Goal: Information Seeking & Learning: Learn about a topic

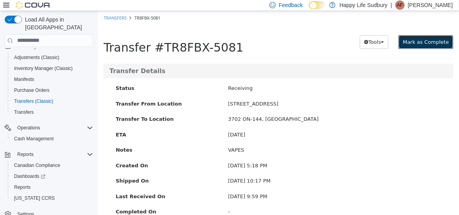
click at [410, 39] on span "Mark as Complete" at bounding box center [426, 42] width 46 height 6
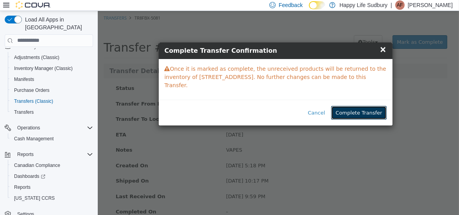
click at [359, 106] on button "Complete Transfer" at bounding box center [358, 113] width 55 height 14
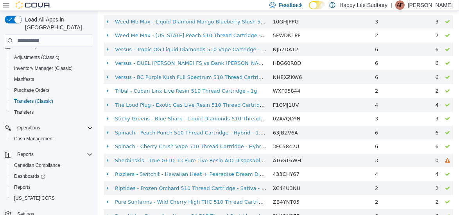
scroll to position [497, 0]
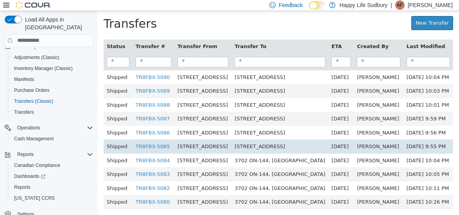
scroll to position [9, 0]
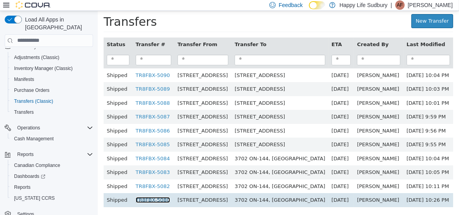
click at [151, 197] on link "TR8FBX-5080" at bounding box center [152, 200] width 34 height 6
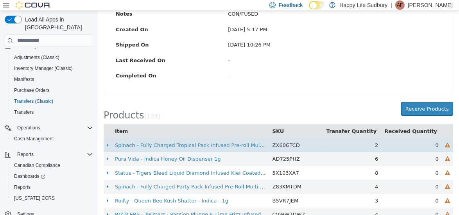
scroll to position [136, 0]
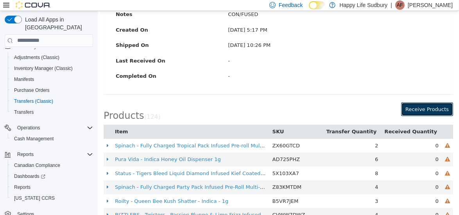
click at [412, 108] on button "Receive Products" at bounding box center [427, 109] width 52 height 14
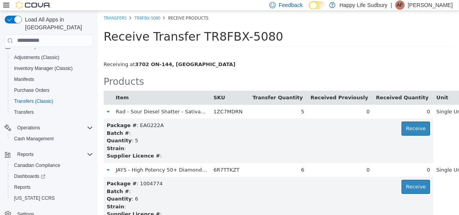
scroll to position [6527, 0]
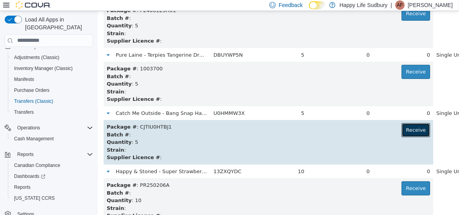
click at [401, 125] on button "Receive" at bounding box center [415, 130] width 29 height 14
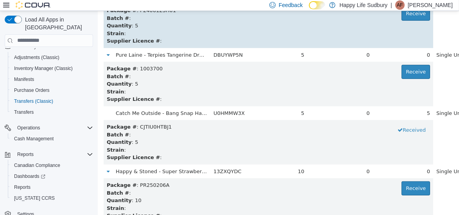
scroll to position [6993, 0]
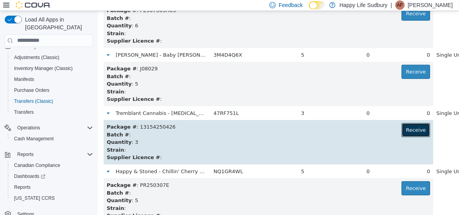
click at [401, 128] on button "Receive" at bounding box center [415, 130] width 29 height 14
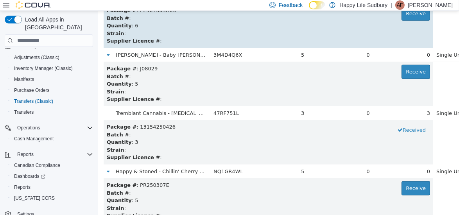
scroll to position [6352, 0]
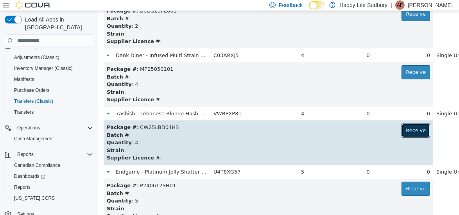
click at [401, 134] on button "Receive" at bounding box center [415, 130] width 29 height 14
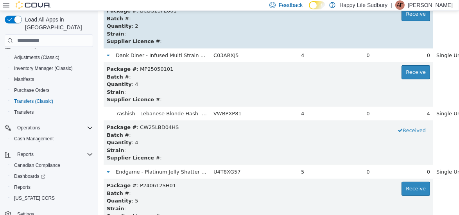
scroll to position [756, 0]
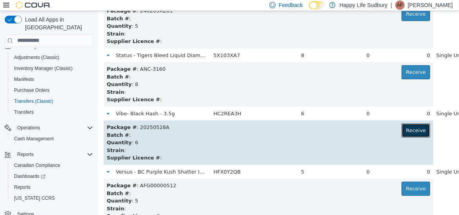
click at [401, 132] on button "Receive" at bounding box center [415, 130] width 29 height 14
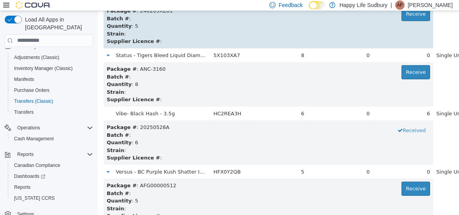
scroll to position [5536, 0]
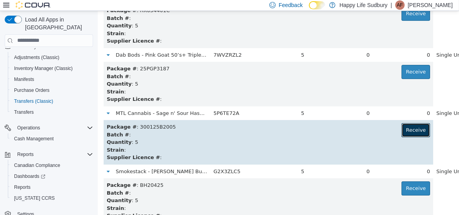
click at [401, 131] on button "Receive" at bounding box center [415, 130] width 29 height 14
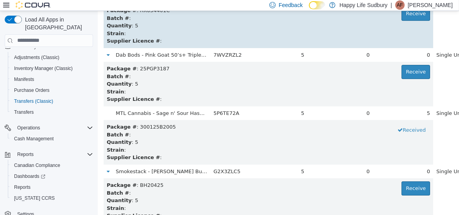
scroll to position [4895, 0]
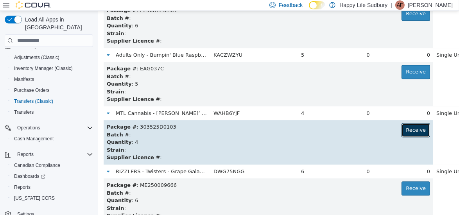
click at [401, 128] on button "Receive" at bounding box center [415, 130] width 29 height 14
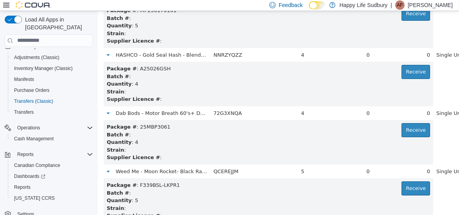
scroll to position [2155, 0]
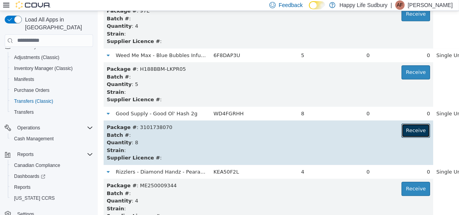
click at [401, 129] on button "Receive" at bounding box center [415, 130] width 29 height 14
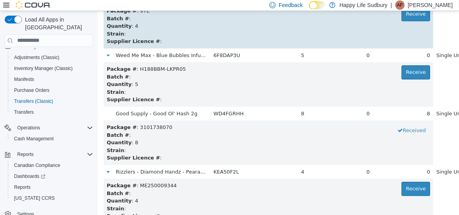
scroll to position [2447, 0]
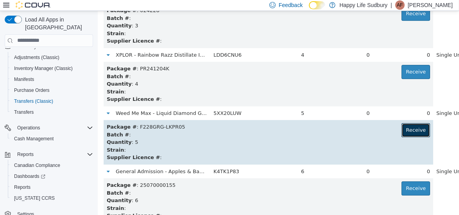
click at [401, 129] on button "Receive" at bounding box center [415, 130] width 29 height 14
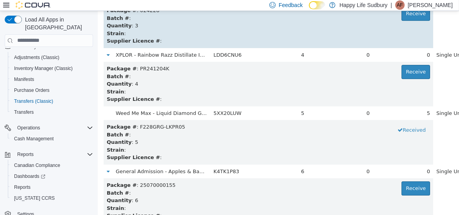
scroll to position [2971, 0]
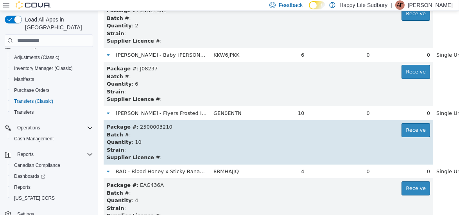
click at [406, 129] on td "Package # : 2500003210 Receive Batch # : Quantity : 10 Strain : Supplier Licenc…" at bounding box center [268, 142] width 330 height 45
click at [401, 132] on button "Receive" at bounding box center [415, 130] width 29 height 14
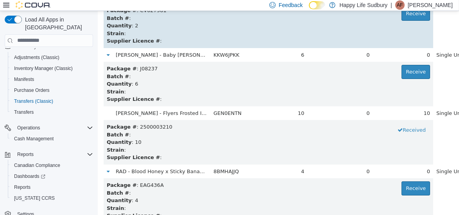
scroll to position [4020, 0]
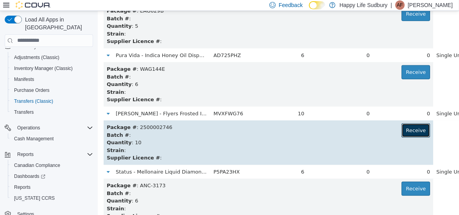
click at [401, 131] on button "Receive" at bounding box center [415, 130] width 29 height 14
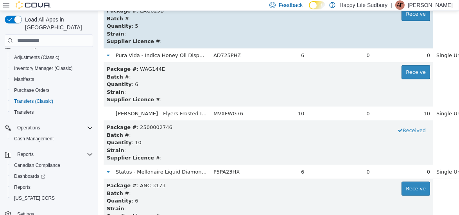
scroll to position [4720, 0]
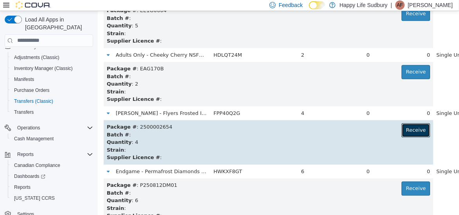
click at [401, 128] on button "Receive" at bounding box center [415, 130] width 29 height 14
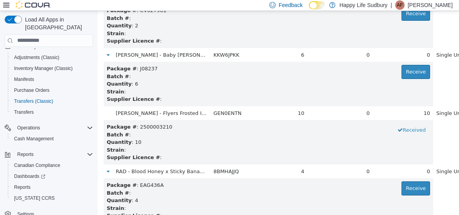
scroll to position [5944, 0]
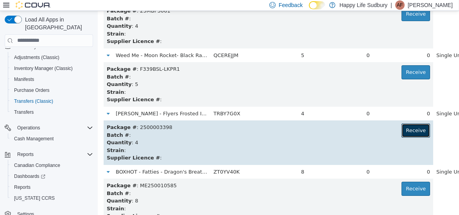
click at [401, 133] on button "Receive" at bounding box center [415, 130] width 29 height 14
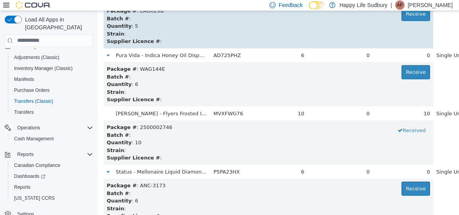
scroll to position [4662, 0]
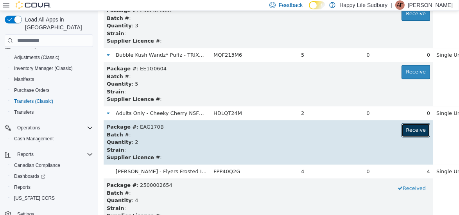
click at [401, 129] on button "Receive" at bounding box center [415, 130] width 29 height 14
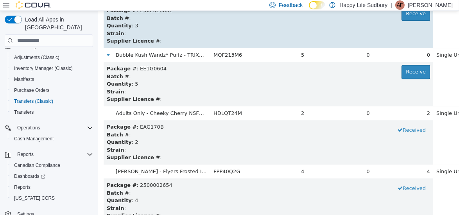
scroll to position [232, 0]
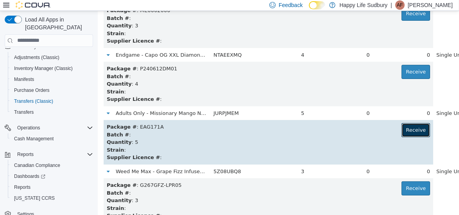
click at [401, 132] on button "Receive" at bounding box center [415, 130] width 29 height 14
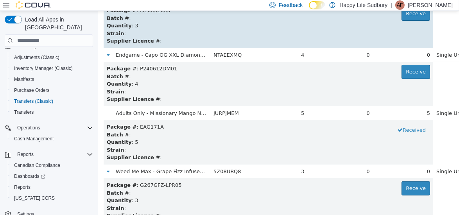
scroll to position [3904, 0]
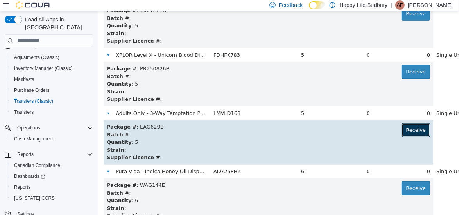
click at [401, 129] on button "Receive" at bounding box center [415, 130] width 29 height 14
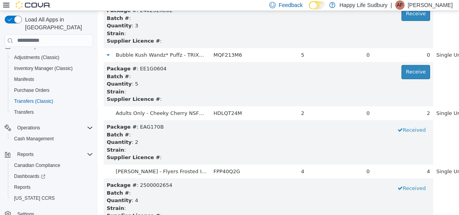
scroll to position [4837, 0]
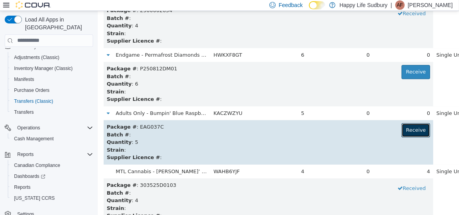
click at [401, 128] on button "Receive" at bounding box center [415, 130] width 29 height 14
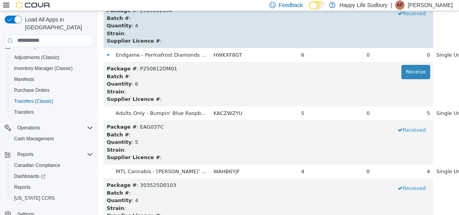
scroll to position [7110, 0]
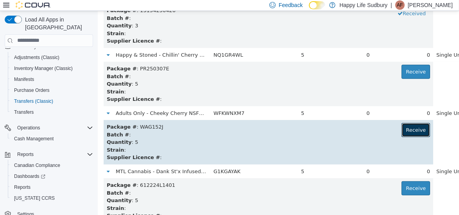
click at [401, 127] on button "Receive" at bounding box center [415, 130] width 29 height 14
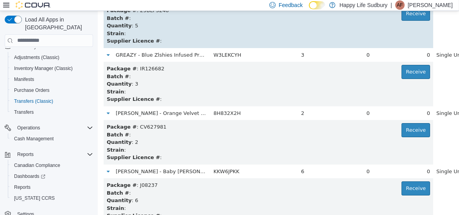
scroll to position [6235, 0]
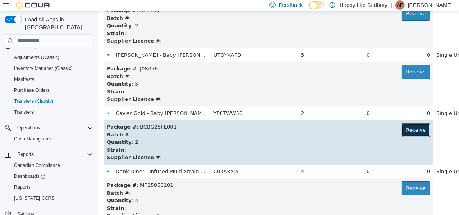
click at [401, 132] on button "Receive" at bounding box center [415, 130] width 29 height 14
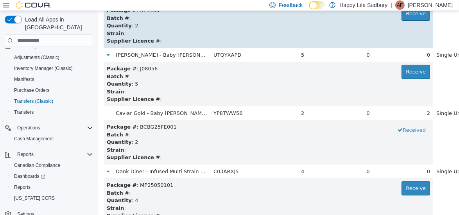
scroll to position [5361, 0]
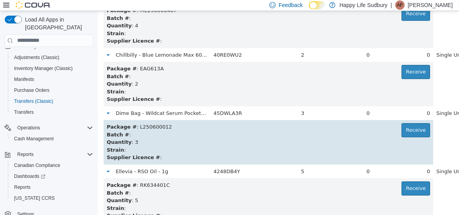
click at [391, 122] on td "Package # : L250600012 Receive Batch # : Quantity : 3 Strain : Supplier Licence…" at bounding box center [268, 142] width 330 height 45
click at [401, 127] on button "Receive" at bounding box center [415, 130] width 29 height 14
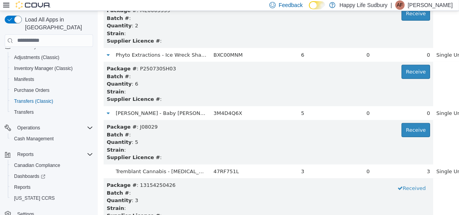
scroll to position [3263, 0]
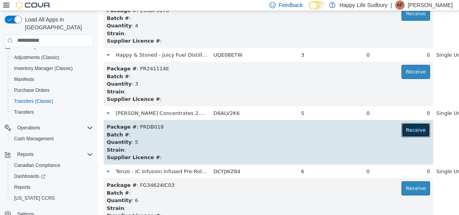
click at [401, 127] on button "Receive" at bounding box center [415, 130] width 29 height 14
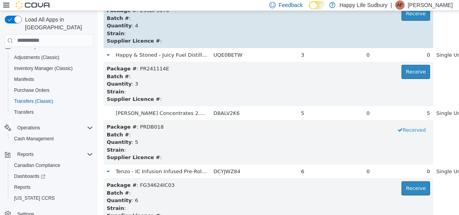
scroll to position [1280, 0]
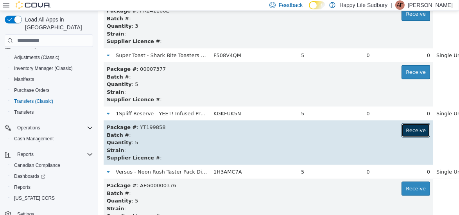
click at [401, 128] on button "Receive" at bounding box center [415, 130] width 29 height 14
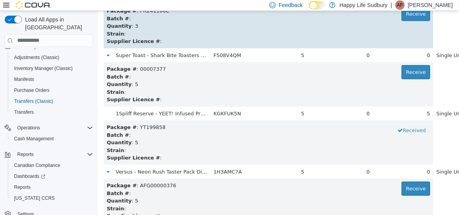
scroll to position [5303, 0]
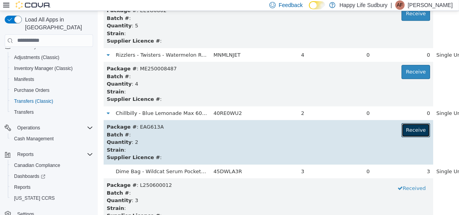
click at [401, 128] on button "Receive" at bounding box center [415, 130] width 29 height 14
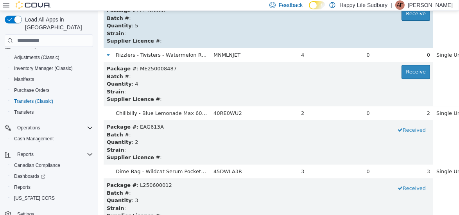
scroll to position [6002, 0]
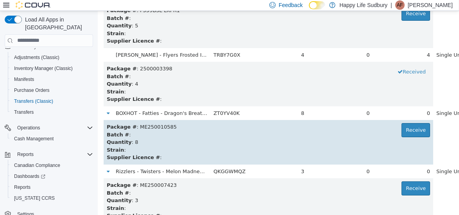
click at [386, 122] on td "Package # : ME250010585 Receive Batch # : Quantity : 8 Strain : Supplier Licenc…" at bounding box center [268, 142] width 330 height 45
click at [401, 133] on button "Receive" at bounding box center [415, 130] width 29 height 14
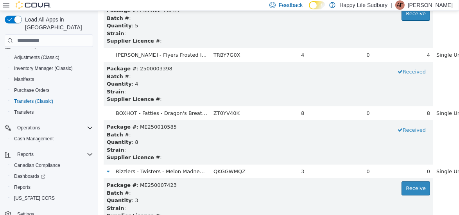
scroll to position [1106, 0]
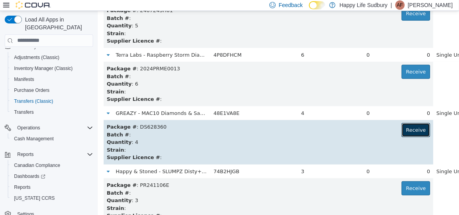
click at [401, 132] on button "Receive" at bounding box center [415, 130] width 29 height 14
click at [393, 132] on button "Received" at bounding box center [411, 130] width 37 height 14
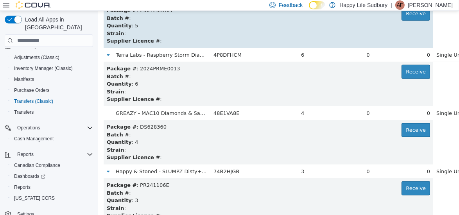
scroll to position [2796, 0]
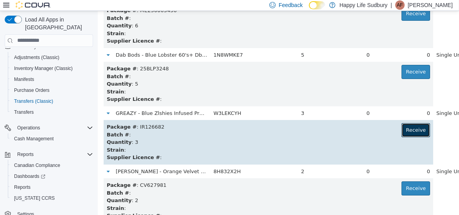
click at [401, 124] on button "Receive" at bounding box center [415, 130] width 29 height 14
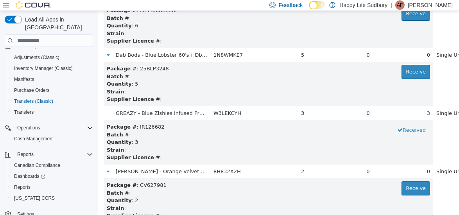
scroll to position [2913, 0]
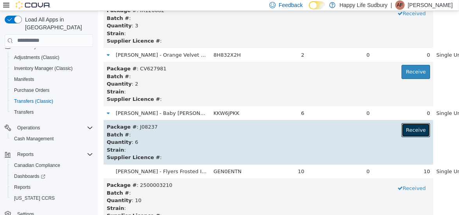
click at [401, 127] on button "Receive" at bounding box center [415, 130] width 29 height 14
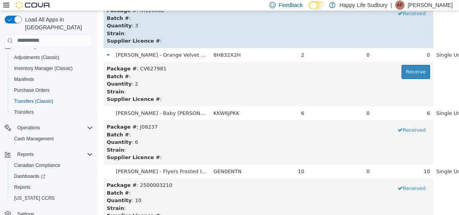
scroll to position [6177, 0]
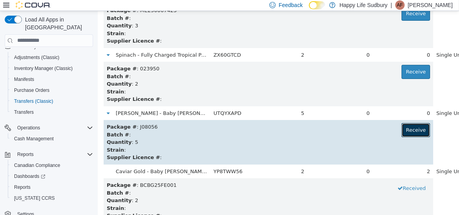
click at [401, 126] on button "Receive" at bounding box center [415, 130] width 29 height 14
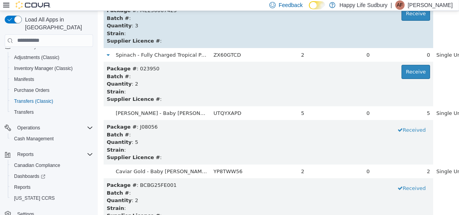
scroll to position [6760, 0]
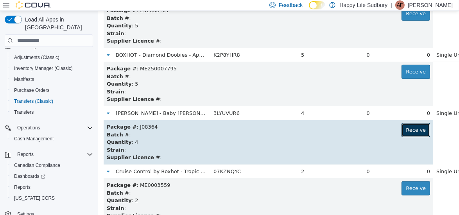
click at [401, 131] on button "Receive" at bounding box center [415, 130] width 29 height 14
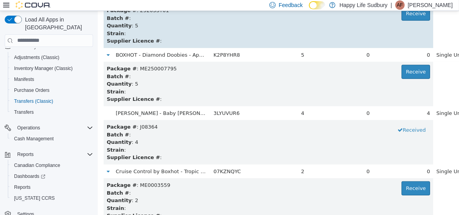
scroll to position [6935, 0]
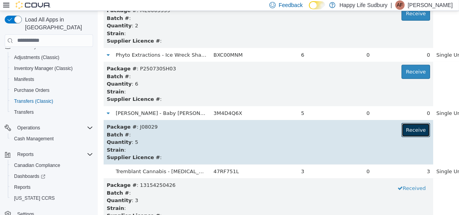
click at [401, 126] on button "Receive" at bounding box center [415, 130] width 29 height 14
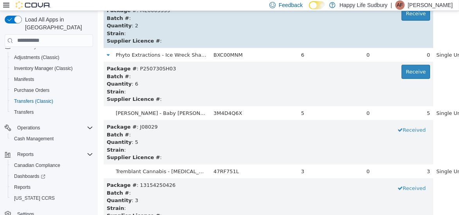
scroll to position [2563, 0]
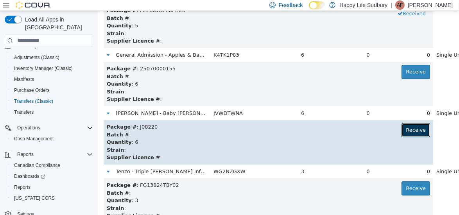
click at [401, 128] on button "Receive" at bounding box center [415, 130] width 29 height 14
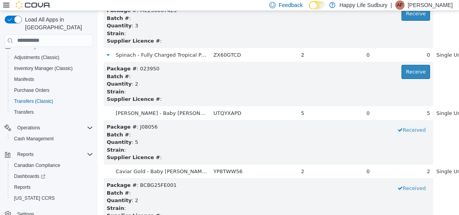
scroll to position [6294, 0]
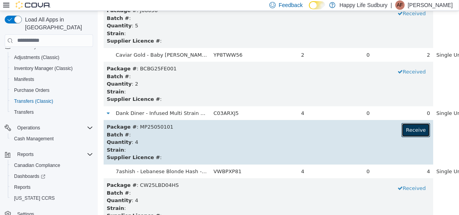
click at [401, 128] on button "Receive" at bounding box center [415, 130] width 29 height 14
click at [393, 128] on button "Received" at bounding box center [411, 130] width 37 height 14
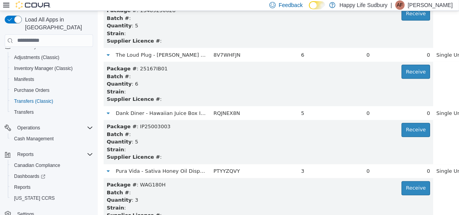
scroll to position [5711, 0]
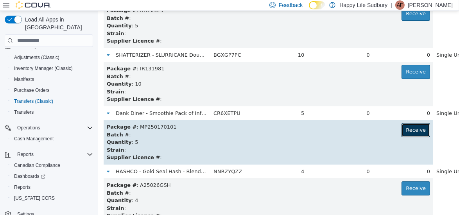
click at [401, 132] on button "Receive" at bounding box center [415, 130] width 29 height 14
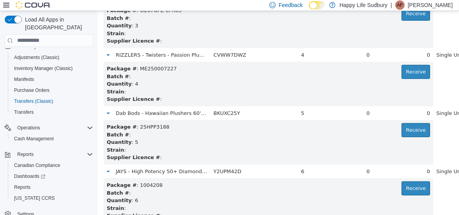
scroll to position [873, 0]
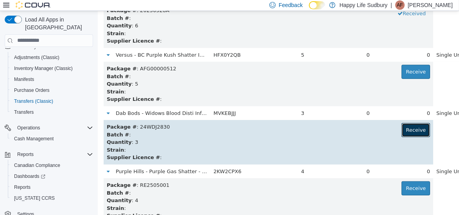
click at [401, 132] on button "Receive" at bounding box center [415, 130] width 29 height 14
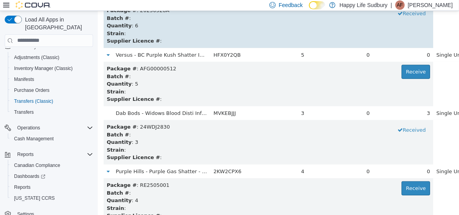
scroll to position [1397, 0]
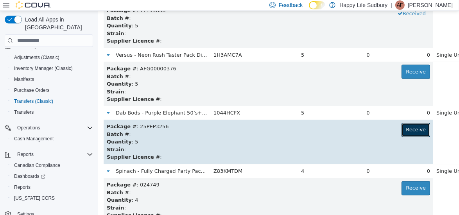
click at [401, 126] on button "Receive" at bounding box center [415, 130] width 29 height 14
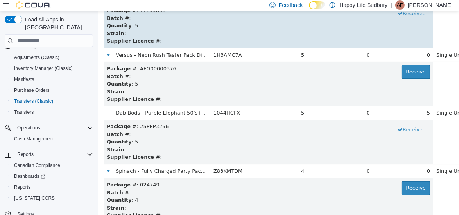
scroll to position [1747, 0]
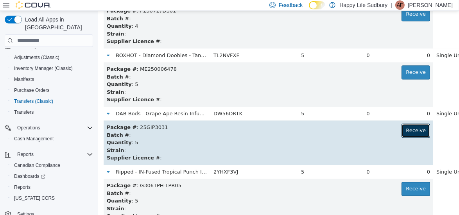
click at [401, 128] on button "Receive" at bounding box center [415, 130] width 29 height 14
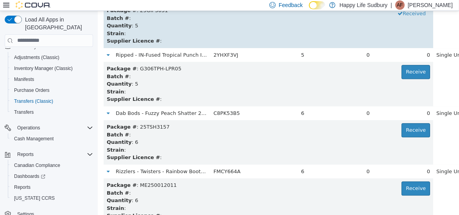
scroll to position [2738, 0]
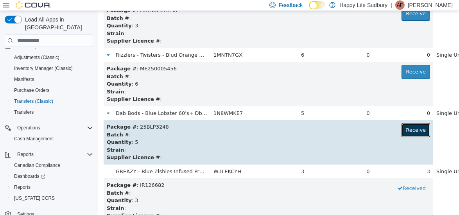
click at [401, 131] on button "Receive" at bounding box center [415, 130] width 29 height 14
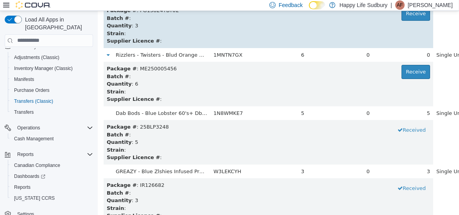
scroll to position [3146, 0]
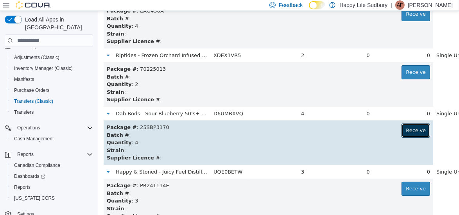
click at [401, 129] on button "Receive" at bounding box center [415, 130] width 29 height 14
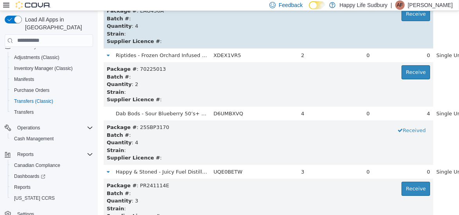
scroll to position [3671, 0]
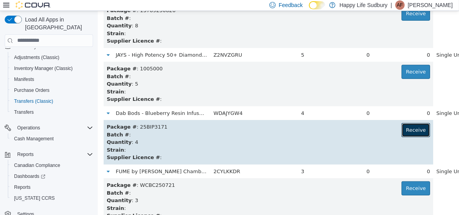
click at [401, 129] on button "Receive" at bounding box center [415, 130] width 29 height 14
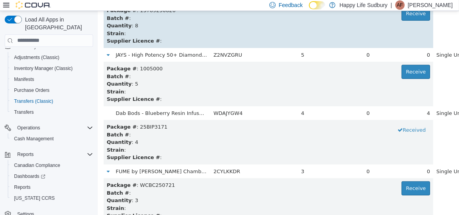
scroll to position [5477, 0]
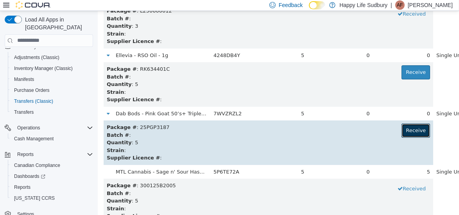
click at [401, 131] on button "Receive" at bounding box center [415, 130] width 29 height 14
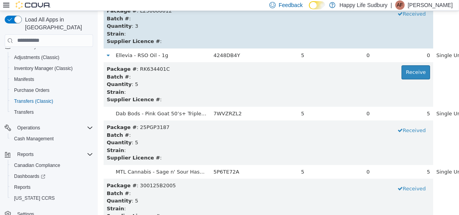
scroll to position [5827, 0]
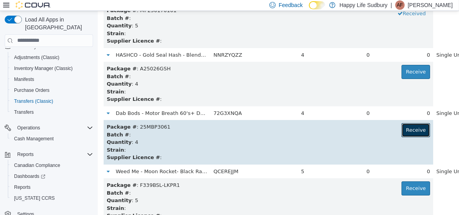
click at [401, 131] on button "Receive" at bounding box center [415, 130] width 29 height 14
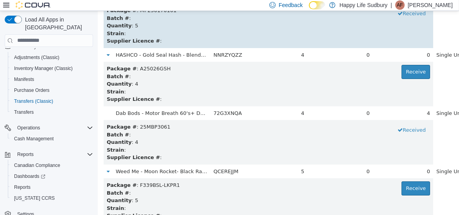
scroll to position [406, 0]
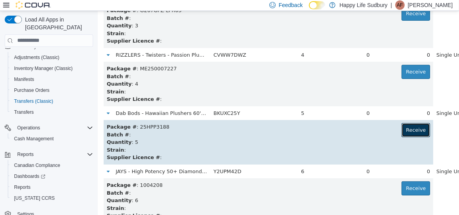
click at [401, 126] on button "Receive" at bounding box center [415, 130] width 29 height 14
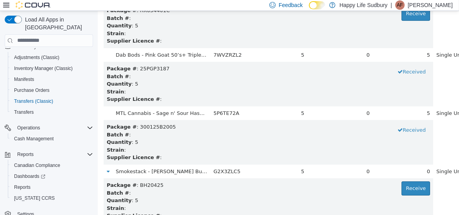
scroll to position [7139, 0]
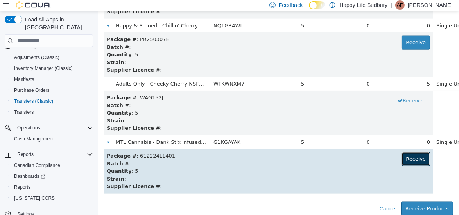
click at [401, 159] on button "Receive" at bounding box center [415, 159] width 29 height 14
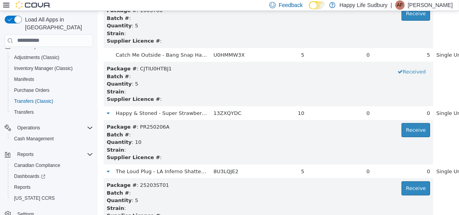
scroll to position [7052, 0]
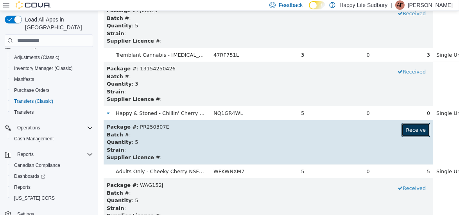
click at [401, 127] on button "Receive" at bounding box center [415, 130] width 29 height 14
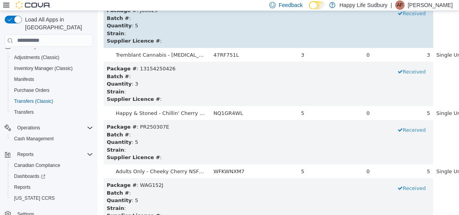
scroll to position [57, 0]
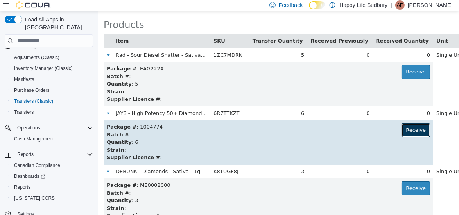
click at [401, 130] on button "Receive" at bounding box center [415, 130] width 29 height 14
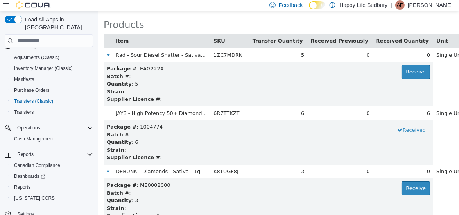
scroll to position [3204, 0]
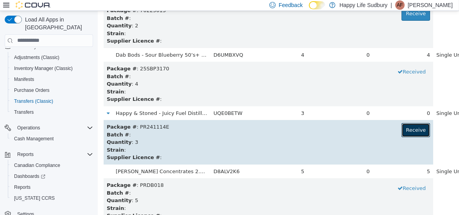
click at [401, 134] on button "Receive" at bounding box center [415, 130] width 29 height 14
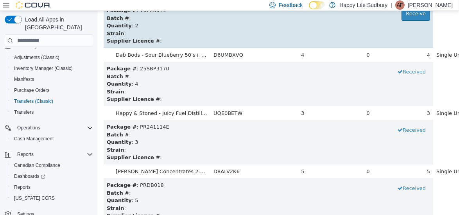
scroll to position [3087, 0]
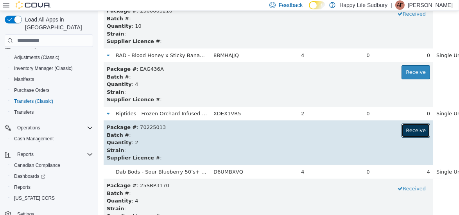
click at [401, 132] on button "Receive" at bounding box center [415, 130] width 29 height 14
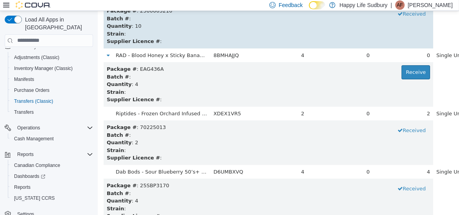
scroll to position [5653, 0]
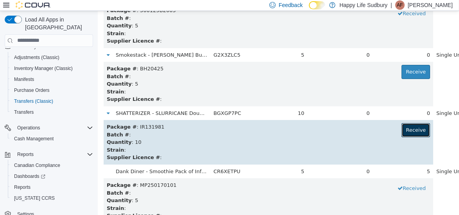
click at [401, 131] on button "Receive" at bounding box center [415, 130] width 29 height 14
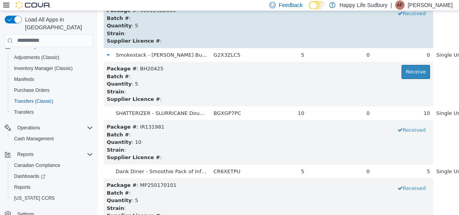
scroll to position [6469, 0]
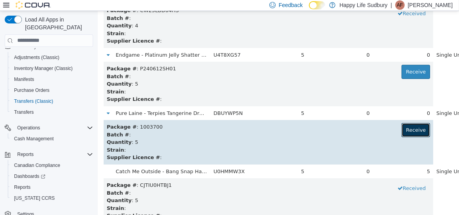
click at [401, 128] on button "Receive" at bounding box center [415, 130] width 29 height 14
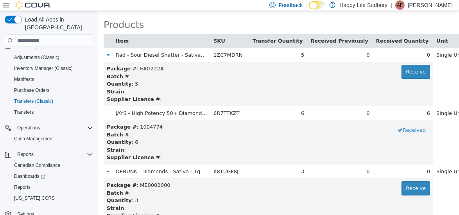
scroll to position [465, 0]
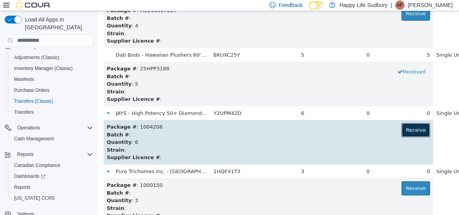
click at [401, 133] on button "Receive" at bounding box center [415, 130] width 29 height 14
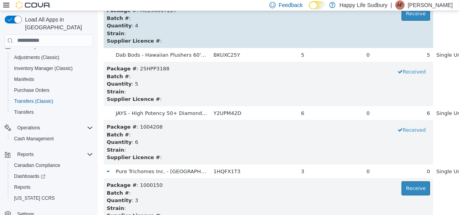
scroll to position [3612, 0]
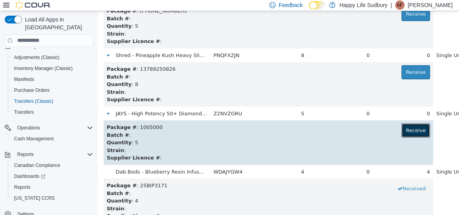
click at [401, 131] on button "Receive" at bounding box center [415, 130] width 29 height 14
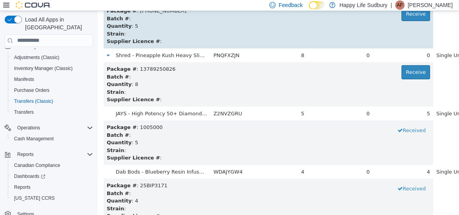
scroll to position [2330, 0]
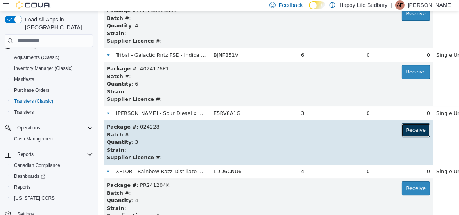
click at [401, 133] on button "Receive" at bounding box center [415, 130] width 29 height 14
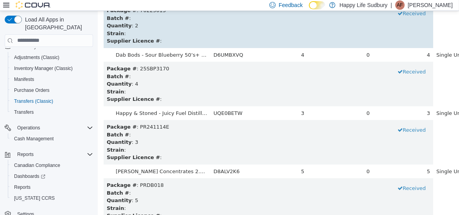
scroll to position [6585, 0]
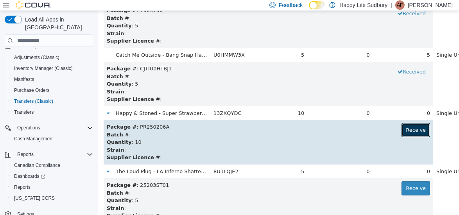
click at [401, 129] on button "Receive" at bounding box center [415, 130] width 29 height 14
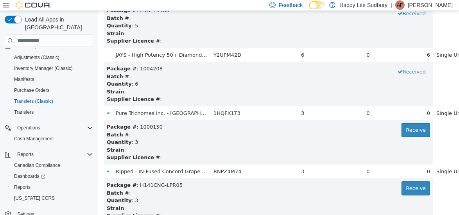
scroll to position [1980, 0]
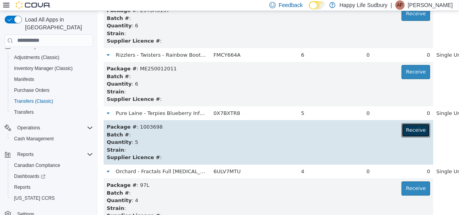
click at [401, 131] on button "Receive" at bounding box center [415, 130] width 29 height 14
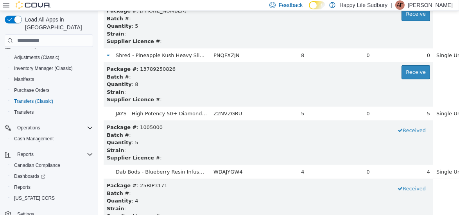
scroll to position [581, 0]
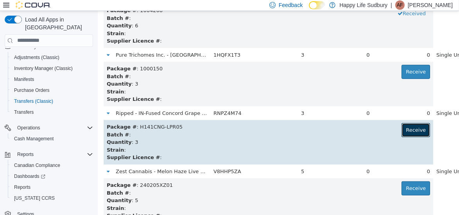
click at [401, 132] on button "Receive" at bounding box center [415, 130] width 29 height 14
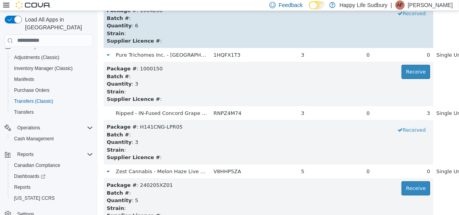
scroll to position [1805, 0]
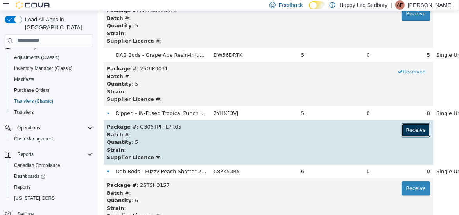
click at [401, 125] on button "Receive" at bounding box center [415, 130] width 29 height 14
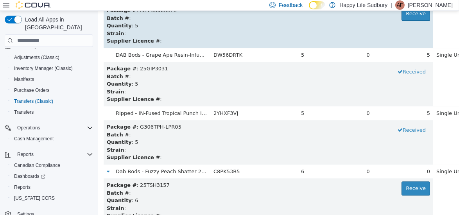
scroll to position [1164, 0]
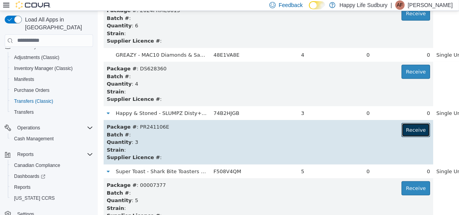
click at [401, 129] on button "Receive" at bounding box center [415, 130] width 29 height 14
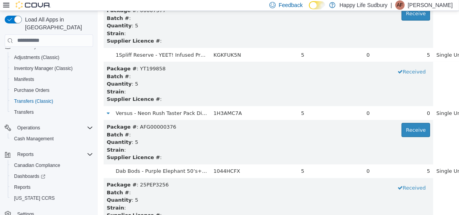
scroll to position [1922, 0]
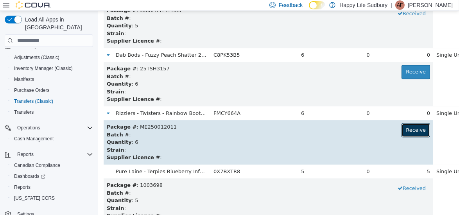
click at [401, 128] on button "Receive" at bounding box center [415, 130] width 29 height 14
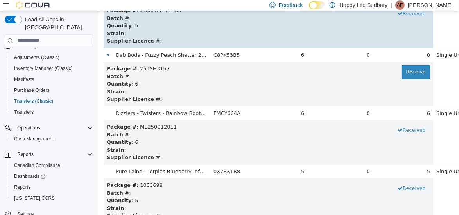
scroll to position [2213, 0]
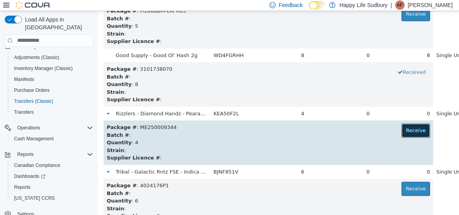
click at [401, 128] on button "Receive" at bounding box center [415, 130] width 29 height 14
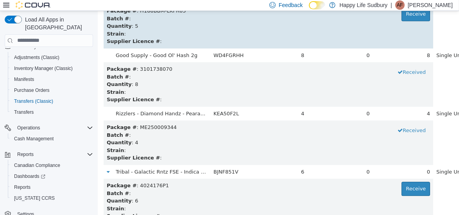
scroll to position [2679, 0]
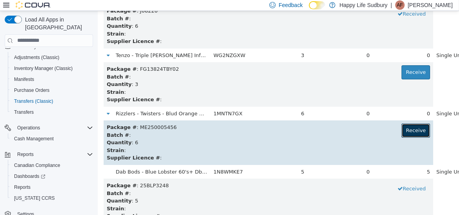
click at [401, 133] on button "Receive" at bounding box center [415, 130] width 29 height 14
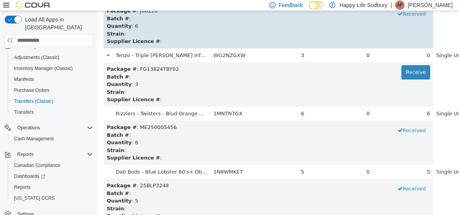
scroll to position [4953, 0]
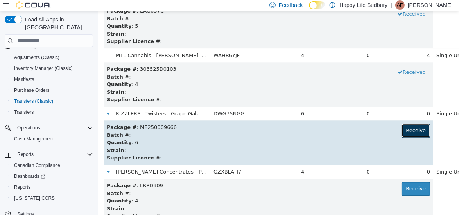
click at [401, 127] on button "Receive" at bounding box center [415, 130] width 29 height 14
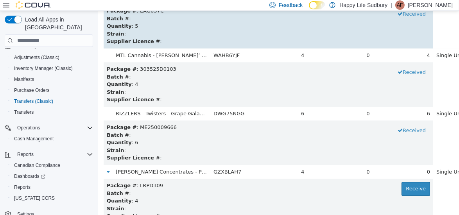
scroll to position [5245, 0]
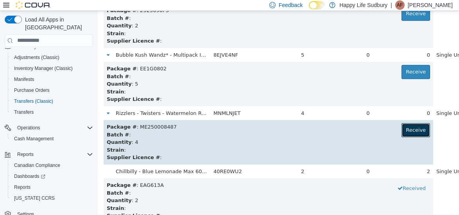
click at [401, 131] on button "Receive" at bounding box center [415, 130] width 29 height 14
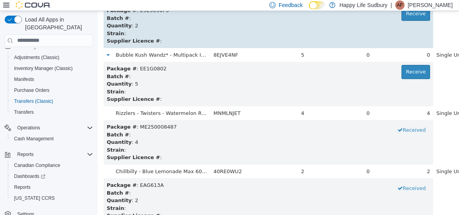
scroll to position [6061, 0]
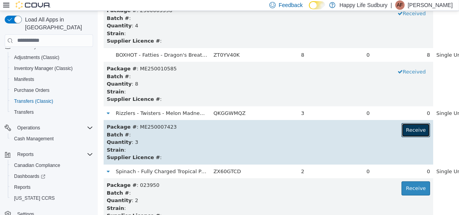
click at [401, 126] on button "Receive" at bounding box center [415, 130] width 29 height 14
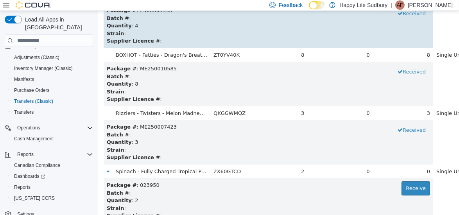
scroll to position [348, 0]
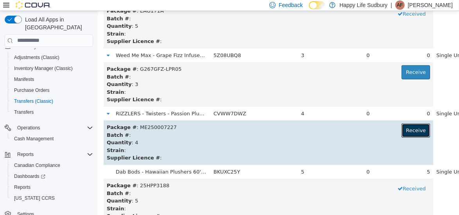
click at [401, 131] on button "Receive" at bounding box center [415, 130] width 29 height 14
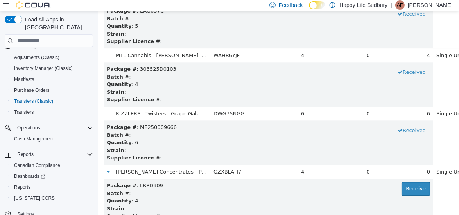
scroll to position [1514, 0]
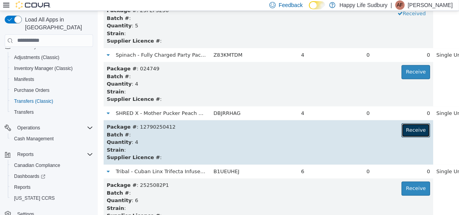
click at [401, 131] on button "Receive" at bounding box center [415, 130] width 29 height 14
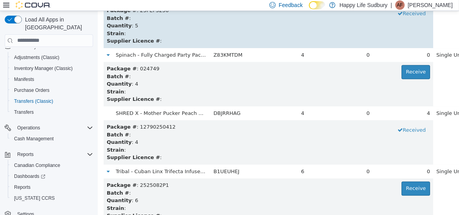
scroll to position [3554, 0]
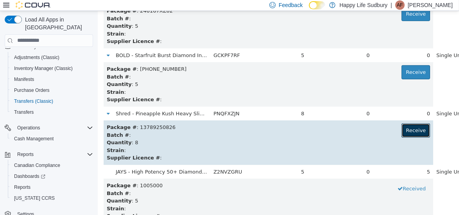
click at [401, 126] on button "Receive" at bounding box center [415, 130] width 29 height 14
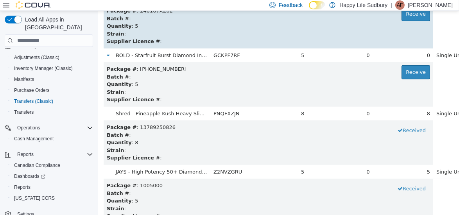
scroll to position [4254, 0]
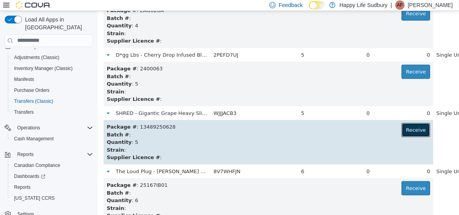
click at [401, 128] on button "Receive" at bounding box center [415, 130] width 29 height 14
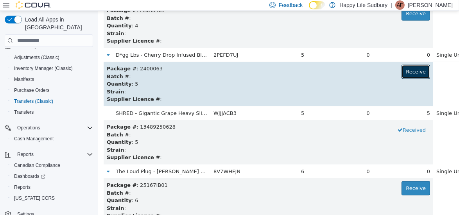
click at [401, 71] on button "Receive" at bounding box center [415, 72] width 29 height 14
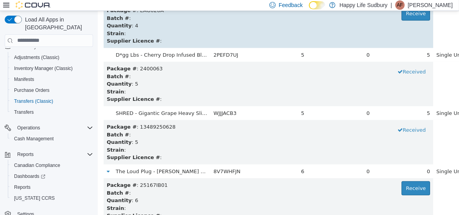
scroll to position [5070, 0]
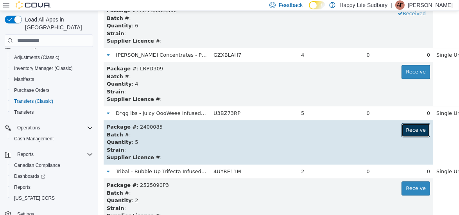
click at [401, 134] on button "Receive" at bounding box center [415, 130] width 29 height 14
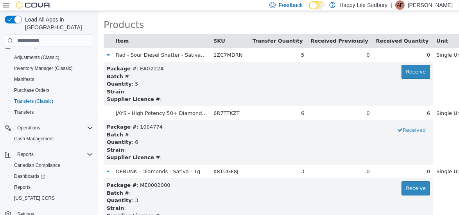
scroll to position [1688, 0]
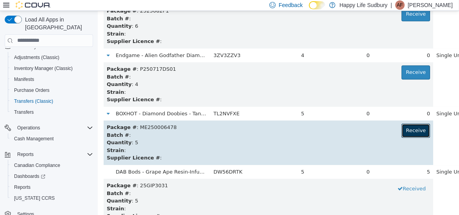
click at [401, 129] on button "Receive" at bounding box center [415, 130] width 29 height 14
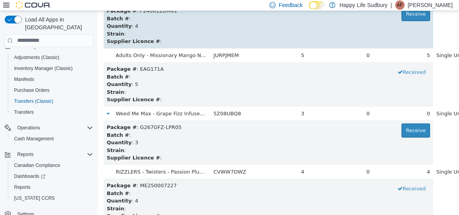
scroll to position [2097, 0]
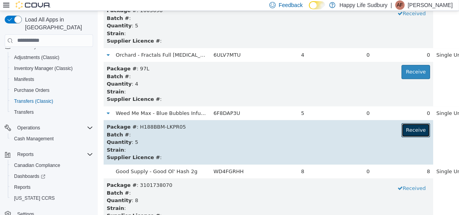
click at [401, 129] on button "Receive" at bounding box center [415, 130] width 29 height 14
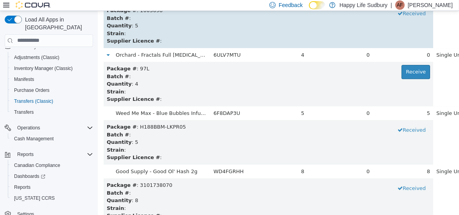
scroll to position [2505, 0]
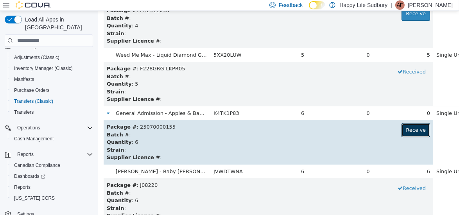
click at [401, 133] on button "Receive" at bounding box center [415, 130] width 29 height 14
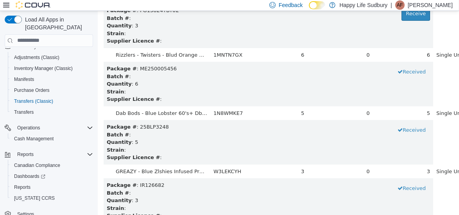
scroll to position [4370, 0]
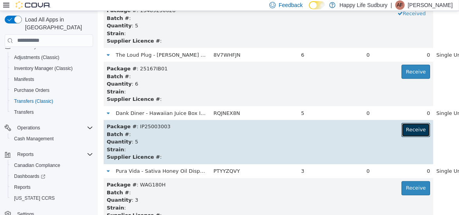
click at [401, 131] on button "Receive" at bounding box center [415, 130] width 29 height 14
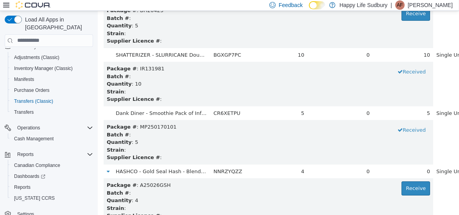
scroll to position [6294, 0]
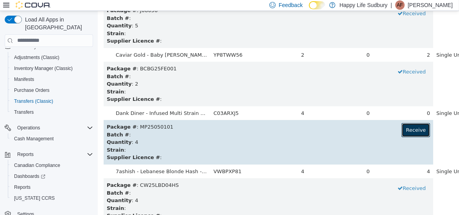
click at [401, 129] on button "Receive" at bounding box center [415, 130] width 29 height 14
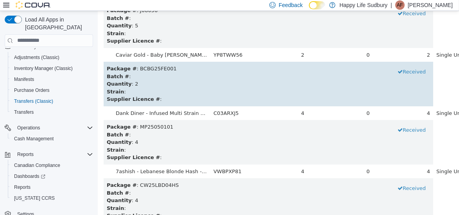
scroll to position [3496, 0]
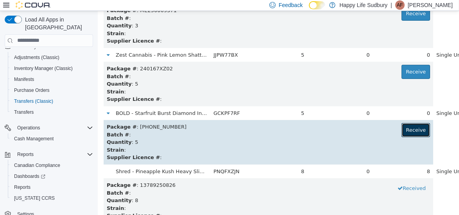
click at [401, 125] on button "Receive" at bounding box center [415, 130] width 29 height 14
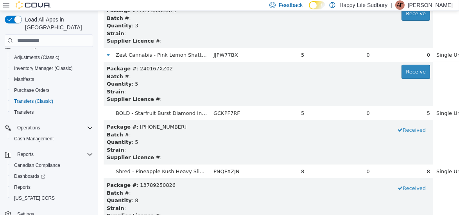
scroll to position [4312, 0]
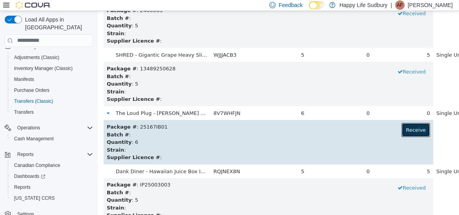
click at [401, 132] on button "Receive" at bounding box center [415, 130] width 29 height 14
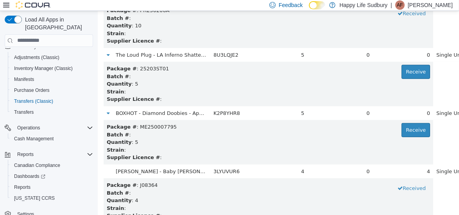
scroll to position [6818, 0]
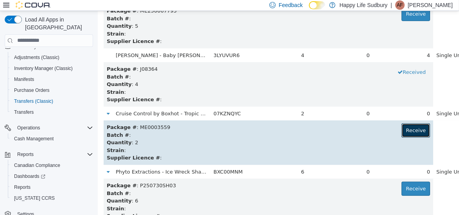
click at [401, 128] on button "Receive" at bounding box center [415, 130] width 29 height 14
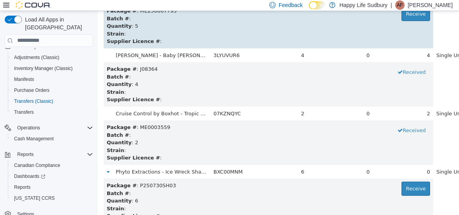
scroll to position [4603, 0]
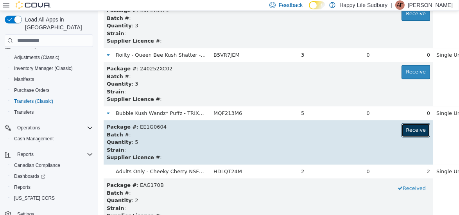
click at [401, 127] on button "Receive" at bounding box center [415, 130] width 29 height 14
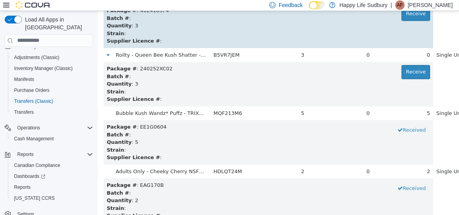
click at [385, 45] on td "Package # : 4024183P4 Receive Batch # : Quantity : 3 Strain : Supplier Licence …" at bounding box center [268, 25] width 330 height 45
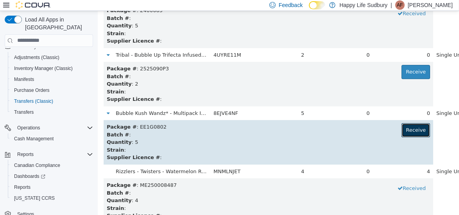
click at [401, 132] on button "Receive" at bounding box center [415, 130] width 29 height 14
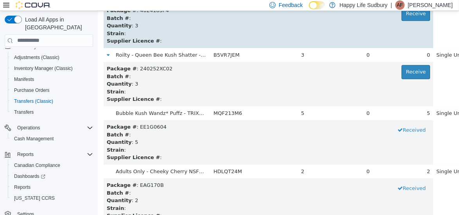
scroll to position [640, 0]
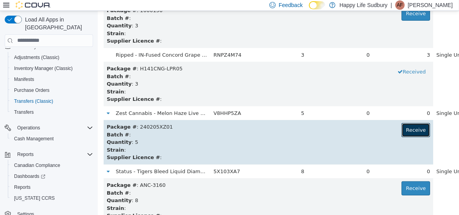
click at [401, 123] on button "Receive" at bounding box center [415, 130] width 29 height 14
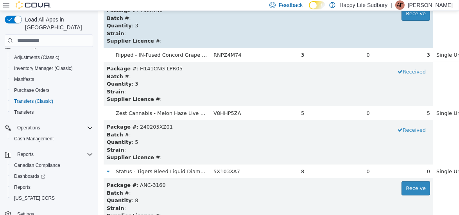
scroll to position [3438, 0]
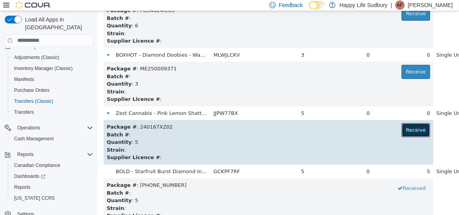
click at [401, 131] on button "Receive" at bounding box center [415, 130] width 29 height 14
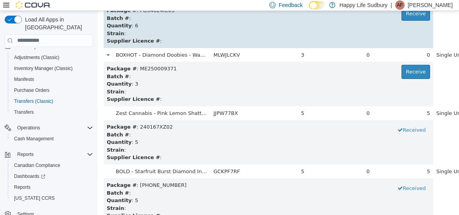
scroll to position [814, 0]
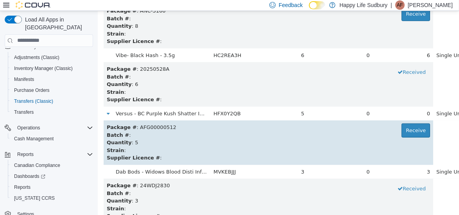
click at [381, 123] on div "Package # : AFG00000512 Receive" at bounding box center [268, 127] width 324 height 8
click at [401, 127] on button "Receive" at bounding box center [415, 130] width 29 height 14
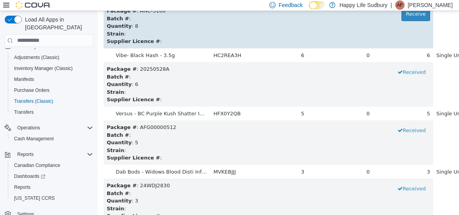
scroll to position [1456, 0]
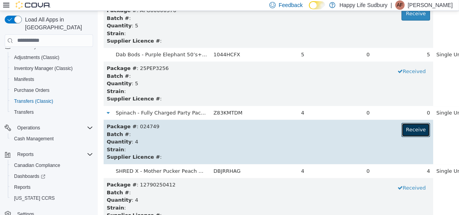
click at [401, 124] on button "Receive" at bounding box center [415, 130] width 29 height 14
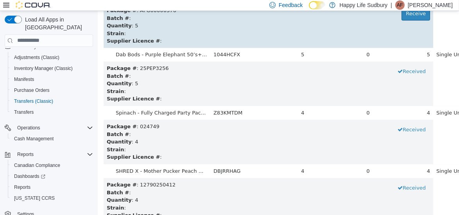
scroll to position [6119, 0]
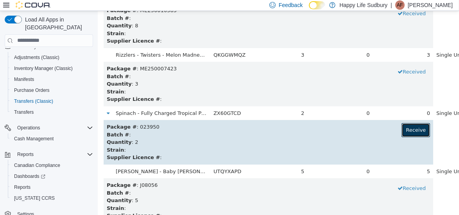
click at [401, 136] on button "Receive" at bounding box center [415, 130] width 29 height 14
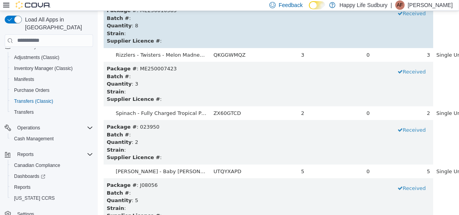
scroll to position [698, 0]
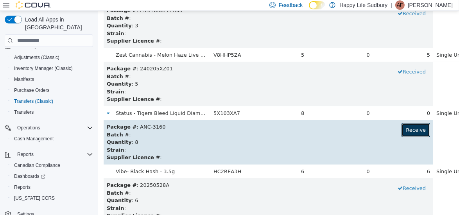
click at [401, 133] on button "Receive" at bounding box center [415, 130] width 29 height 14
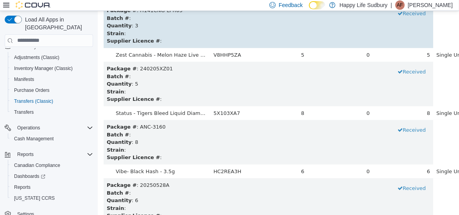
scroll to position [1048, 0]
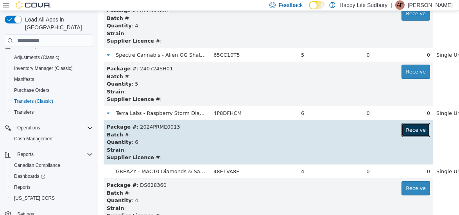
click at [401, 132] on button "Receive" at bounding box center [415, 130] width 29 height 14
click at [393, 132] on button "Received" at bounding box center [411, 130] width 37 height 14
click at [401, 132] on button "Receive" at bounding box center [415, 130] width 29 height 14
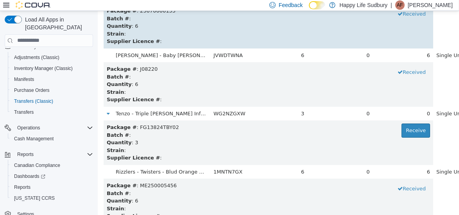
scroll to position [3321, 0]
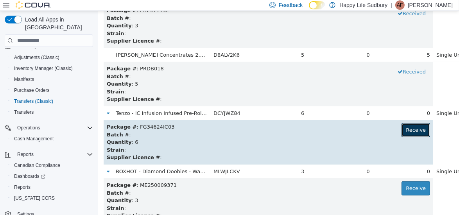
click at [401, 129] on button "Receive" at bounding box center [415, 130] width 29 height 14
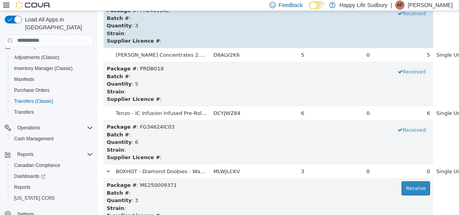
scroll to position [2621, 0]
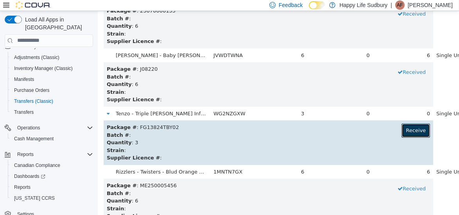
click at [401, 129] on button "Receive" at bounding box center [415, 130] width 29 height 14
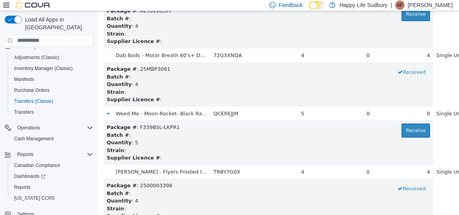
scroll to position [289, 0]
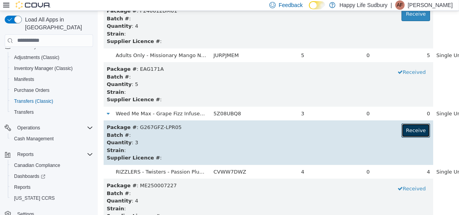
click at [401, 127] on button "Receive" at bounding box center [415, 130] width 29 height 14
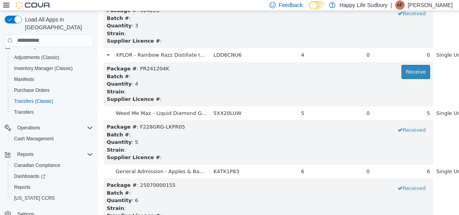
scroll to position [5885, 0]
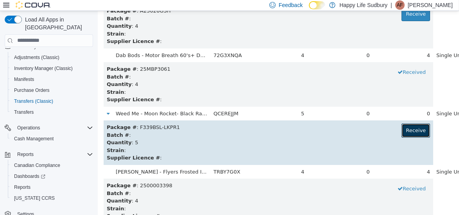
click at [401, 127] on button "Receive" at bounding box center [415, 130] width 29 height 14
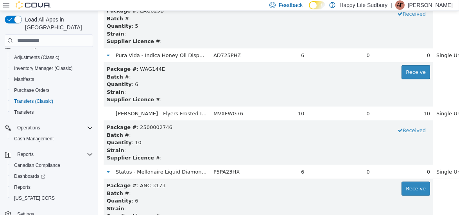
scroll to position [1222, 0]
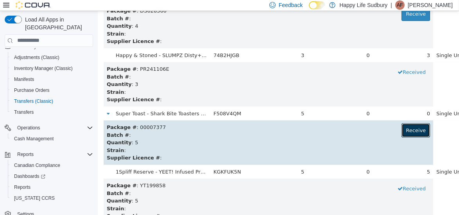
click at [401, 132] on button "Receive" at bounding box center [415, 130] width 29 height 14
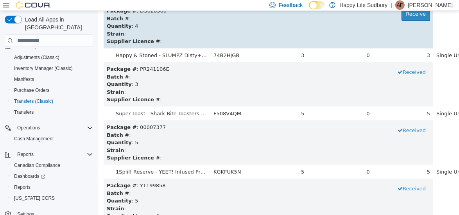
scroll to position [1572, 0]
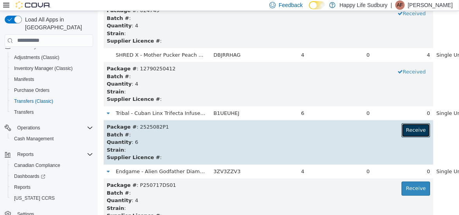
click at [401, 129] on button "Receive" at bounding box center [415, 130] width 29 height 14
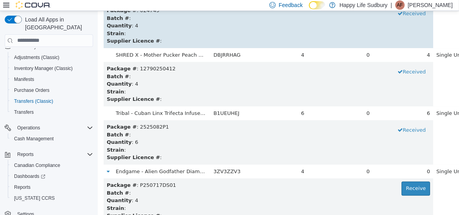
scroll to position [4078, 0]
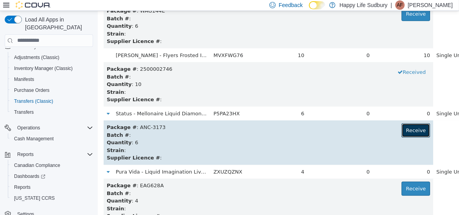
click at [401, 130] on button "Receive" at bounding box center [415, 130] width 29 height 14
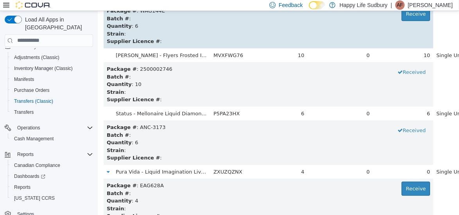
scroll to position [2388, 0]
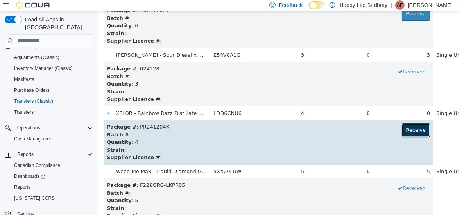
click at [401, 133] on button "Receive" at bounding box center [415, 130] width 29 height 14
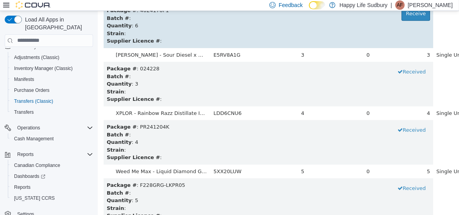
scroll to position [3846, 0]
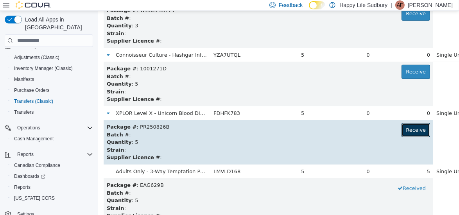
click at [401, 131] on button "Receive" at bounding box center [415, 130] width 29 height 14
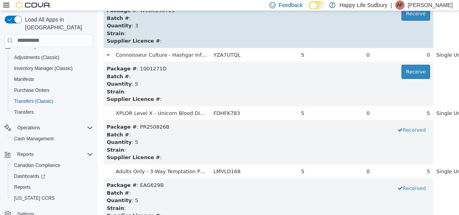
scroll to position [4486, 0]
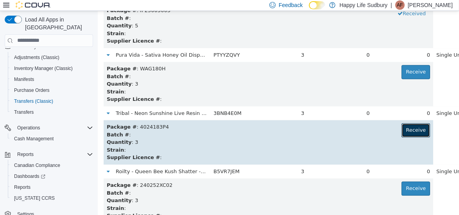
click at [401, 128] on button "Receive" at bounding box center [415, 130] width 29 height 14
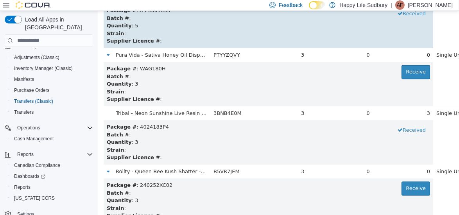
scroll to position [5128, 0]
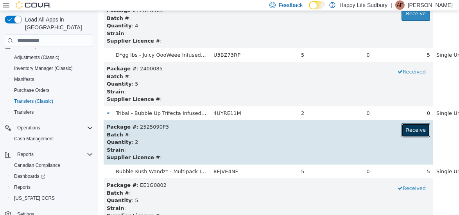
click at [401, 129] on button "Receive" at bounding box center [415, 130] width 29 height 14
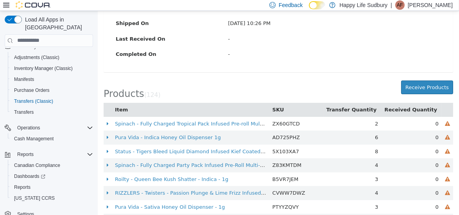
scroll to position [173, 0]
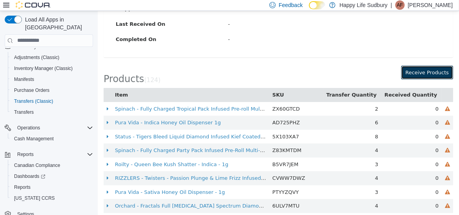
click at [423, 74] on button "Receive Products" at bounding box center [427, 72] width 52 height 14
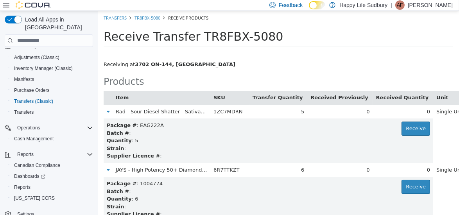
scroll to position [1572, 0]
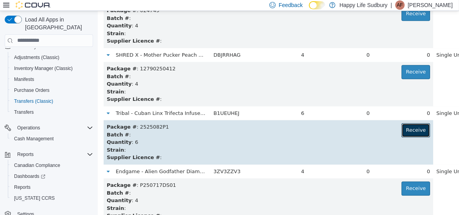
click at [401, 125] on button "Receive" at bounding box center [415, 130] width 29 height 14
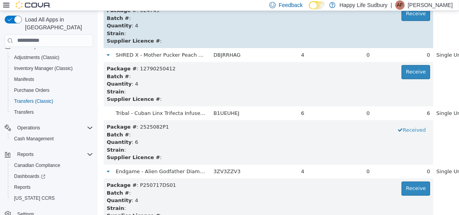
scroll to position [2272, 0]
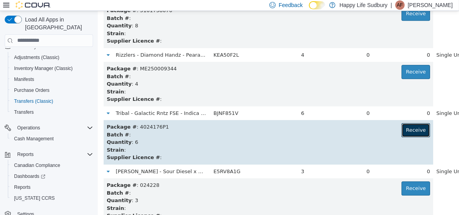
click at [401, 128] on button "Receive" at bounding box center [415, 130] width 29 height 14
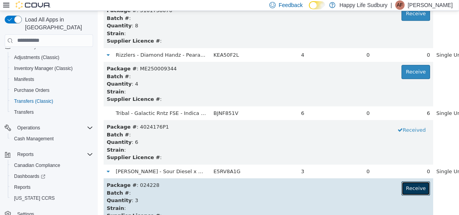
click at [401, 186] on button "Receive" at bounding box center [415, 188] width 29 height 14
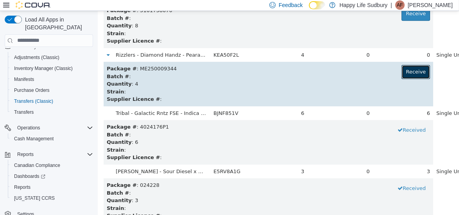
click at [401, 74] on button "Receive" at bounding box center [415, 72] width 29 height 14
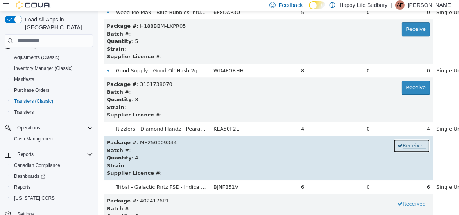
scroll to position [2197, 0]
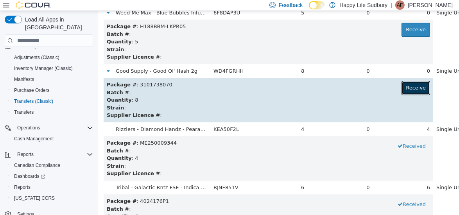
click at [401, 89] on button "Receive" at bounding box center [415, 88] width 29 height 14
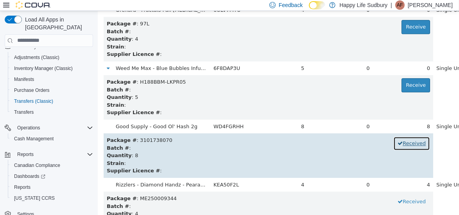
scroll to position [2141, 0]
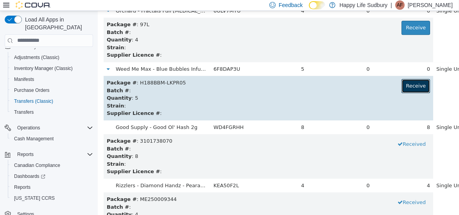
click at [401, 84] on button "Receive" at bounding box center [415, 86] width 29 height 14
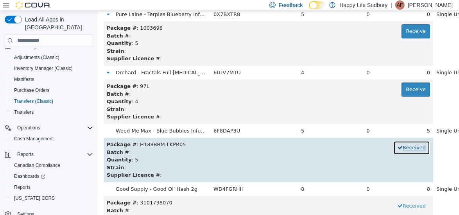
scroll to position [2079, 0]
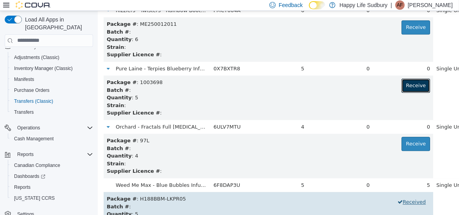
click at [401, 84] on button "Receive" at bounding box center [415, 85] width 29 height 14
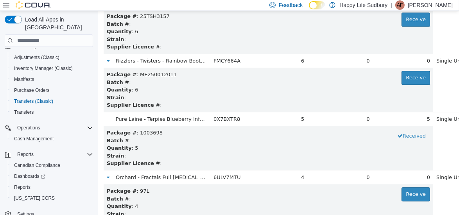
click at [394, 84] on div "Batch # :" at bounding box center [268, 82] width 324 height 8
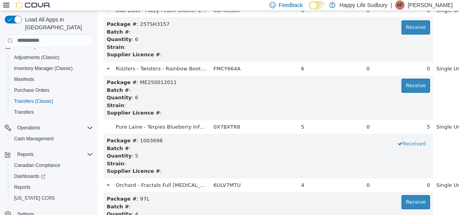
scroll to position [1967, 0]
click at [401, 84] on button "Receive" at bounding box center [415, 85] width 29 height 14
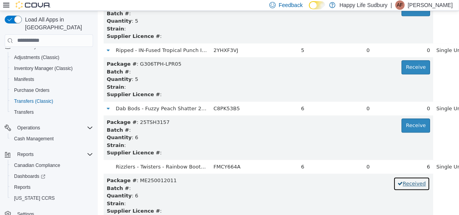
scroll to position [1868, 0]
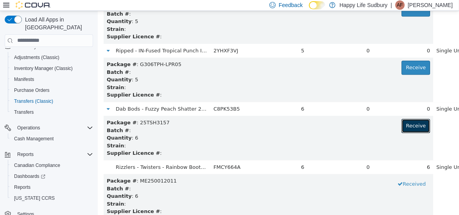
click at [401, 125] on button "Receive" at bounding box center [415, 126] width 29 height 14
click at [401, 125] on button "Received" at bounding box center [411, 126] width 37 height 14
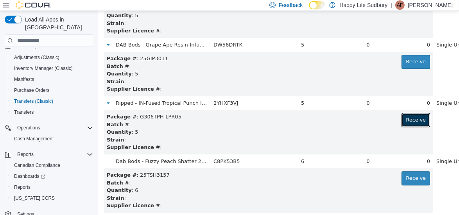
click at [401, 125] on button "Receive" at bounding box center [415, 120] width 29 height 14
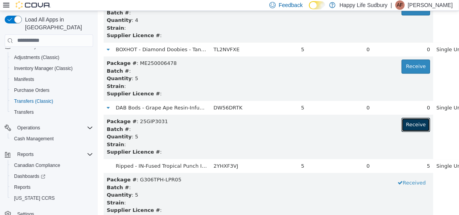
click at [401, 125] on button "Receive" at bounding box center [415, 124] width 29 height 14
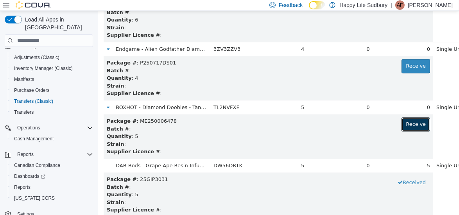
click at [401, 125] on button "Receive" at bounding box center [415, 124] width 29 height 14
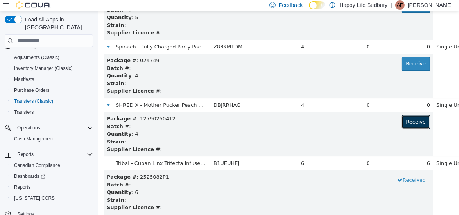
click at [401, 125] on button "Receive" at bounding box center [415, 122] width 29 height 14
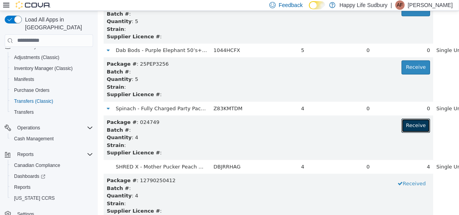
click at [401, 125] on button "Receive" at bounding box center [415, 126] width 29 height 14
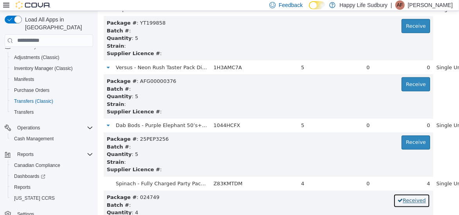
scroll to position [1384, 0]
click at [401, 125] on div "0" at bounding box center [403, 126] width 54 height 8
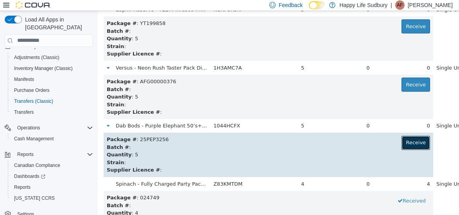
click at [401, 144] on button "Receive" at bounding box center [415, 143] width 29 height 14
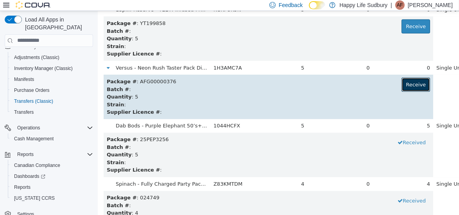
click at [401, 83] on button "Receive" at bounding box center [415, 84] width 29 height 14
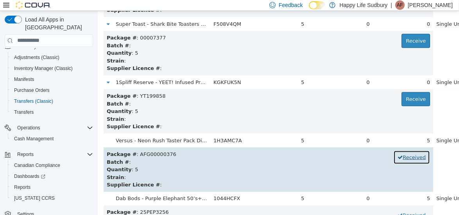
scroll to position [1311, 0]
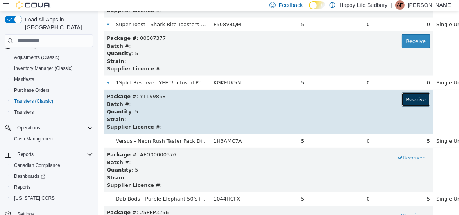
click at [401, 98] on button "Receive" at bounding box center [415, 99] width 29 height 14
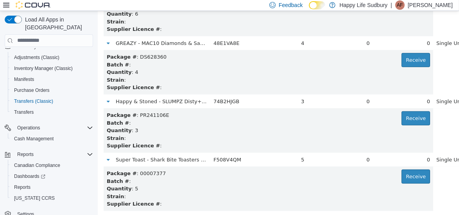
scroll to position [1176, 0]
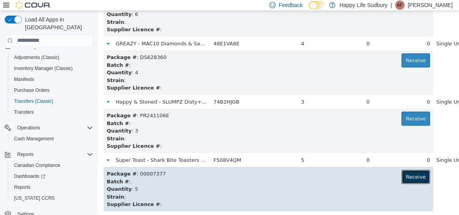
click at [401, 173] on button "Receive" at bounding box center [415, 177] width 29 height 14
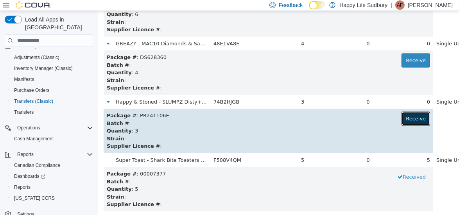
click at [401, 119] on button "Receive" at bounding box center [415, 118] width 29 height 14
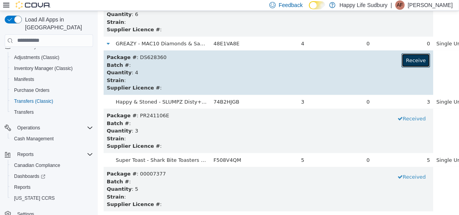
click at [401, 55] on button "Receive" at bounding box center [415, 60] width 29 height 14
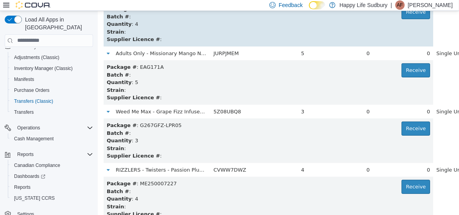
scroll to position [4312, 0]
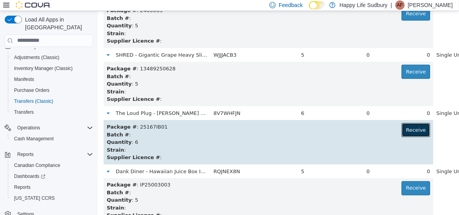
click at [401, 133] on button "Receive" at bounding box center [415, 130] width 29 height 14
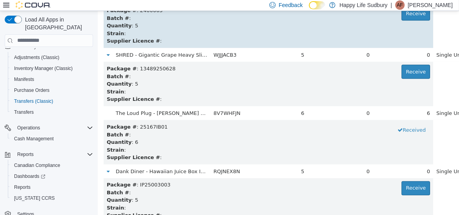
scroll to position [6644, 0]
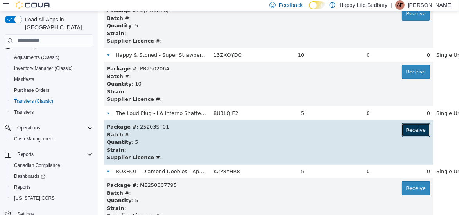
click at [401, 132] on button "Receive" at bounding box center [415, 130] width 29 height 14
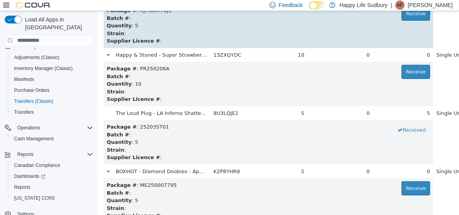
scroll to position [173, 0]
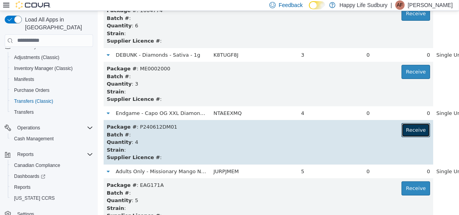
click at [401, 124] on button "Receive" at bounding box center [415, 130] width 29 height 14
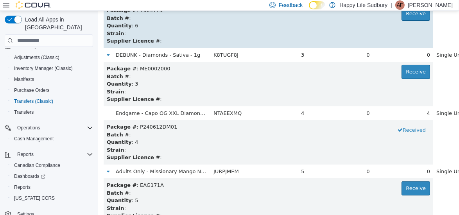
scroll to position [1631, 0]
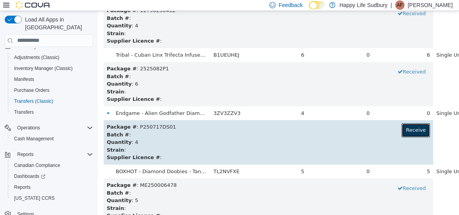
click at [401, 129] on button "Receive" at bounding box center [415, 130] width 29 height 14
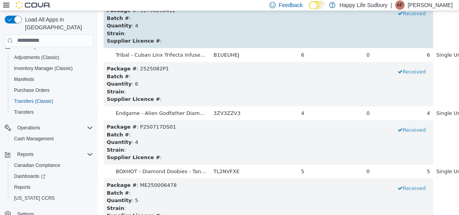
scroll to position [4778, 0]
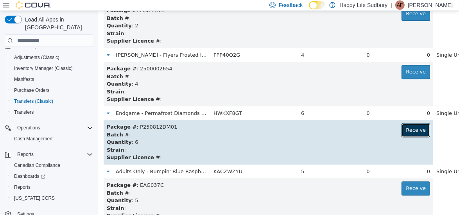
click at [401, 130] on button "Receive" at bounding box center [415, 130] width 29 height 14
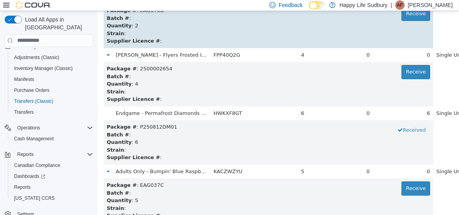
scroll to position [7110, 0]
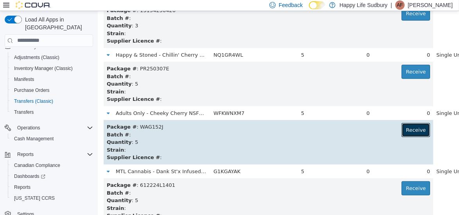
click at [401, 125] on button "Receive" at bounding box center [415, 130] width 29 height 14
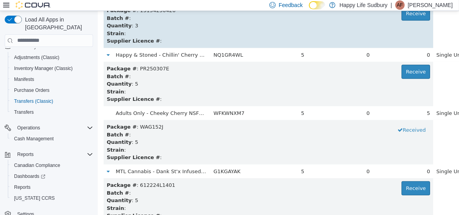
scroll to position [4662, 0]
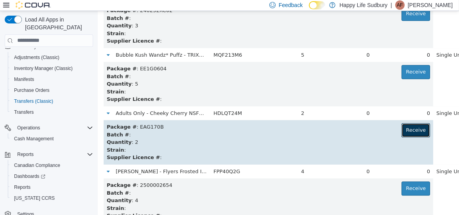
click at [401, 129] on button "Receive" at bounding box center [415, 130] width 29 height 14
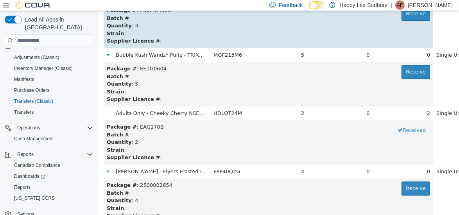
scroll to position [115, 0]
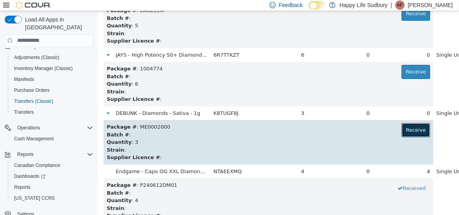
click at [401, 124] on button "Receive" at bounding box center [415, 130] width 29 height 14
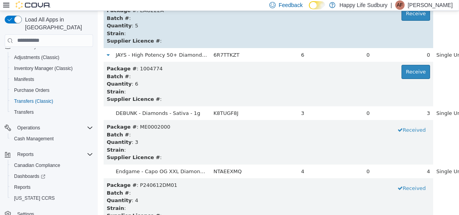
scroll to position [5419, 0]
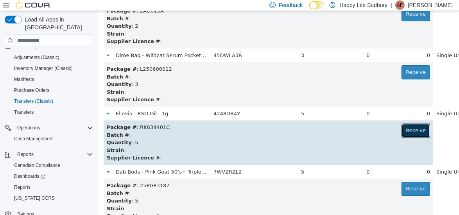
click at [401, 129] on button "Receive" at bounding box center [415, 130] width 29 height 14
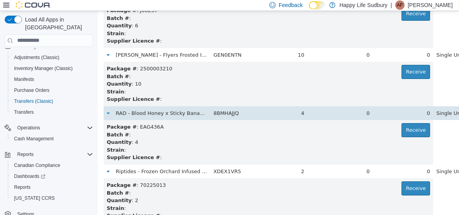
scroll to position [3962, 0]
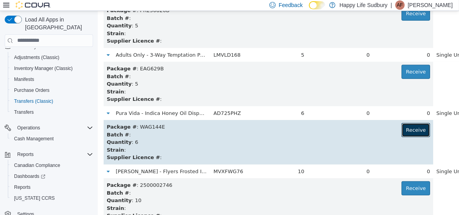
click at [401, 129] on button "Receive" at bounding box center [415, 130] width 29 height 14
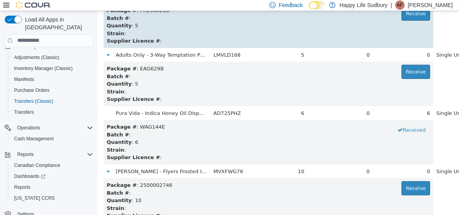
scroll to position [4428, 0]
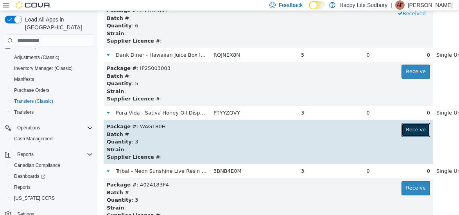
click at [401, 129] on button "Receive" at bounding box center [415, 130] width 29 height 14
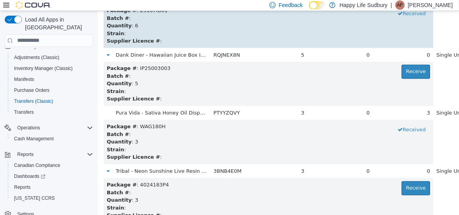
scroll to position [3729, 0]
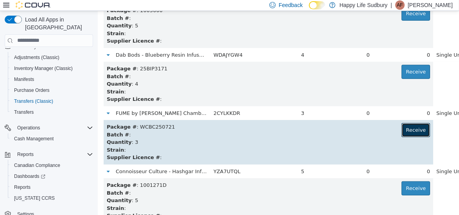
click at [401, 128] on button "Receive" at bounding box center [415, 130] width 29 height 14
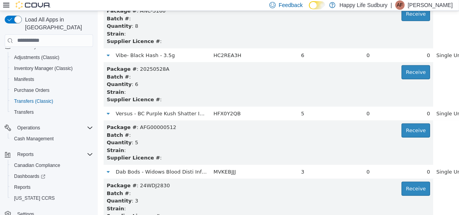
scroll to position [931, 0]
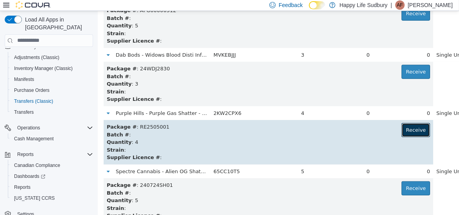
click at [401, 129] on button "Receive" at bounding box center [415, 130] width 29 height 14
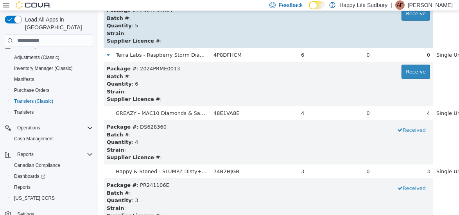
scroll to position [2796, 0]
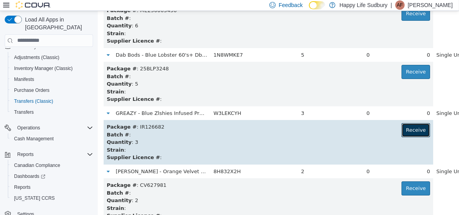
click at [401, 129] on button "Receive" at bounding box center [415, 130] width 29 height 14
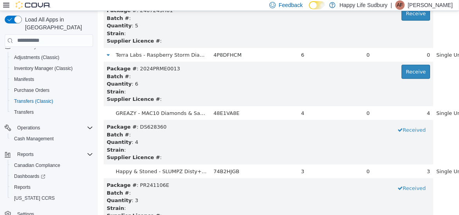
scroll to position [5594, 0]
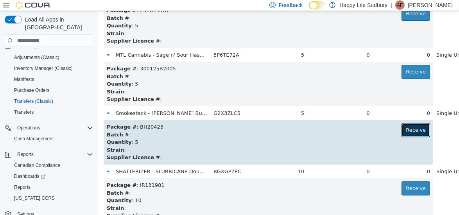
click at [401, 132] on button "Receive" at bounding box center [415, 130] width 29 height 14
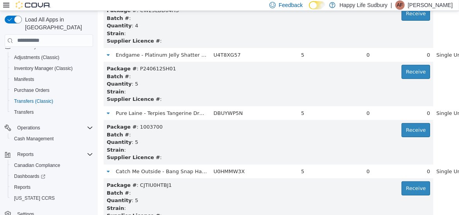
scroll to position [523, 0]
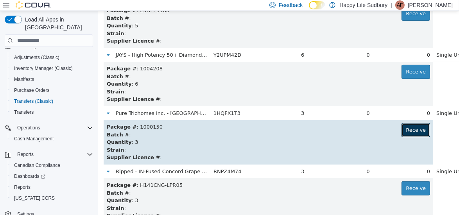
click at [401, 131] on button "Receive" at bounding box center [415, 130] width 29 height 14
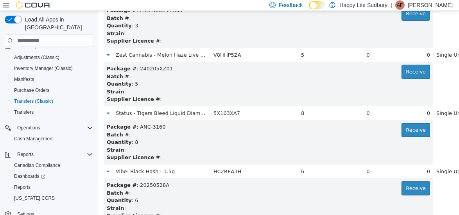
scroll to position [4137, 0]
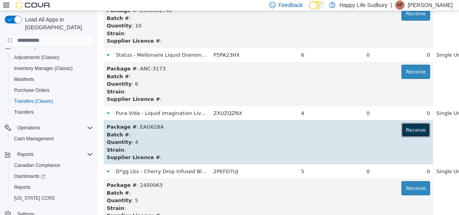
click at [401, 134] on button "Receive" at bounding box center [415, 130] width 29 height 14
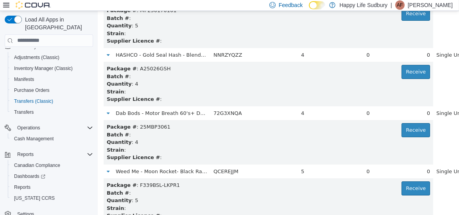
scroll to position [2039, 0]
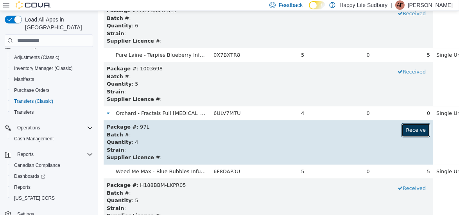
click at [401, 124] on button "Receive" at bounding box center [415, 130] width 29 height 14
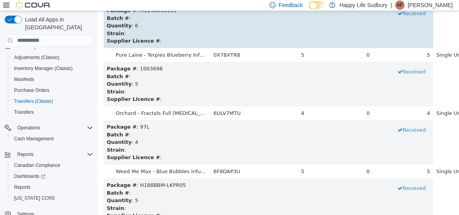
scroll to position [2855, 0]
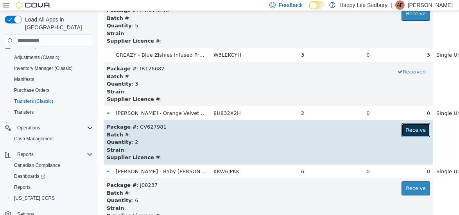
click at [401, 134] on button "Receive" at bounding box center [415, 130] width 29 height 14
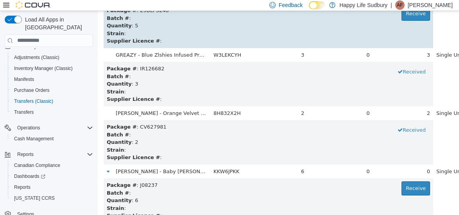
scroll to position [406, 0]
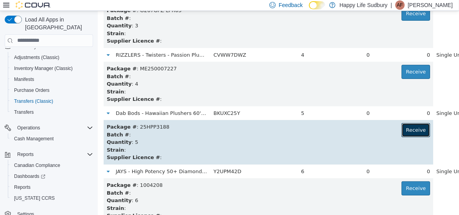
click at [401, 129] on button "Receive" at bounding box center [415, 130] width 29 height 14
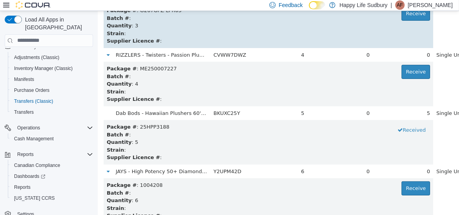
scroll to position [873, 0]
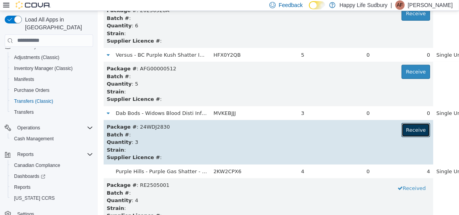
click at [401, 126] on button "Receive" at bounding box center [415, 130] width 29 height 14
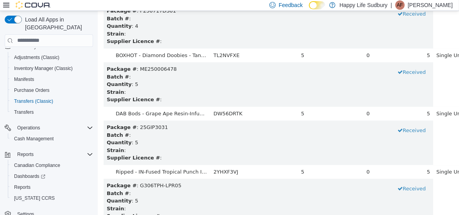
scroll to position [1864, 0]
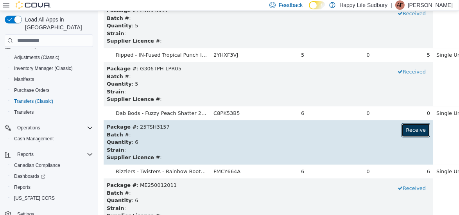
click at [401, 131] on button "Receive" at bounding box center [415, 130] width 29 height 14
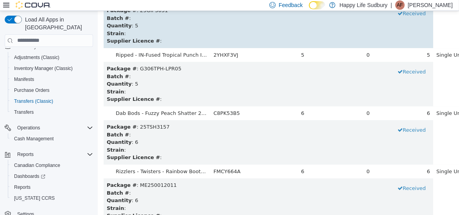
scroll to position [2738, 0]
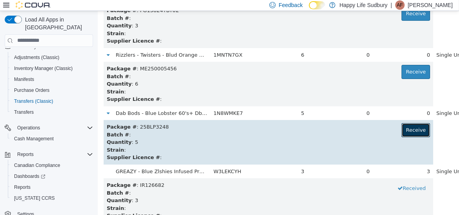
click at [401, 131] on button "Receive" at bounding box center [415, 130] width 29 height 14
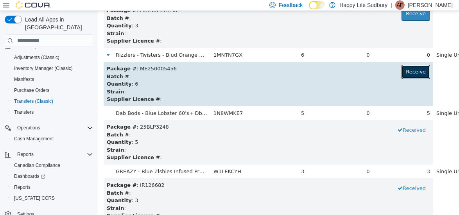
click at [401, 71] on button "Receive" at bounding box center [415, 72] width 29 height 14
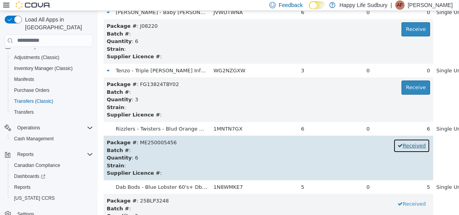
scroll to position [2663, 0]
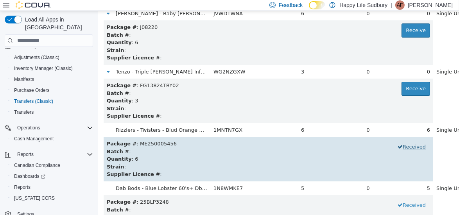
click at [395, 71] on div "0" at bounding box center [403, 72] width 54 height 8
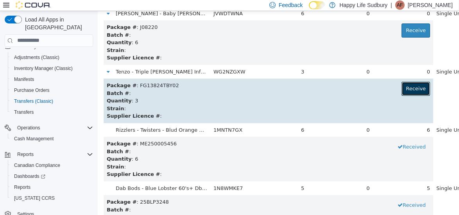
click at [401, 88] on button "Receive" at bounding box center [415, 88] width 29 height 14
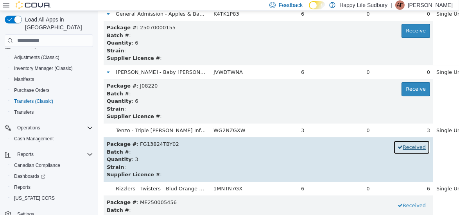
scroll to position [2604, 0]
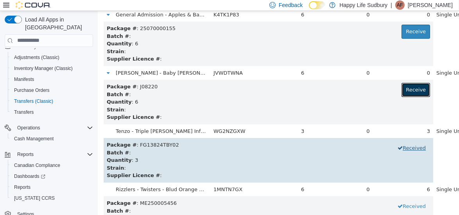
click at [401, 88] on button "Receive" at bounding box center [415, 90] width 29 height 14
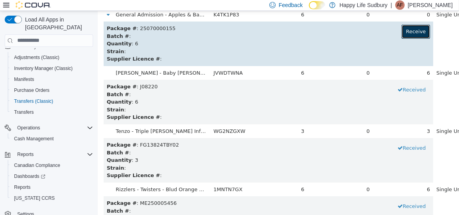
click at [401, 35] on button "Receive" at bounding box center [415, 31] width 29 height 14
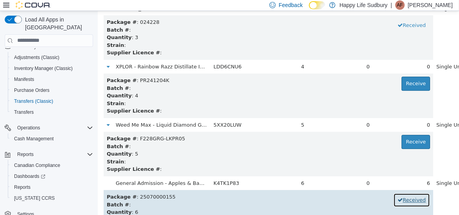
scroll to position [2433, 0]
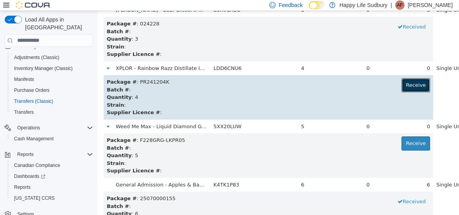
click at [401, 81] on button "Receive" at bounding box center [415, 85] width 29 height 14
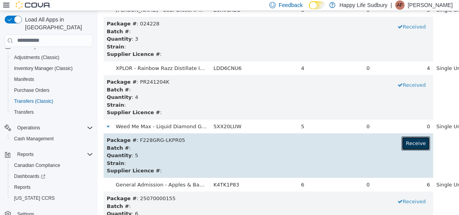
click at [401, 143] on button "Receive" at bounding box center [415, 143] width 29 height 14
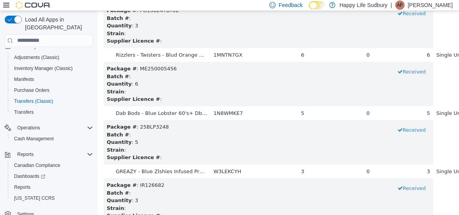
scroll to position [3146, 0]
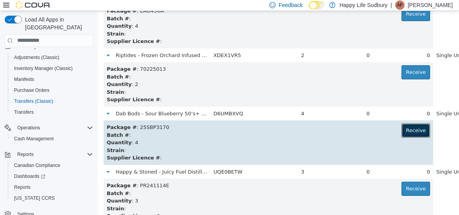
click at [401, 132] on button "Receive" at bounding box center [415, 130] width 29 height 14
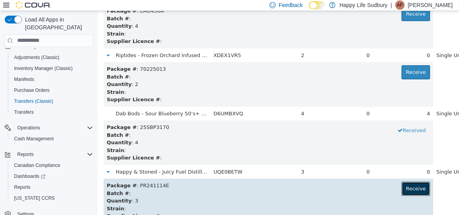
click at [401, 188] on button "Receive" at bounding box center [415, 189] width 29 height 14
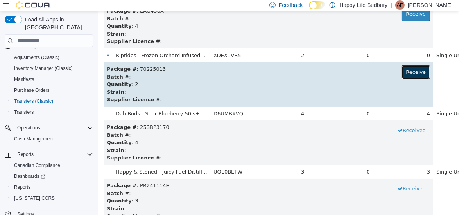
click at [401, 71] on button "Receive" at bounding box center [415, 72] width 29 height 14
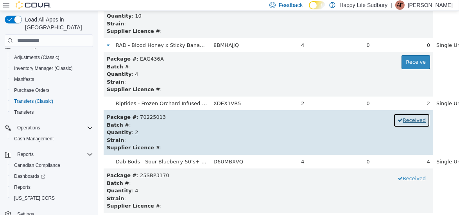
scroll to position [3053, 0]
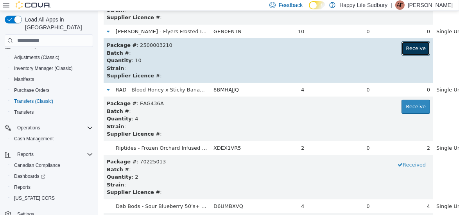
click at [401, 51] on button "Receive" at bounding box center [415, 48] width 29 height 14
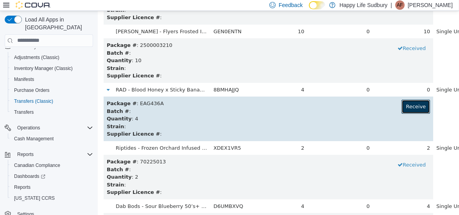
click at [401, 102] on button "Receive" at bounding box center [415, 106] width 29 height 14
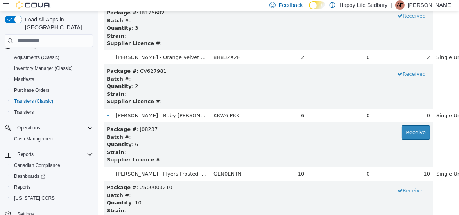
scroll to position [2910, 0]
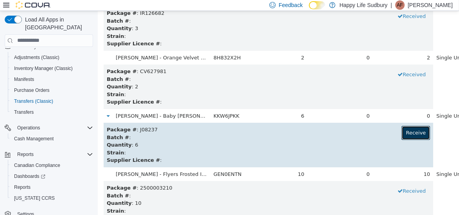
click at [401, 132] on button "Receive" at bounding box center [415, 133] width 29 height 14
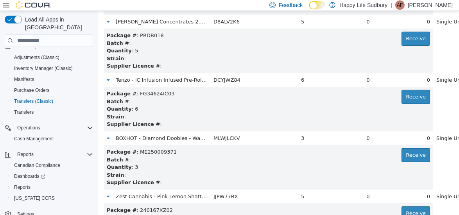
scroll to position [3371, 0]
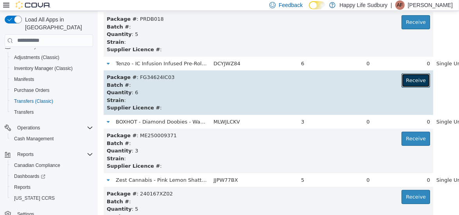
click at [401, 83] on button "Receive" at bounding box center [415, 80] width 29 height 14
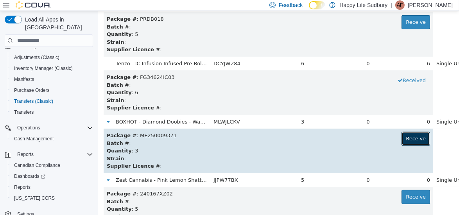
click at [401, 136] on button "Receive" at bounding box center [415, 138] width 29 height 14
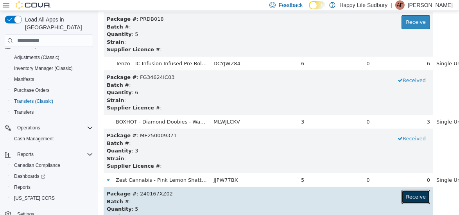
click at [401, 193] on button "Receive" at bounding box center [415, 197] width 29 height 14
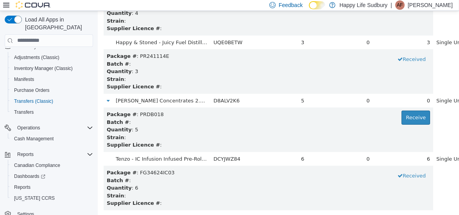
scroll to position [3262, 0]
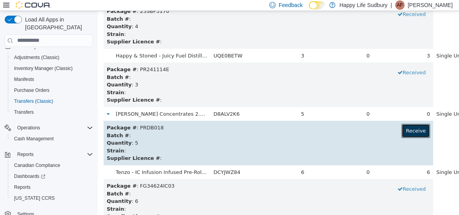
click at [401, 130] on button "Receive" at bounding box center [415, 131] width 29 height 14
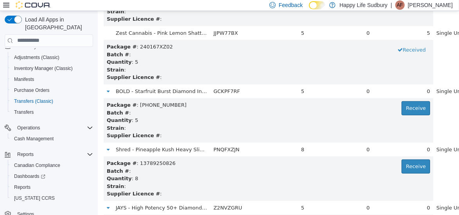
scroll to position [3516, 0]
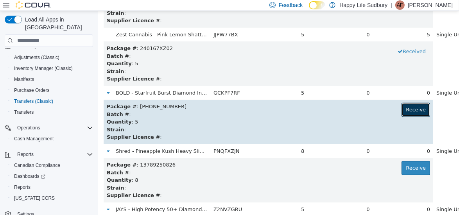
click at [401, 110] on button "Receive" at bounding box center [415, 109] width 29 height 14
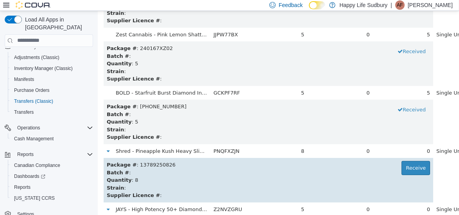
click at [392, 159] on td "Package # : 13789250826 Receive Batch # : Quantity : 8 Strain : Supplier Licenc…" at bounding box center [268, 180] width 330 height 45
click at [401, 165] on button "Receive" at bounding box center [415, 168] width 29 height 14
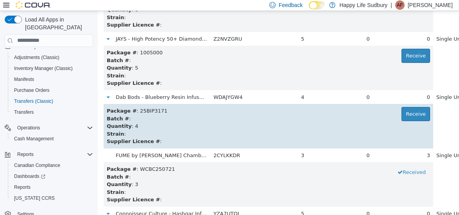
scroll to position [3687, 0]
click at [401, 110] on button "Receive" at bounding box center [415, 113] width 29 height 14
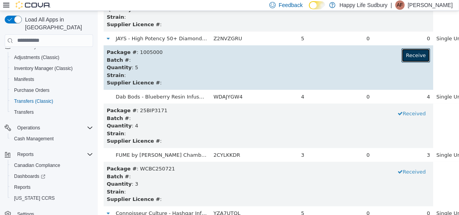
click at [401, 54] on button "Receive" at bounding box center [415, 55] width 29 height 14
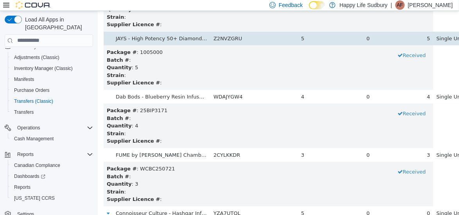
scroll to position [5477, 0]
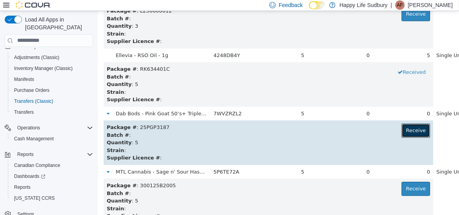
click at [401, 126] on button "Receive" at bounding box center [415, 130] width 29 height 14
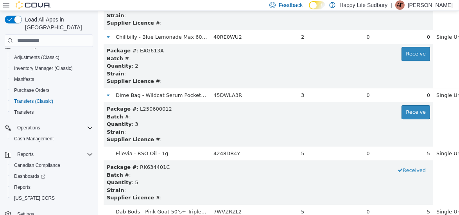
scroll to position [5378, 0]
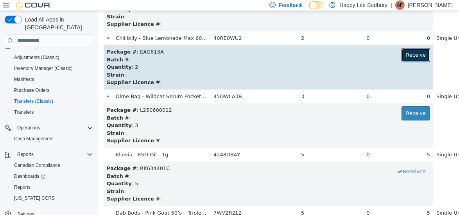
click at [401, 49] on button "Receive" at bounding box center [415, 55] width 29 height 14
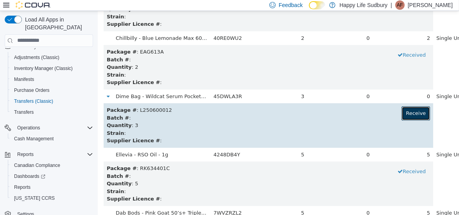
click at [401, 115] on button "Receive" at bounding box center [415, 113] width 29 height 14
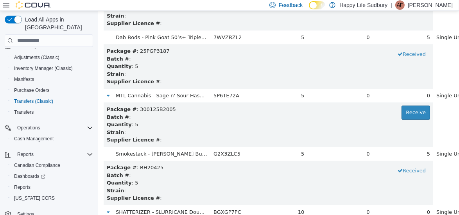
scroll to position [5554, 0]
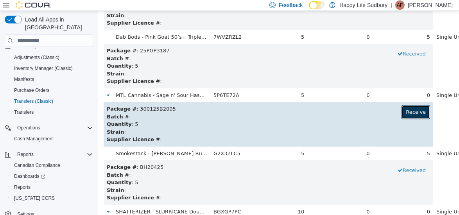
click at [401, 111] on button "Receive" at bounding box center [415, 112] width 29 height 14
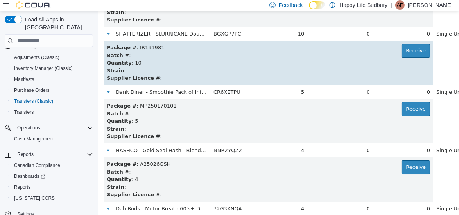
scroll to position [5732, 0]
click at [401, 53] on button "Receive" at bounding box center [415, 50] width 29 height 14
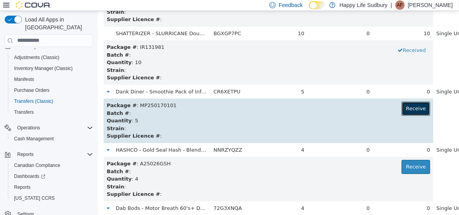
click at [401, 105] on button "Receive" at bounding box center [415, 108] width 29 height 14
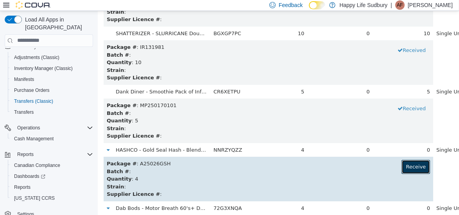
click at [401, 162] on button "Receive" at bounding box center [415, 167] width 29 height 14
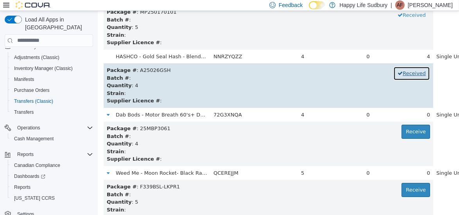
scroll to position [5831, 0]
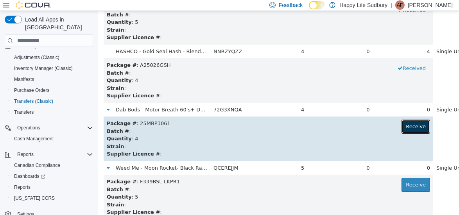
click at [401, 128] on button "Receive" at bounding box center [415, 126] width 29 height 14
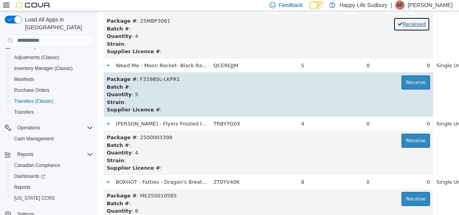
scroll to position [5935, 0]
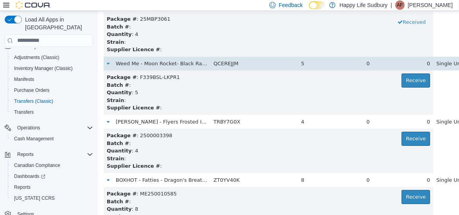
click at [398, 62] on div "0" at bounding box center [403, 63] width 54 height 8
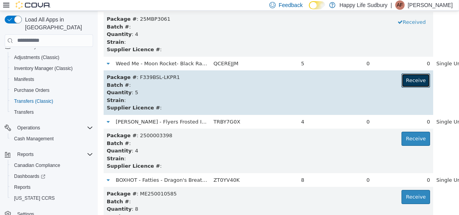
click at [401, 75] on button "Receive" at bounding box center [415, 80] width 29 height 14
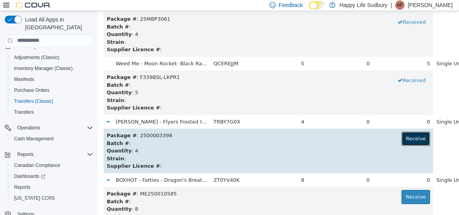
click at [401, 139] on button "Receive" at bounding box center [415, 138] width 29 height 14
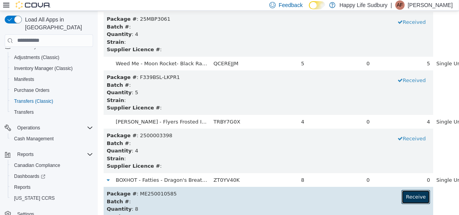
click at [401, 197] on button "Receive" at bounding box center [415, 197] width 29 height 14
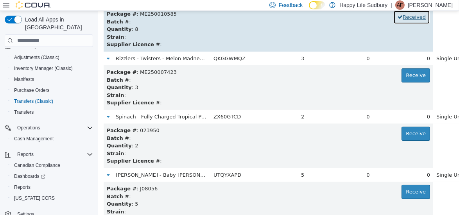
scroll to position [6123, 0]
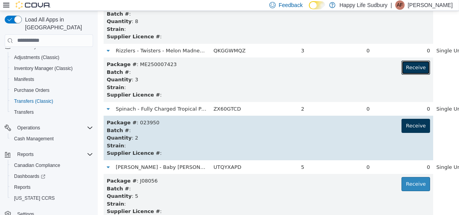
drag, startPoint x: 383, startPoint y: 63, endPoint x: 389, endPoint y: 121, distance: 58.2
click at [401, 121] on button "Receive" at bounding box center [415, 126] width 29 height 14
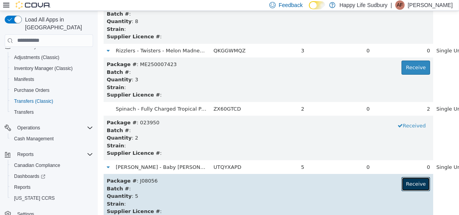
click at [401, 184] on button "Receive" at bounding box center [415, 184] width 29 height 14
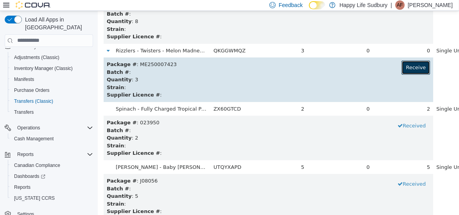
click at [401, 72] on button "Receive" at bounding box center [415, 67] width 29 height 14
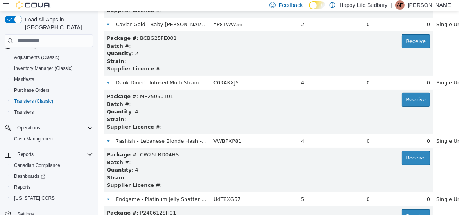
scroll to position [6330, 0]
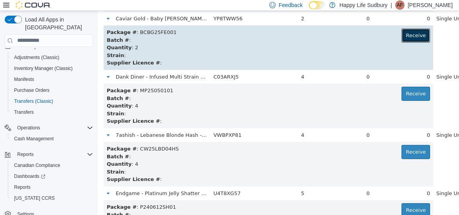
click at [401, 37] on button "Receive" at bounding box center [415, 35] width 29 height 14
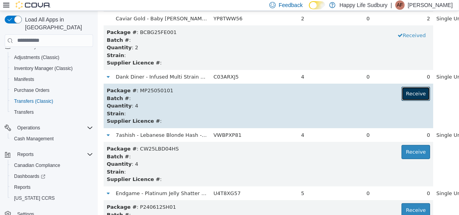
click at [401, 88] on button "Receive" at bounding box center [415, 93] width 29 height 14
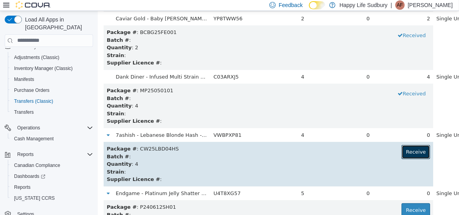
click at [401, 150] on button "Receive" at bounding box center [415, 152] width 29 height 14
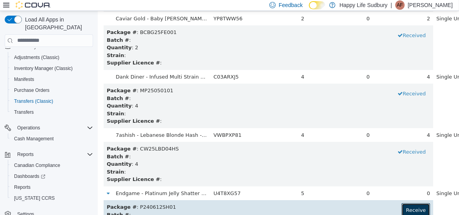
click at [401, 207] on button "Receive" at bounding box center [415, 210] width 29 height 14
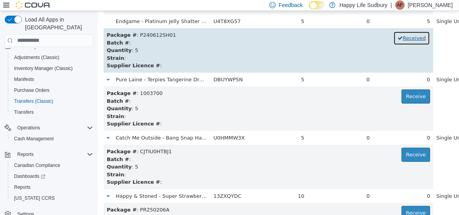
scroll to position [6505, 0]
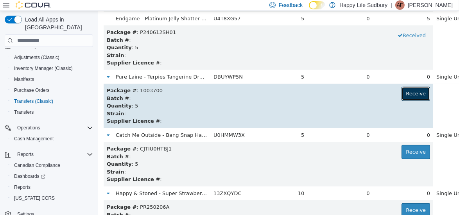
click at [401, 93] on button "Receive" at bounding box center [415, 93] width 29 height 14
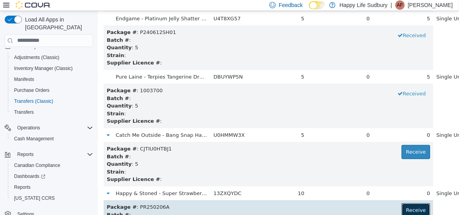
click at [401, 209] on button "Receive" at bounding box center [415, 210] width 29 height 14
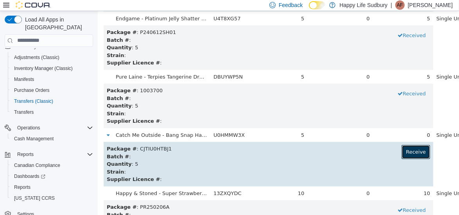
click at [401, 149] on button "Receive" at bounding box center [415, 152] width 29 height 14
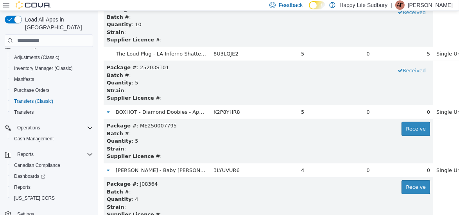
scroll to position [6703, 0]
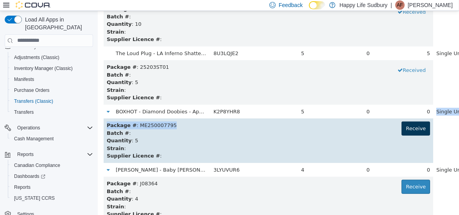
drag, startPoint x: 391, startPoint y: 116, endPoint x: 393, endPoint y: 126, distance: 9.5
click at [401, 126] on button "Receive" at bounding box center [415, 128] width 29 height 14
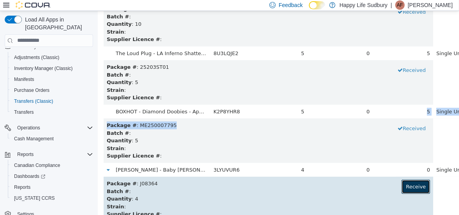
click at [401, 184] on button "Receive" at bounding box center [415, 187] width 29 height 14
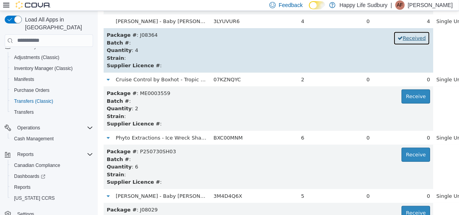
scroll to position [6853, 0]
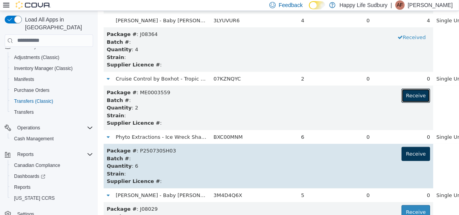
drag, startPoint x: 396, startPoint y: 98, endPoint x: 395, endPoint y: 148, distance: 50.1
click at [401, 148] on button "Receive" at bounding box center [415, 154] width 29 height 14
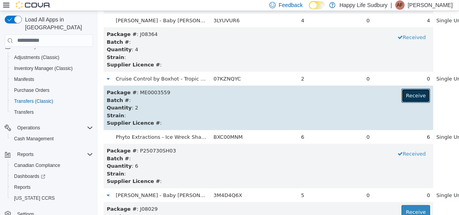
click at [401, 91] on button "Receive" at bounding box center [415, 95] width 29 height 14
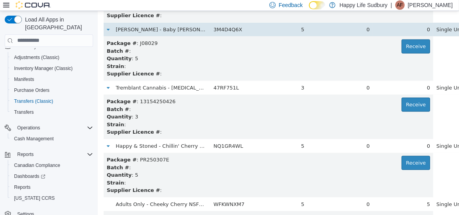
scroll to position [7022, 0]
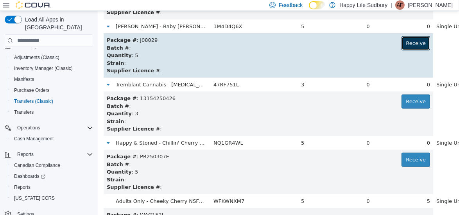
click at [401, 43] on button "Receive" at bounding box center [415, 43] width 29 height 14
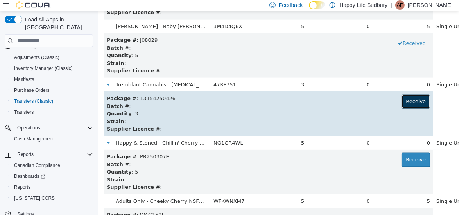
click at [401, 97] on button "Receive" at bounding box center [415, 101] width 29 height 14
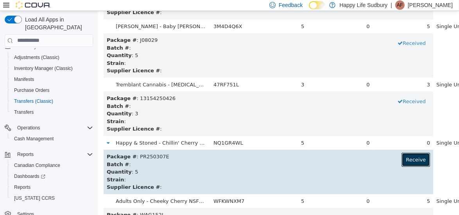
click at [401, 158] on button "Receive" at bounding box center [415, 160] width 29 height 14
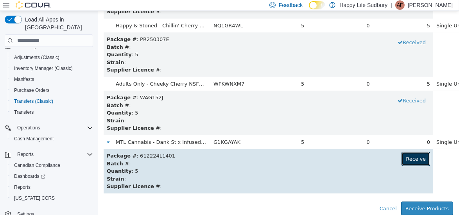
click at [401, 159] on button "Receive" at bounding box center [415, 159] width 29 height 14
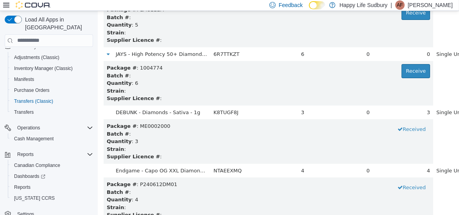
scroll to position [0, 0]
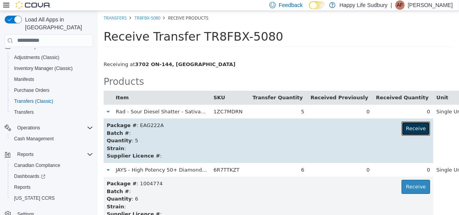
click at [401, 124] on button "Receive" at bounding box center [415, 128] width 29 height 14
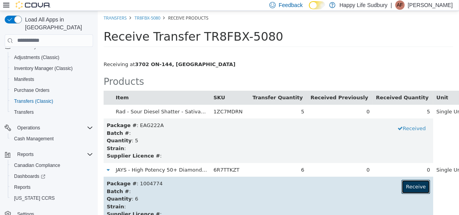
click at [401, 183] on button "Receive" at bounding box center [415, 187] width 29 height 14
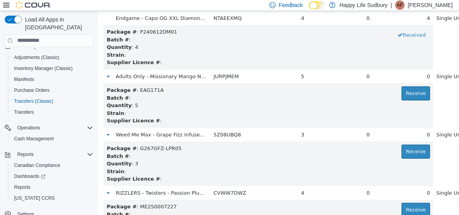
scroll to position [272, 0]
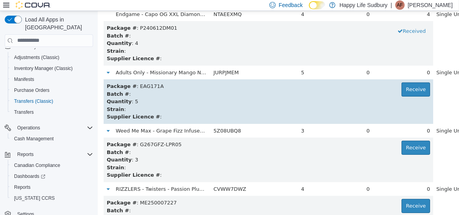
click at [405, 98] on div "Quantity : 5" at bounding box center [268, 101] width 324 height 8
click at [401, 83] on button "Receive" at bounding box center [415, 89] width 29 height 14
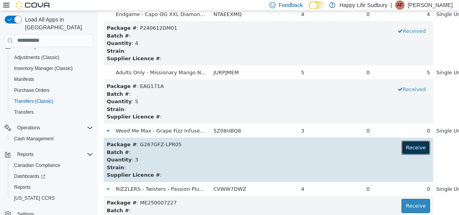
click at [401, 141] on button "Receive" at bounding box center [415, 147] width 29 height 14
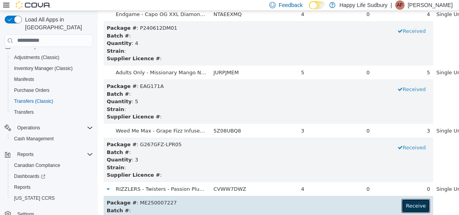
click at [401, 205] on button "Receive" at bounding box center [415, 206] width 29 height 14
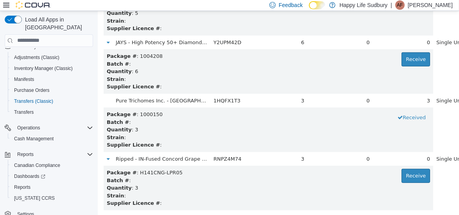
scroll to position [544, 0]
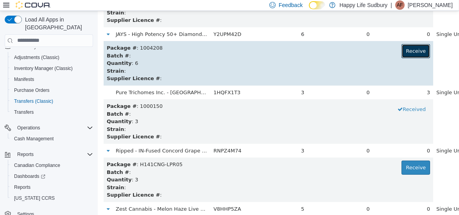
click at [401, 53] on button "Receive" at bounding box center [415, 51] width 29 height 14
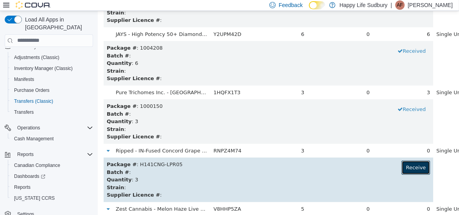
click at [401, 170] on button "Receive" at bounding box center [415, 167] width 29 height 14
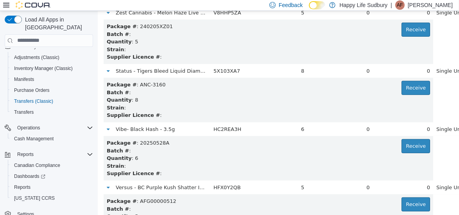
scroll to position [740, 0]
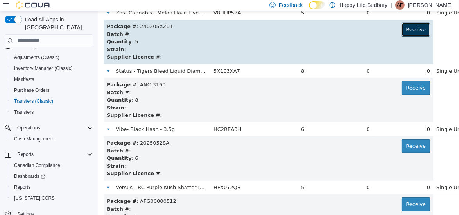
click at [401, 31] on button "Receive" at bounding box center [415, 29] width 29 height 14
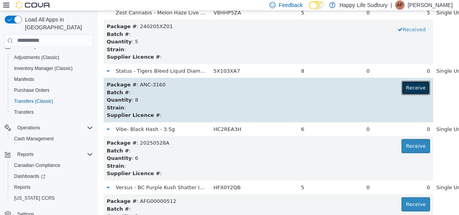
click at [401, 81] on button "Receive" at bounding box center [415, 88] width 29 height 14
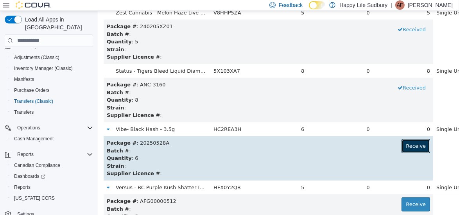
click at [401, 148] on button "Receive" at bounding box center [415, 146] width 29 height 14
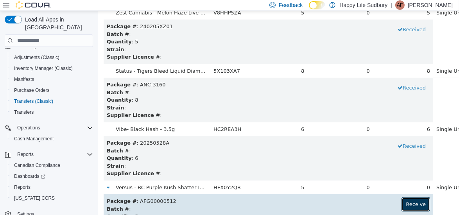
click at [401, 201] on button "Receive" at bounding box center [415, 204] width 29 height 14
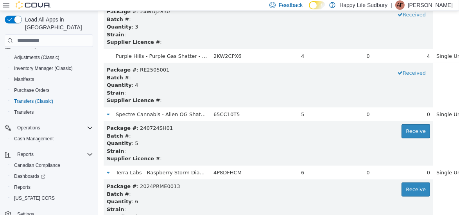
scroll to position [1019, 0]
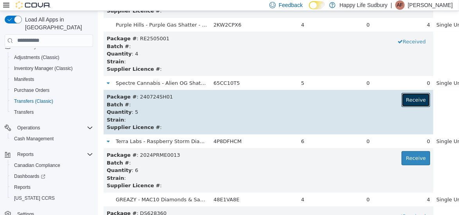
click at [401, 99] on button "Receive" at bounding box center [415, 100] width 29 height 14
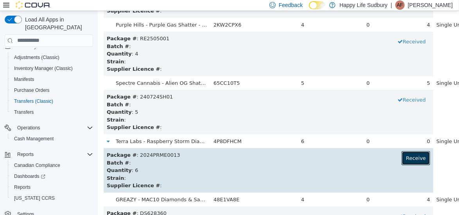
click at [401, 157] on button "Receive" at bounding box center [415, 158] width 29 height 14
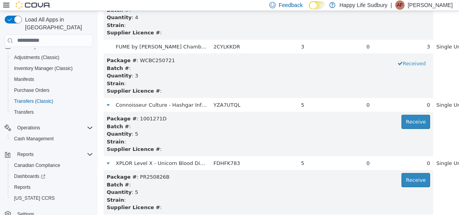
scroll to position [3818, 0]
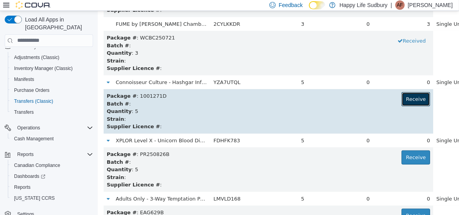
click at [401, 99] on button "Receive" at bounding box center [415, 99] width 29 height 14
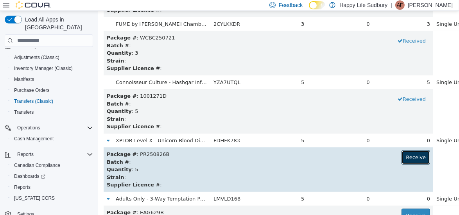
click at [401, 151] on button "Receive" at bounding box center [415, 157] width 29 height 14
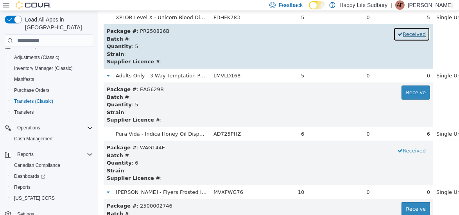
scroll to position [3996, 0]
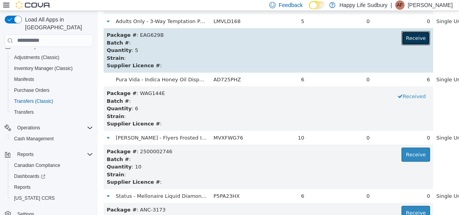
click at [401, 36] on button "Receive" at bounding box center [415, 38] width 29 height 14
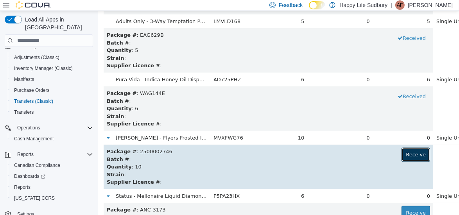
click at [401, 153] on button "Receive" at bounding box center [415, 154] width 29 height 14
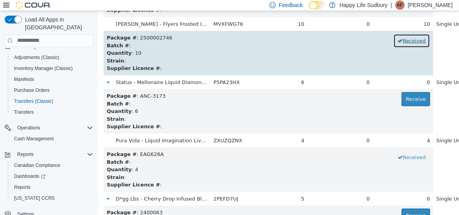
scroll to position [4121, 0]
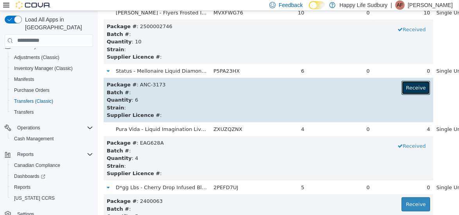
click at [401, 90] on button "Receive" at bounding box center [415, 88] width 29 height 14
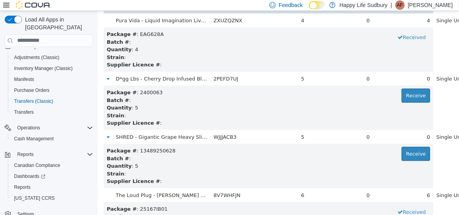
scroll to position [4232, 0]
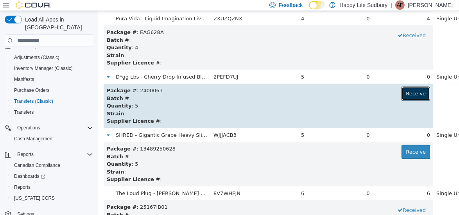
click at [401, 97] on button "Receive" at bounding box center [415, 93] width 29 height 14
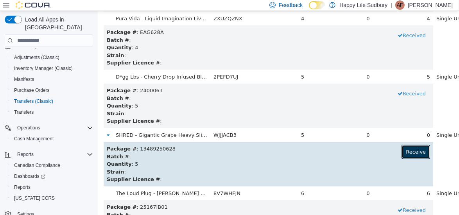
click at [401, 156] on button "Receive" at bounding box center [415, 152] width 29 height 14
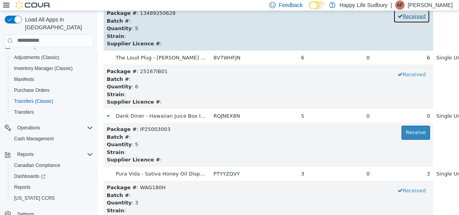
scroll to position [4421, 0]
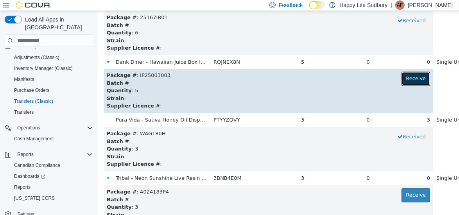
click at [401, 78] on button "Receive" at bounding box center [415, 79] width 29 height 14
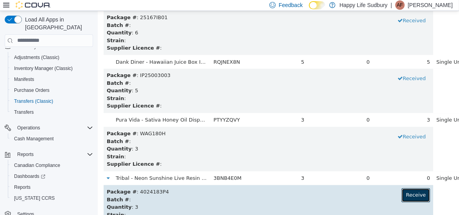
click at [401, 196] on button "Receive" at bounding box center [415, 195] width 29 height 14
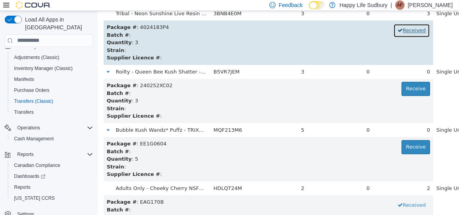
scroll to position [4588, 0]
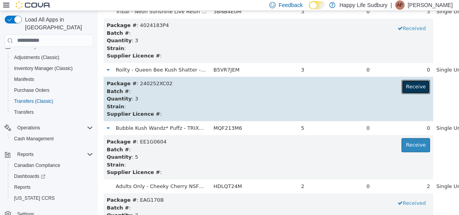
click at [401, 84] on button "Receive" at bounding box center [415, 86] width 29 height 14
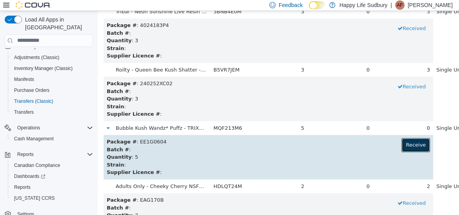
click at [401, 142] on button "Receive" at bounding box center [415, 145] width 29 height 14
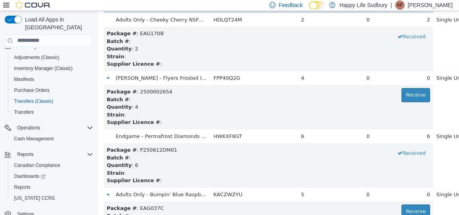
scroll to position [4759, 0]
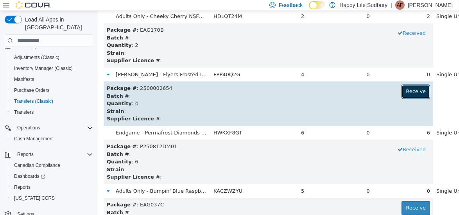
click at [401, 93] on button "Receive" at bounding box center [415, 91] width 29 height 14
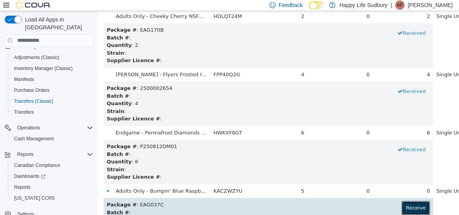
click at [401, 206] on button "Receive" at bounding box center [415, 208] width 29 height 14
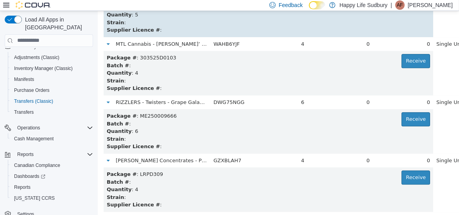
scroll to position [4965, 0]
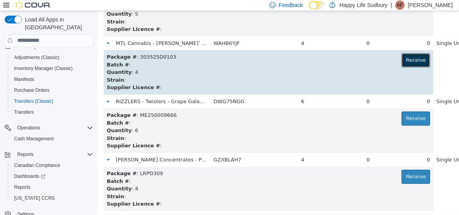
click at [401, 59] on button "Receive" at bounding box center [415, 60] width 29 height 14
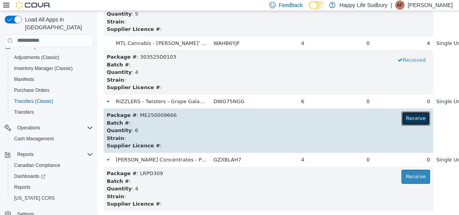
click at [401, 119] on button "Receive" at bounding box center [415, 118] width 29 height 14
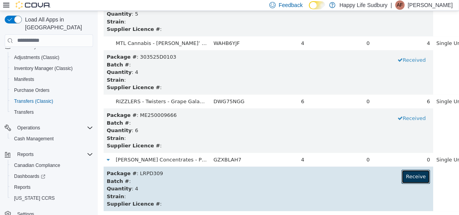
click at [401, 178] on button "Receive" at bounding box center [415, 176] width 29 height 14
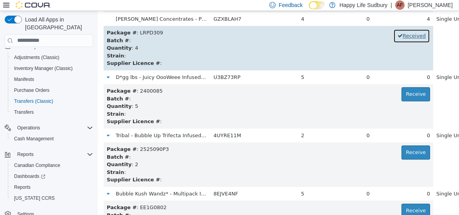
scroll to position [5118, 0]
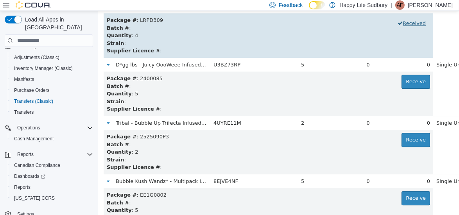
click at [394, 178] on div "0" at bounding box center [403, 181] width 54 height 8
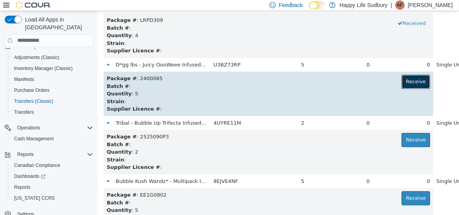
click at [401, 83] on button "Receive" at bounding box center [415, 81] width 29 height 14
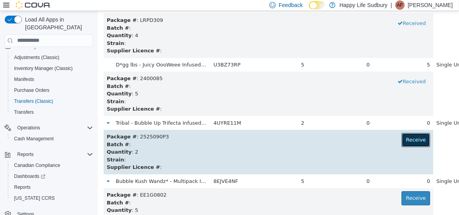
click at [401, 144] on button "Receive" at bounding box center [415, 140] width 29 height 14
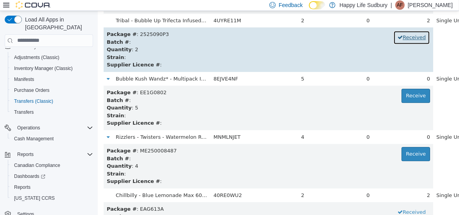
scroll to position [5221, 0]
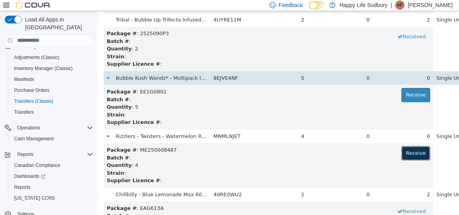
drag, startPoint x: 392, startPoint y: 148, endPoint x: 387, endPoint y: 76, distance: 72.9
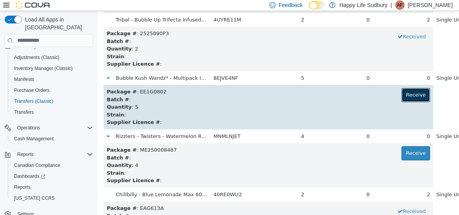
click at [401, 90] on button "Receive" at bounding box center [415, 95] width 29 height 14
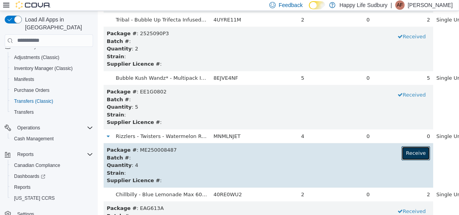
click at [401, 149] on button "Receive" at bounding box center [415, 153] width 29 height 14
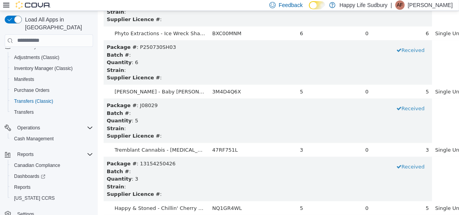
scroll to position [7139, 0]
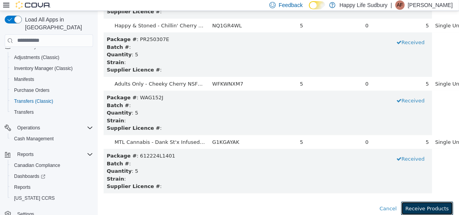
click at [422, 206] on button "Receive Products" at bounding box center [427, 208] width 52 height 14
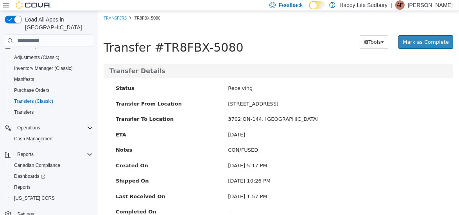
click at [417, 34] on div "Preparing Download... Tools PDF Download Mark as Complete" at bounding box center [381, 42] width 144 height 24
click at [420, 40] on span "Mark as Complete" at bounding box center [426, 42] width 46 height 6
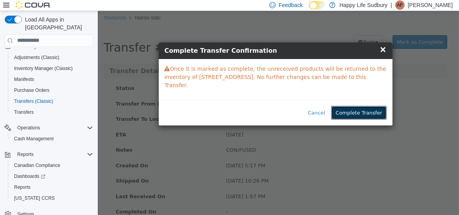
click at [363, 106] on button "Complete Transfer" at bounding box center [358, 113] width 55 height 14
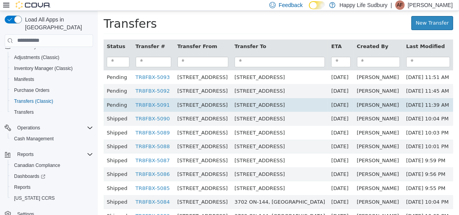
scroll to position [36, 0]
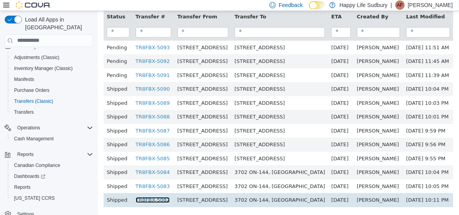
click at [145, 197] on link "TR8FBX-5082" at bounding box center [152, 200] width 34 height 6
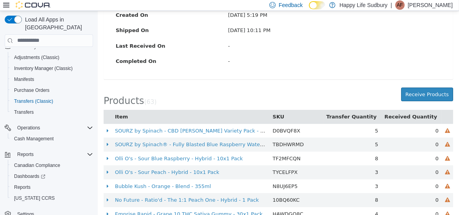
scroll to position [155, 0]
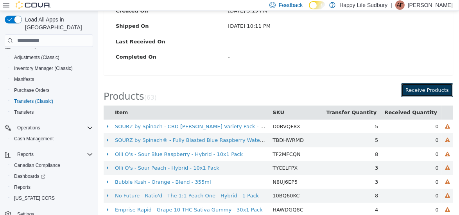
click at [421, 89] on button "Receive Products" at bounding box center [427, 90] width 52 height 14
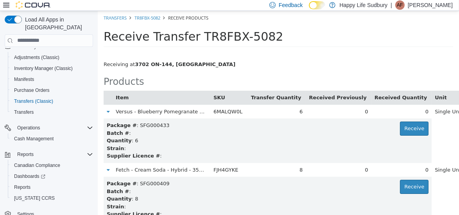
scroll to position [406, 0]
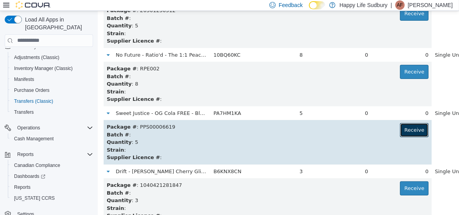
click at [400, 135] on button "Receive" at bounding box center [414, 130] width 29 height 14
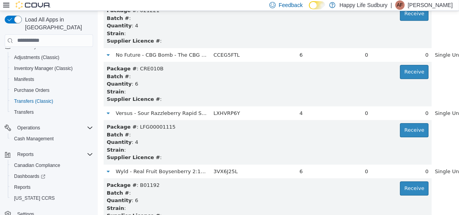
scroll to position [0, 0]
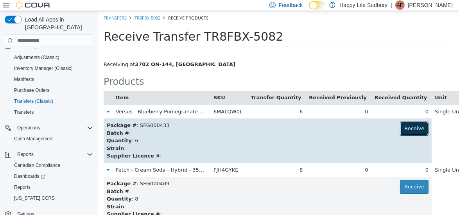
click at [402, 124] on button "Receive" at bounding box center [414, 128] width 29 height 14
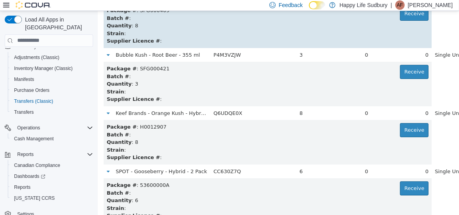
scroll to position [1222, 0]
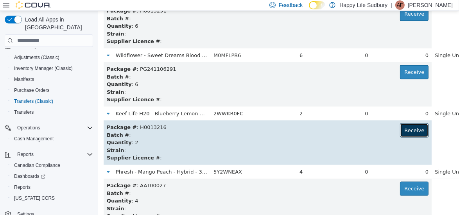
click at [400, 125] on button "Receive" at bounding box center [414, 130] width 29 height 14
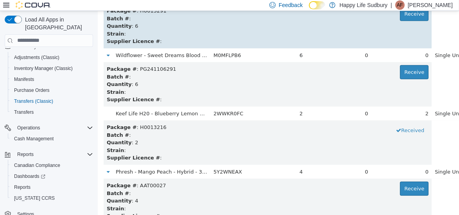
scroll to position [57, 0]
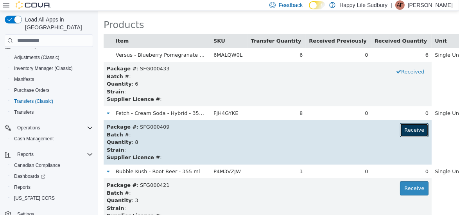
click at [400, 128] on button "Receive" at bounding box center [414, 130] width 29 height 14
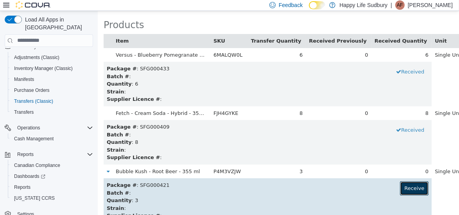
click at [400, 183] on button "Receive" at bounding box center [414, 188] width 29 height 14
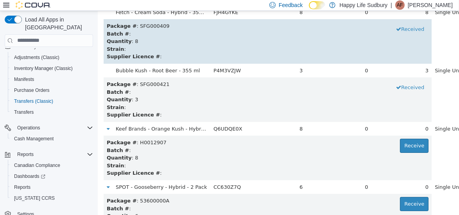
scroll to position [1514, 0]
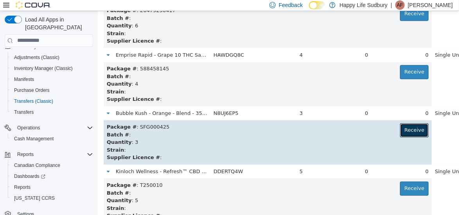
click at [400, 124] on button "Receive" at bounding box center [414, 130] width 29 height 14
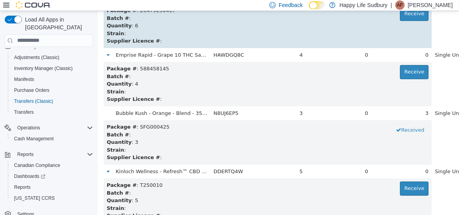
scroll to position [3030, 0]
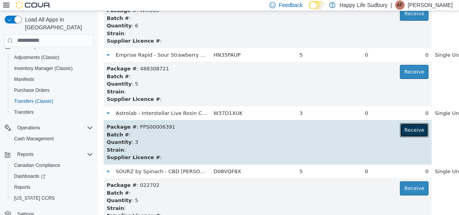
click at [400, 135] on button "Receive" at bounding box center [414, 130] width 29 height 14
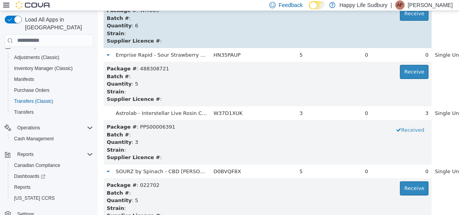
scroll to position [2796, 0]
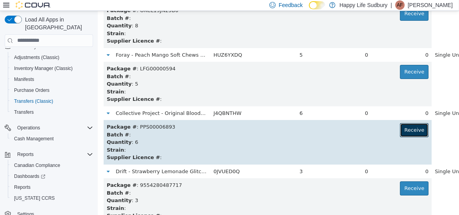
click at [400, 129] on button "Receive" at bounding box center [414, 130] width 29 height 14
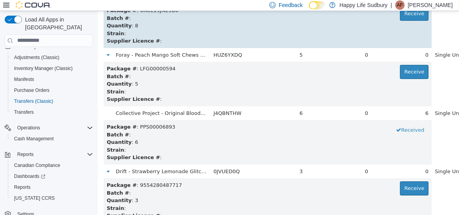
scroll to position [3146, 0]
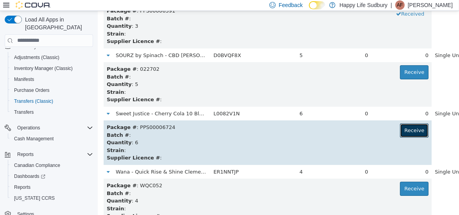
click at [400, 131] on button "Receive" at bounding box center [414, 130] width 29 height 14
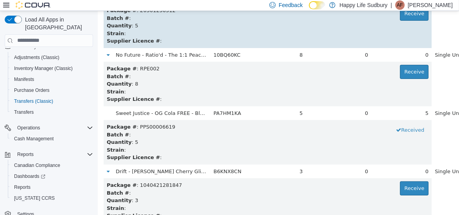
scroll to position [1864, 0]
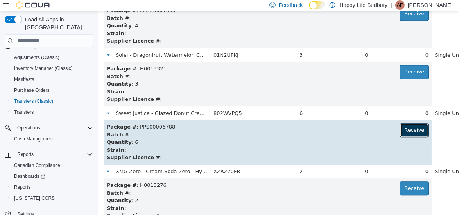
click at [400, 130] on button "Receive" at bounding box center [414, 130] width 29 height 14
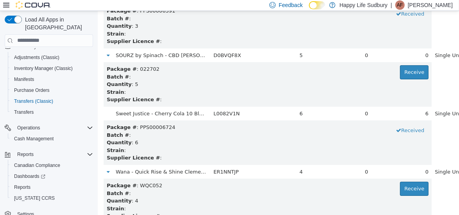
scroll to position [1922, 0]
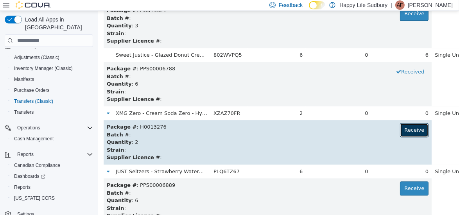
click at [400, 126] on button "Receive" at bounding box center [414, 130] width 29 height 14
click at [392, 126] on button "Received" at bounding box center [410, 130] width 37 height 14
click at [400, 126] on button "Receive" at bounding box center [414, 130] width 29 height 14
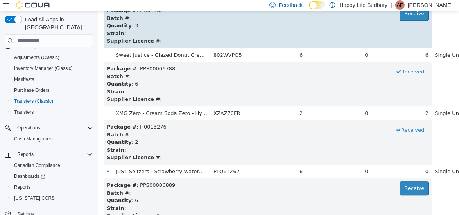
scroll to position [1106, 0]
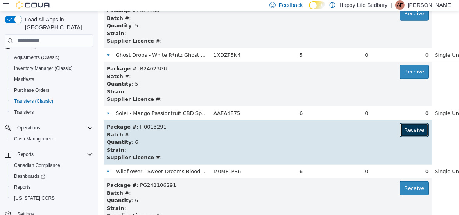
click at [400, 131] on button "Receive" at bounding box center [414, 130] width 29 height 14
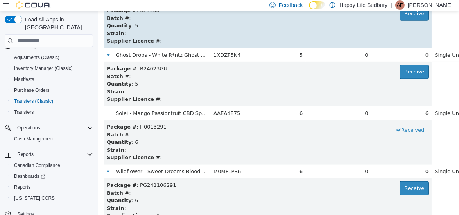
scroll to position [1805, 0]
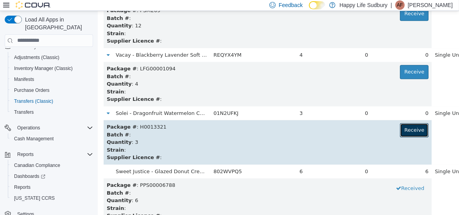
click at [400, 125] on button "Receive" at bounding box center [414, 130] width 29 height 14
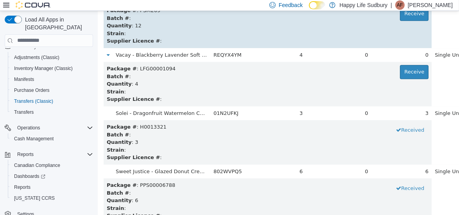
scroll to position [756, 0]
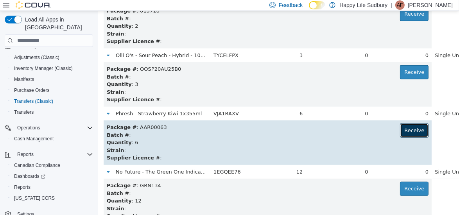
click at [400, 129] on button "Receive" at bounding box center [414, 130] width 29 height 14
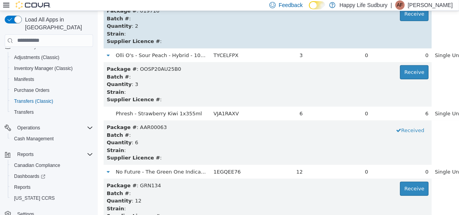
scroll to position [1280, 0]
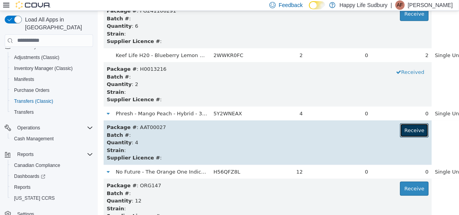
click at [400, 128] on button "Receive" at bounding box center [414, 130] width 29 height 14
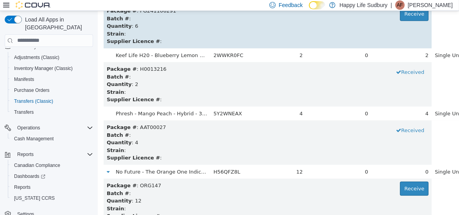
scroll to position [173, 0]
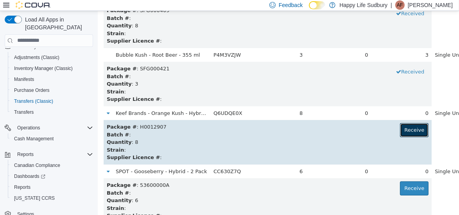
click at [400, 128] on button "Receive" at bounding box center [414, 130] width 29 height 14
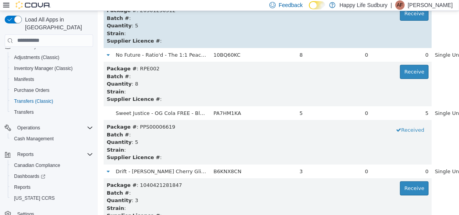
scroll to position [1980, 0]
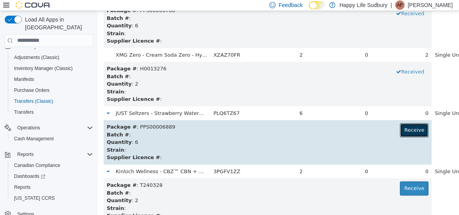
click at [400, 133] on button "Receive" at bounding box center [414, 130] width 29 height 14
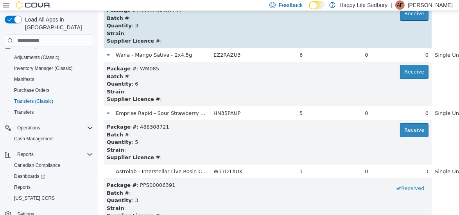
scroll to position [1456, 0]
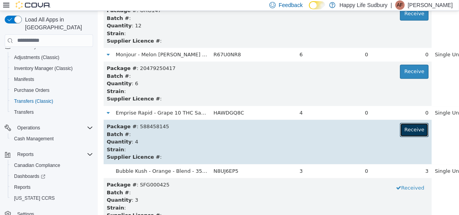
click at [400, 128] on button "Receive" at bounding box center [414, 130] width 29 height 14
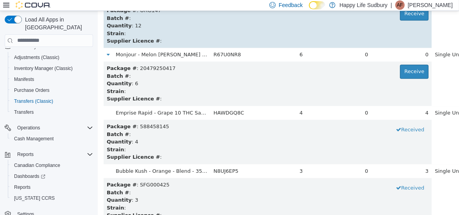
scroll to position [1688, 0]
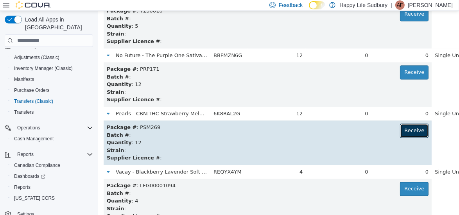
click at [400, 129] on button "Receive" at bounding box center [414, 130] width 29 height 14
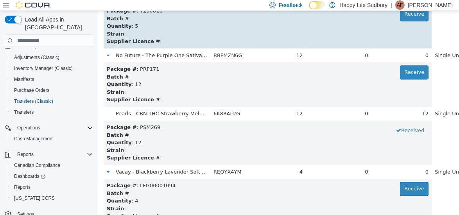
scroll to position [2039, 0]
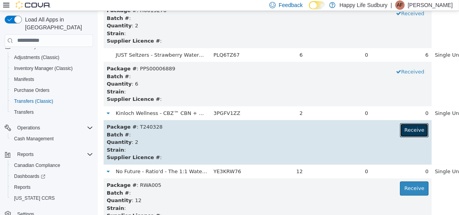
click at [400, 125] on button "Receive" at bounding box center [414, 130] width 29 height 14
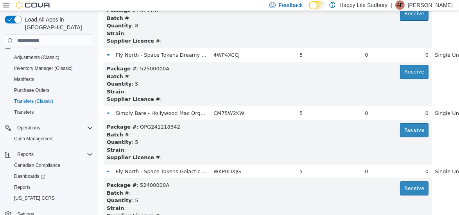
scroll to position [3554, 0]
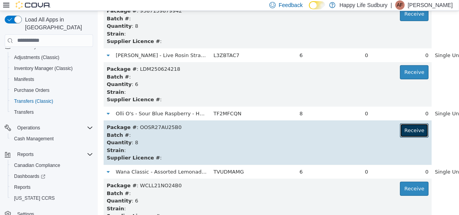
click at [400, 129] on button "Receive" at bounding box center [414, 130] width 29 height 14
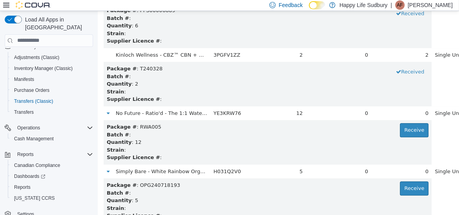
scroll to position [2272, 0]
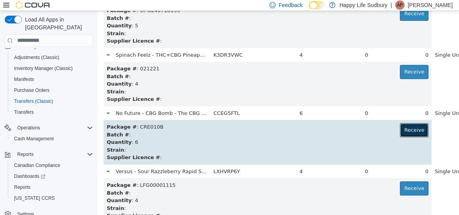
click at [400, 126] on button "Receive" at bounding box center [414, 130] width 29 height 14
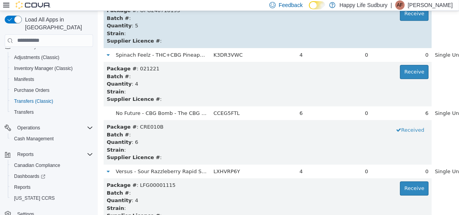
scroll to position [348, 0]
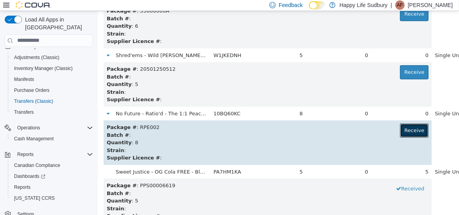
click at [400, 126] on button "Receive" at bounding box center [414, 130] width 29 height 14
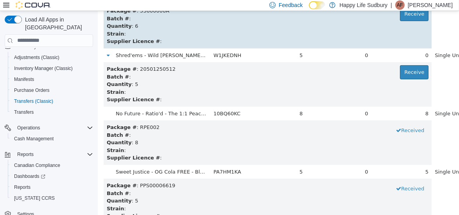
scroll to position [814, 0]
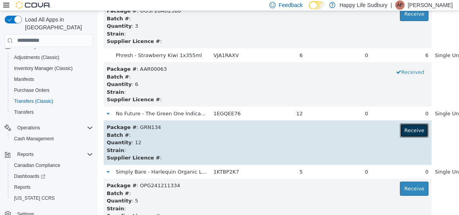
click at [400, 133] on button "Receive" at bounding box center [414, 130] width 29 height 14
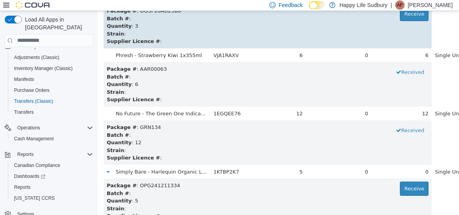
scroll to position [1339, 0]
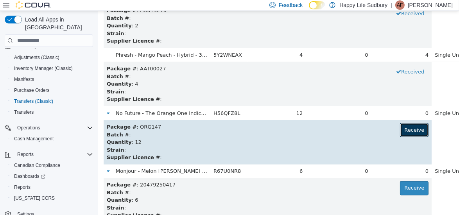
click at [400, 129] on button "Receive" at bounding box center [414, 130] width 29 height 14
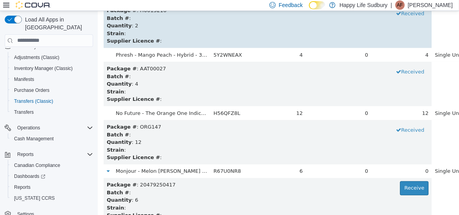
scroll to position [1631, 0]
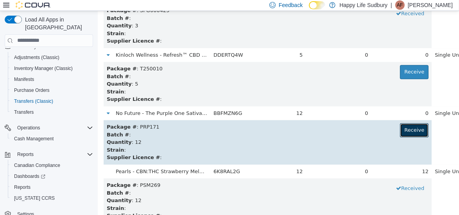
click at [400, 132] on button "Receive" at bounding box center [414, 130] width 29 height 14
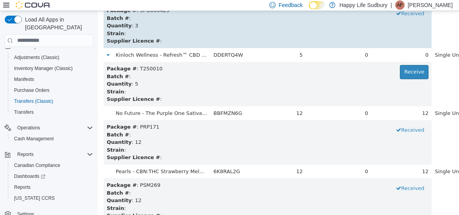
scroll to position [2097, 0]
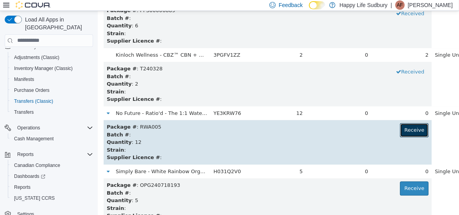
click at [400, 129] on button "Receive" at bounding box center [414, 130] width 29 height 14
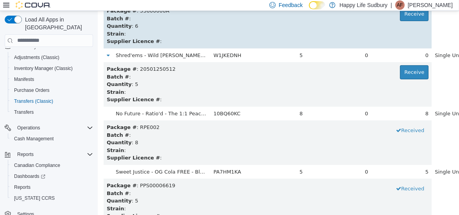
scroll to position [232, 0]
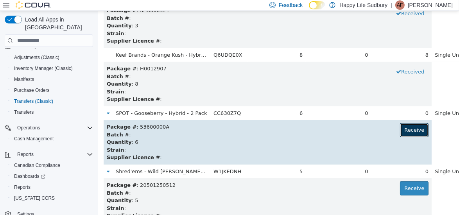
click at [400, 129] on button "Receive" at bounding box center [414, 130] width 29 height 14
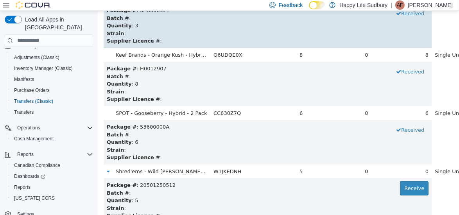
scroll to position [1048, 0]
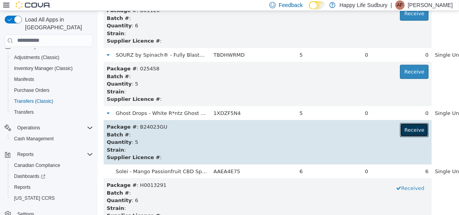
click at [400, 127] on button "Receive" at bounding box center [414, 130] width 29 height 14
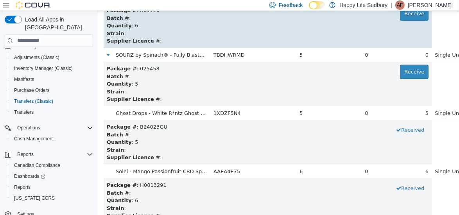
scroll to position [2855, 0]
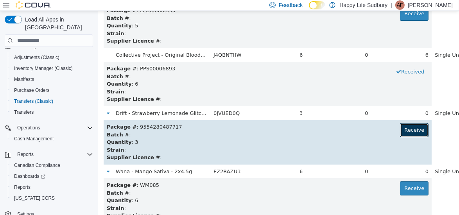
click at [400, 131] on button "Receive" at bounding box center [414, 130] width 29 height 14
click at [392, 131] on button "Received" at bounding box center [410, 130] width 37 height 14
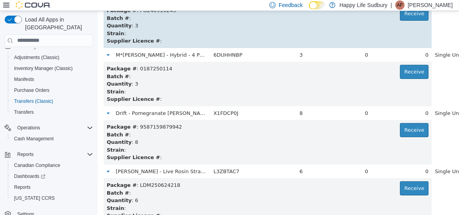
scroll to position [465, 0]
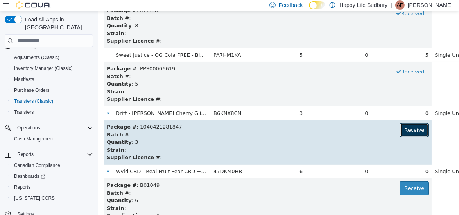
click at [400, 127] on button "Receive" at bounding box center [414, 130] width 29 height 14
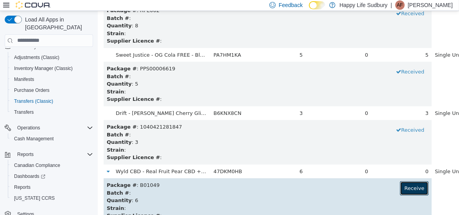
click at [400, 187] on button "Receive" at bounding box center [414, 188] width 29 height 14
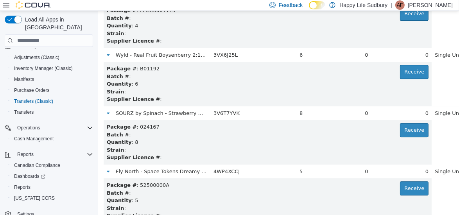
scroll to position [3087, 0]
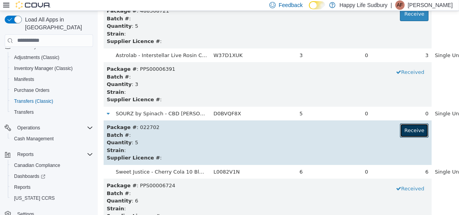
click at [400, 131] on button "Receive" at bounding box center [414, 130] width 29 height 14
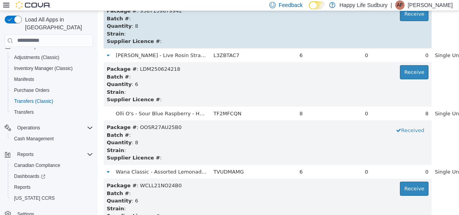
scroll to position [698, 0]
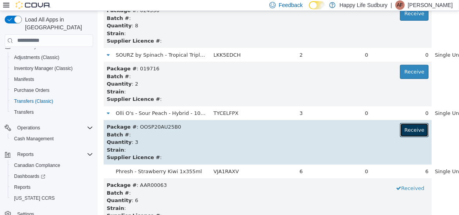
click at [400, 131] on button "Receive" at bounding box center [414, 130] width 29 height 14
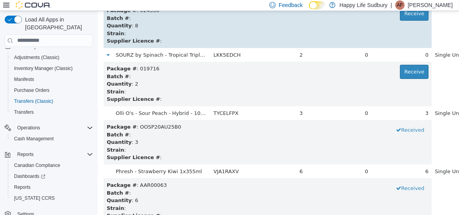
scroll to position [3554, 0]
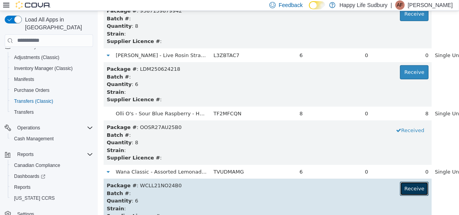
click at [400, 192] on button "Receive" at bounding box center [414, 189] width 29 height 14
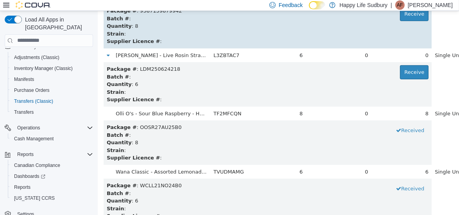
scroll to position [1164, 0]
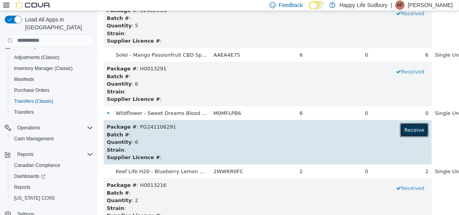
click at [400, 128] on button "Receive" at bounding box center [414, 130] width 29 height 14
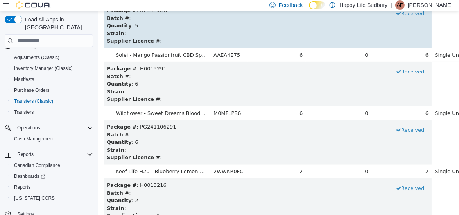
scroll to position [2155, 0]
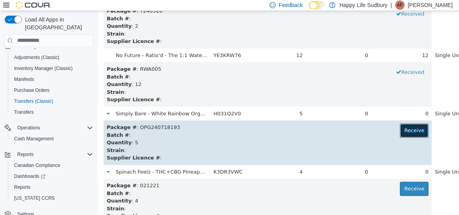
click at [400, 131] on button "Receive" at bounding box center [414, 130] width 29 height 14
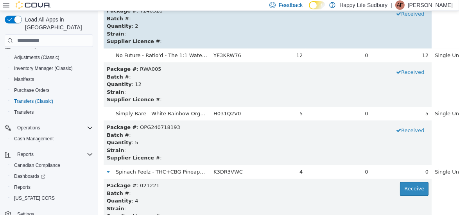
scroll to position [2563, 0]
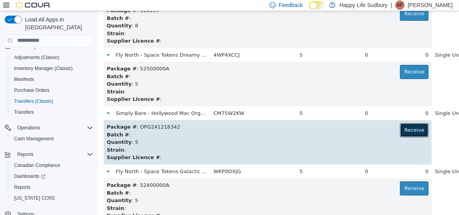
click at [400, 136] on button "Receive" at bounding box center [414, 130] width 29 height 14
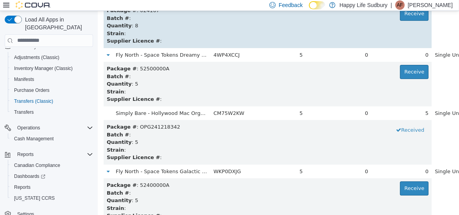
scroll to position [873, 0]
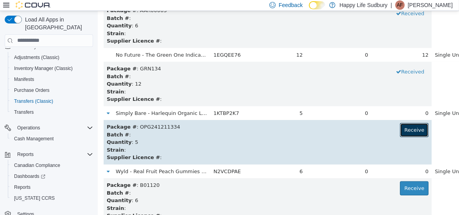
click at [400, 132] on button "Receive" at bounding box center [414, 130] width 29 height 14
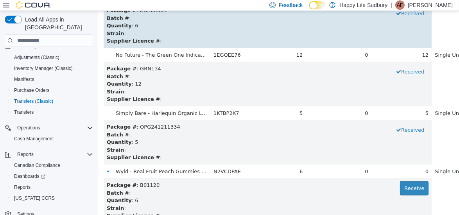
scroll to position [1397, 0]
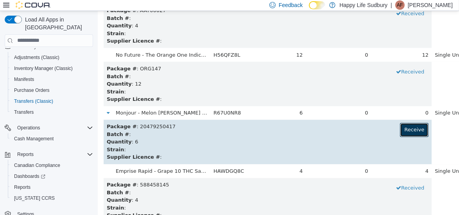
click at [400, 128] on button "Receive" at bounding box center [414, 130] width 29 height 14
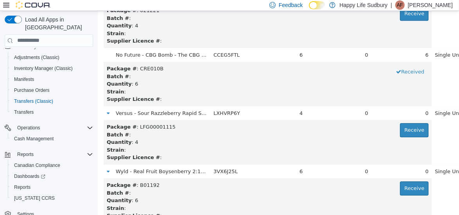
scroll to position [2447, 0]
click at [89, 99] on icon "Complex example" at bounding box center [90, 101] width 5 height 5
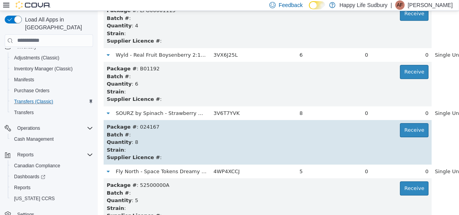
click at [184, 139] on div "Quantity : 8" at bounding box center [267, 142] width 322 height 8
click at [400, 130] on button "Receive" at bounding box center [414, 130] width 29 height 14
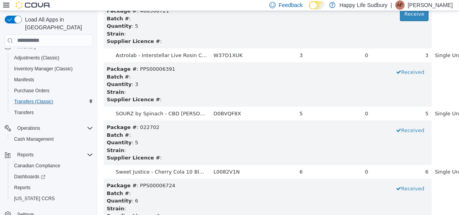
scroll to position [581, 0]
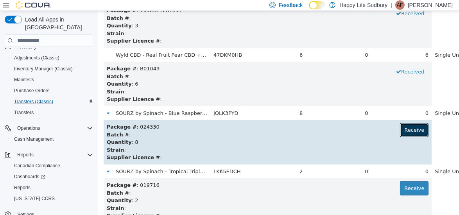
click at [400, 133] on button "Receive" at bounding box center [414, 130] width 29 height 14
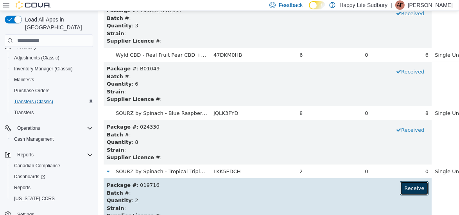
click at [400, 187] on button "Receive" at bounding box center [414, 188] width 29 height 14
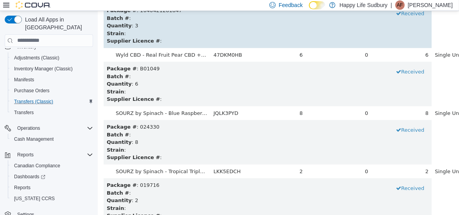
scroll to position [989, 0]
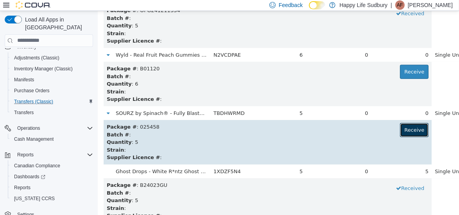
click at [400, 131] on button "Receive" at bounding box center [414, 130] width 29 height 14
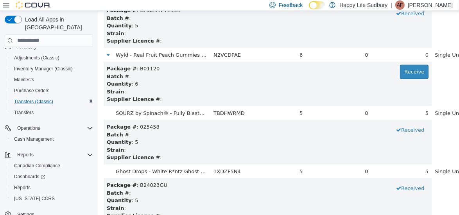
scroll to position [2213, 0]
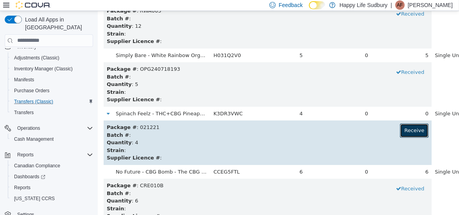
click at [400, 130] on button "Receive" at bounding box center [414, 130] width 29 height 14
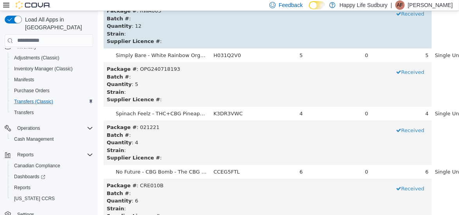
scroll to position [2388, 0]
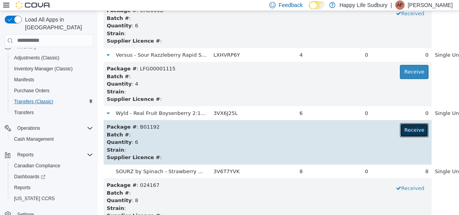
click at [400, 132] on button "Receive" at bounding box center [414, 130] width 29 height 14
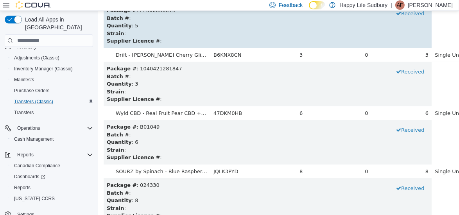
scroll to position [931, 0]
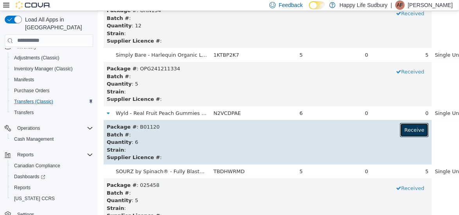
click at [400, 131] on button "Receive" at bounding box center [414, 130] width 29 height 14
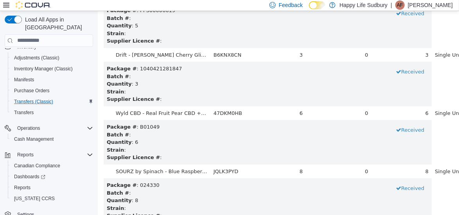
scroll to position [2330, 0]
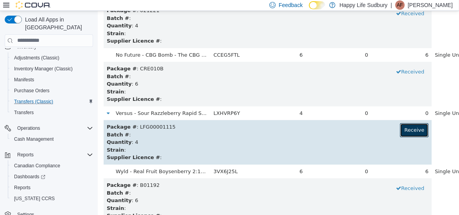
click at [400, 124] on button "Receive" at bounding box center [414, 130] width 29 height 14
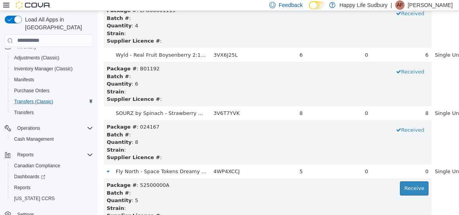
scroll to position [3379, 0]
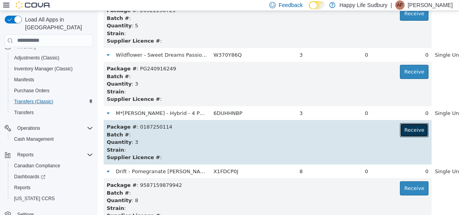
click at [400, 132] on button "Receive" at bounding box center [414, 130] width 29 height 14
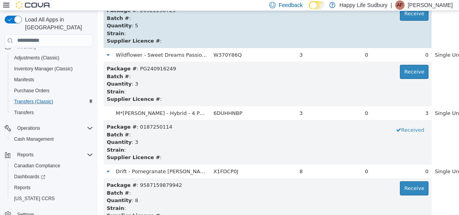
scroll to position [3496, 0]
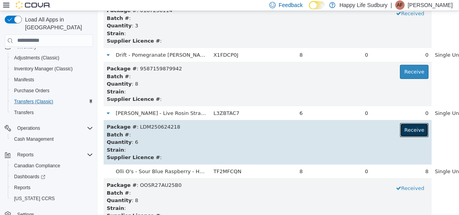
click at [400, 129] on button "Receive" at bounding box center [414, 130] width 29 height 14
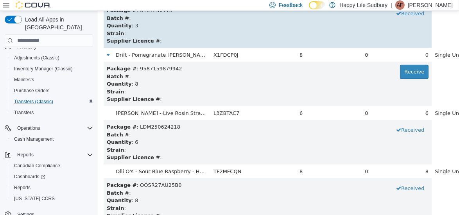
scroll to position [289, 0]
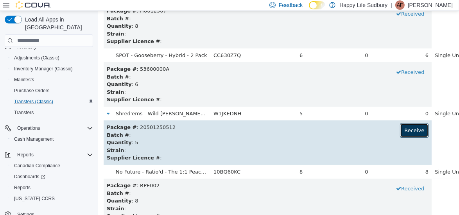
click at [400, 130] on button "Receive" at bounding box center [414, 130] width 29 height 14
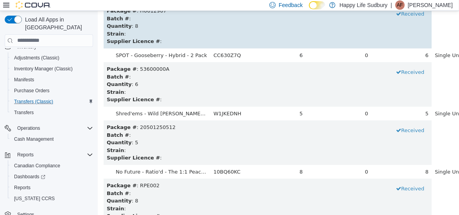
scroll to position [2505, 0]
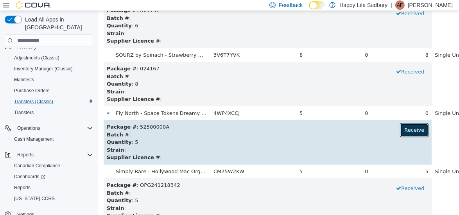
click at [400, 131] on button "Receive" at bounding box center [414, 130] width 29 height 14
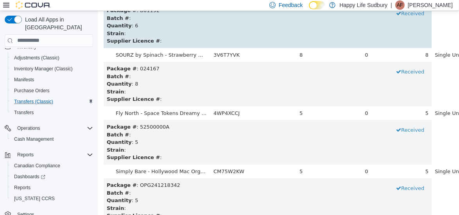
scroll to position [1747, 0]
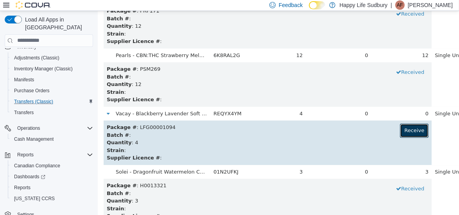
click at [400, 129] on button "Receive" at bounding box center [414, 130] width 29 height 14
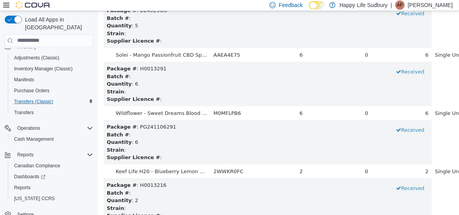
scroll to position [3321, 0]
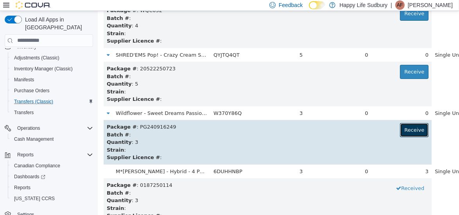
click at [400, 128] on button "Receive" at bounding box center [414, 130] width 29 height 14
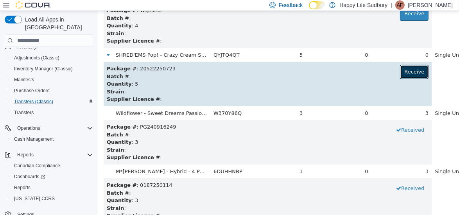
click at [400, 71] on button "Receive" at bounding box center [414, 72] width 29 height 14
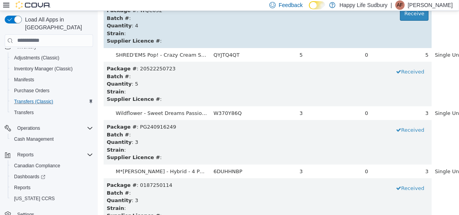
scroll to position [3438, 0]
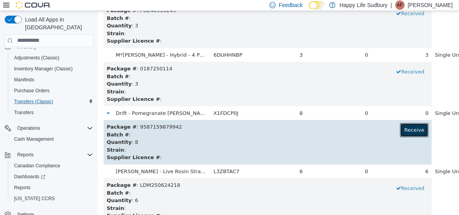
click at [400, 124] on button "Receive" at bounding box center [414, 130] width 29 height 14
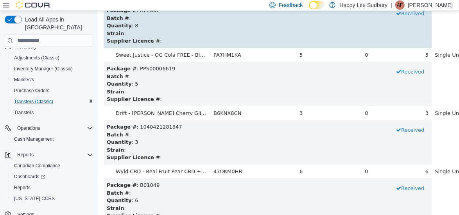
scroll to position [2855, 0]
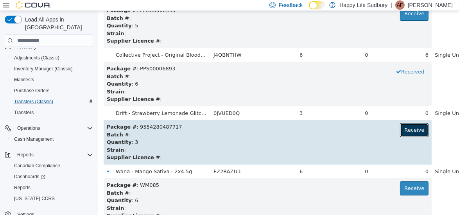
click at [400, 126] on button "Receive" at bounding box center [414, 130] width 29 height 14
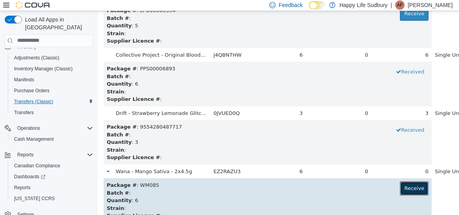
click at [400, 191] on button "Receive" at bounding box center [414, 188] width 29 height 14
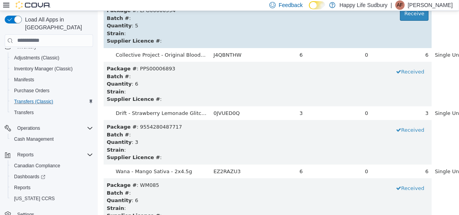
scroll to position [3204, 0]
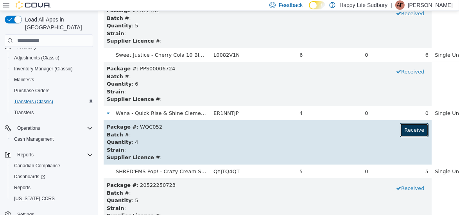
click at [400, 132] on button "Receive" at bounding box center [414, 130] width 29 height 14
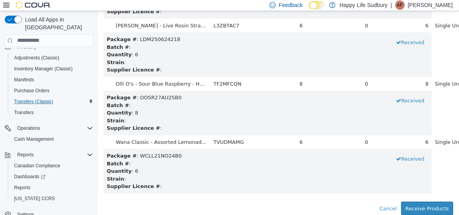
scroll to position [2913, 0]
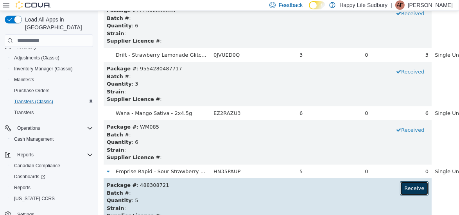
click at [400, 188] on button "Receive" at bounding box center [414, 188] width 29 height 14
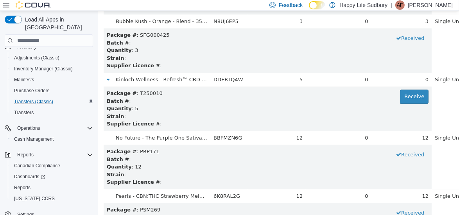
scroll to position [1608, 0]
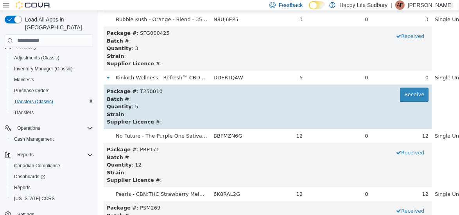
click at [390, 84] on td "Package # : T250010 Receive Batch # : Quantity : 5 Strain : Supplier Licence # :" at bounding box center [267, 106] width 328 height 45
click at [400, 90] on button "Receive" at bounding box center [414, 94] width 29 height 14
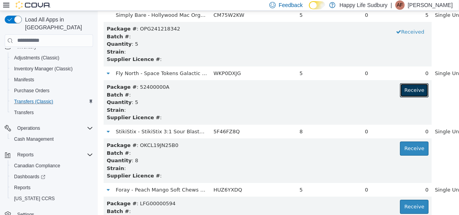
click at [400, 90] on button "Receive" at bounding box center [414, 90] width 29 height 14
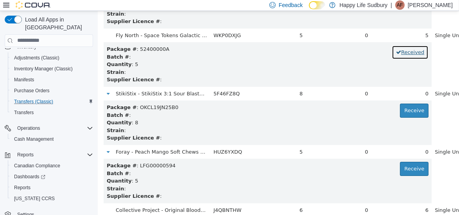
scroll to position [2701, 0]
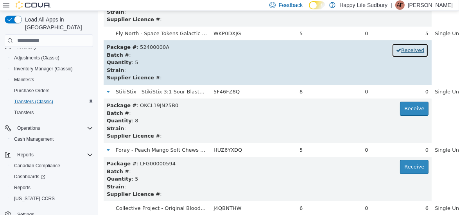
click at [392, 49] on button "Received" at bounding box center [410, 50] width 37 height 14
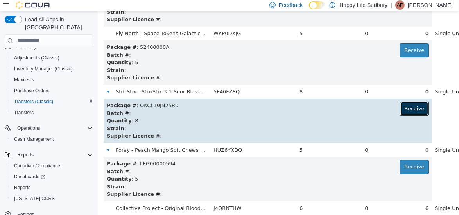
click at [400, 106] on button "Receive" at bounding box center [414, 108] width 29 height 14
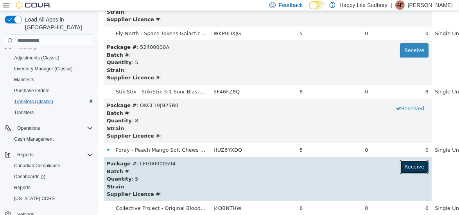
click at [400, 161] on button "Receive" at bounding box center [414, 167] width 29 height 14
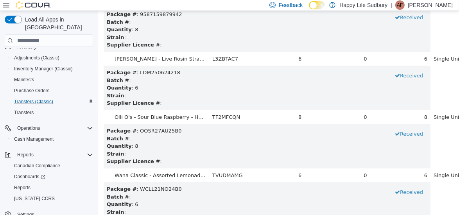
scroll to position [3583, 0]
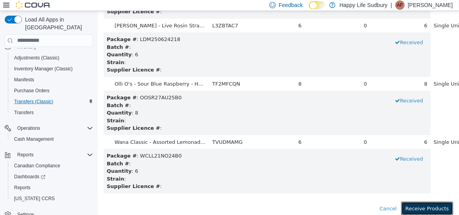
click at [415, 205] on button "Receive Products" at bounding box center [427, 208] width 52 height 14
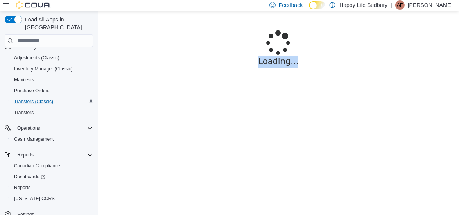
drag, startPoint x: 410, startPoint y: 99, endPoint x: 418, endPoint y: 52, distance: 46.9
click at [418, 52] on div "Loading..." at bounding box center [277, 57] width 361 height 93
drag, startPoint x: 418, startPoint y: 52, endPoint x: 378, endPoint y: 56, distance: 40.5
click at [378, 56] on p "Loading..." at bounding box center [278, 61] width 303 height 13
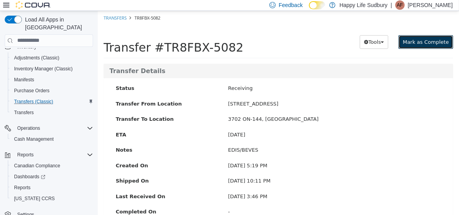
click at [419, 39] on span "Mark as Complete" at bounding box center [426, 42] width 46 height 6
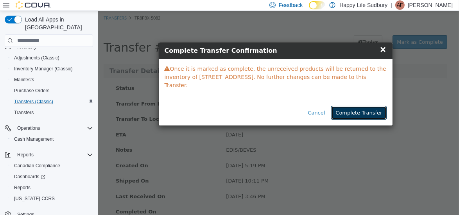
click at [358, 106] on button "Complete Transfer" at bounding box center [358, 113] width 55 height 14
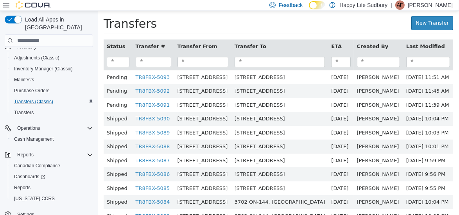
scroll to position [22, 0]
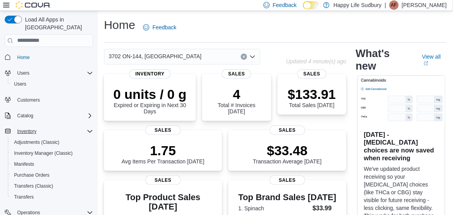
scroll to position [85, 0]
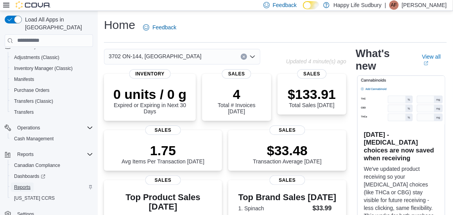
click at [29, 184] on span "Reports" at bounding box center [22, 187] width 16 height 6
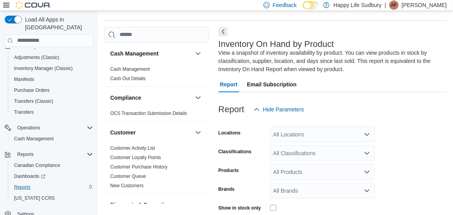
scroll to position [34, 0]
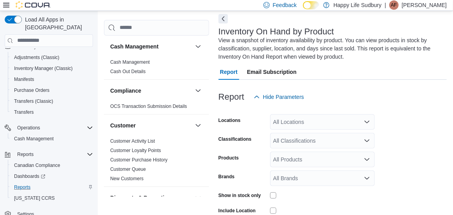
click at [224, 16] on button "Next" at bounding box center [223, 18] width 9 height 9
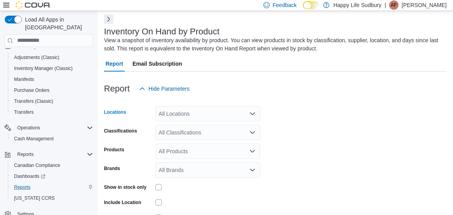
click at [255, 114] on icon "Open list of options" at bounding box center [253, 114] width 6 height 6
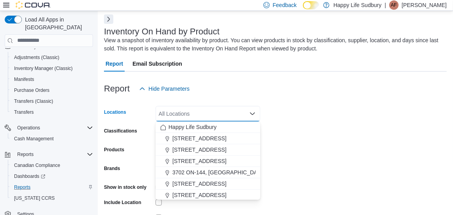
drag, startPoint x: 228, startPoint y: 170, endPoint x: 314, endPoint y: 133, distance: 92.7
click at [314, 133] on body "Feedback Dark Mode Happy Life Sudbury | AF [PERSON_NAME] Load All Apps in New H…" at bounding box center [226, 121] width 453 height 311
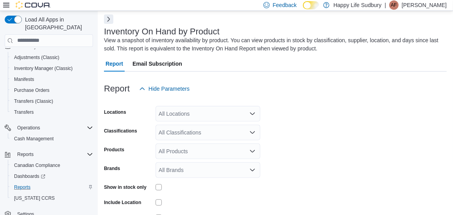
click at [314, 133] on form "Locations All Locations Classifications All Classifications Products All Produc…" at bounding box center [275, 179] width 343 height 164
click at [234, 110] on div "All Locations" at bounding box center [208, 114] width 105 height 16
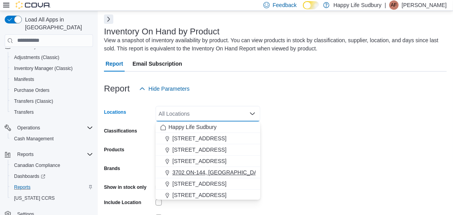
click at [225, 170] on span "3702 ON-144, [GEOGRAPHIC_DATA]" at bounding box center [219, 173] width 93 height 8
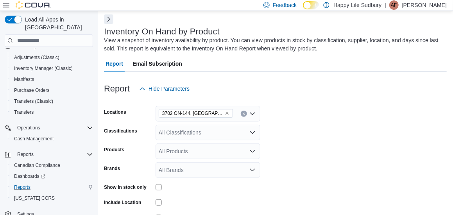
click at [287, 159] on form "Locations 3702 ON-144, Chelmsford Classifications All Classifications Products …" at bounding box center [275, 179] width 343 height 164
click at [246, 131] on div "All Classifications" at bounding box center [208, 133] width 105 height 16
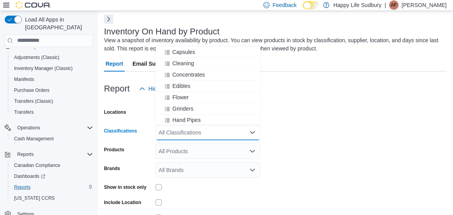
scroll to position [66, 0]
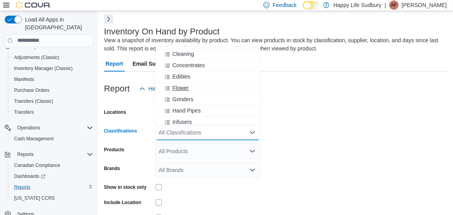
click at [193, 88] on div "Flower" at bounding box center [207, 88] width 95 height 8
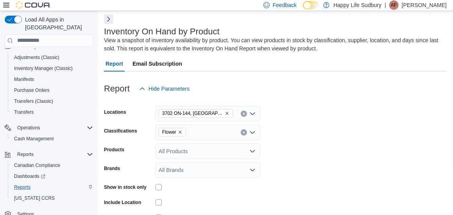
click at [313, 129] on form "Locations 3702 ON-144, Chelmsford Classifications Flower Products All Products …" at bounding box center [275, 179] width 343 height 164
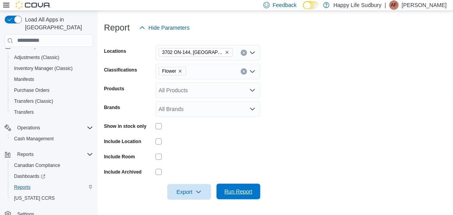
click at [239, 189] on span "Run Report" at bounding box center [239, 192] width 28 height 8
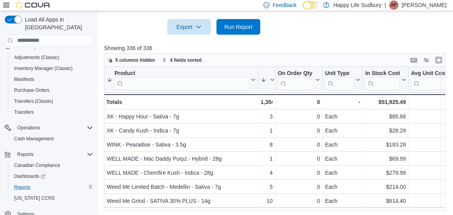
scroll to position [261, 0]
click at [191, 27] on span "Export" at bounding box center [189, 26] width 34 height 16
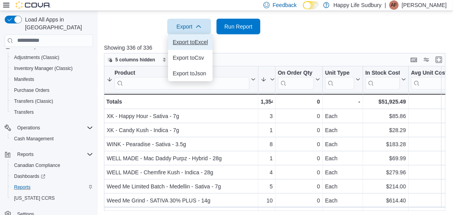
click at [187, 43] on span "Export to Excel" at bounding box center [190, 42] width 35 height 6
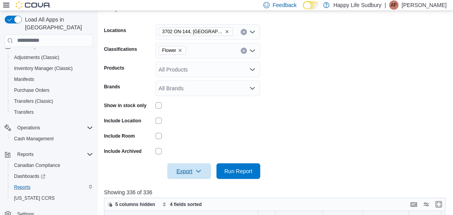
scroll to position [114, 0]
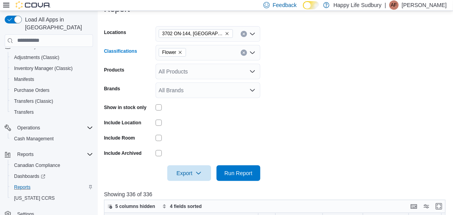
click at [181, 52] on icon "Remove Flower from selection in this group" at bounding box center [180, 52] width 5 height 5
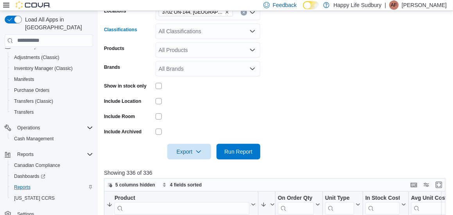
scroll to position [135, 0]
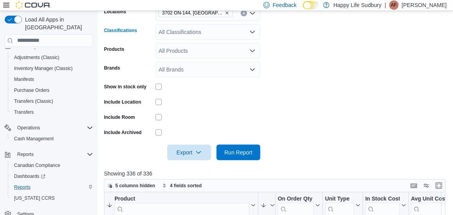
click at [190, 31] on div "All Classifications" at bounding box center [208, 32] width 105 height 16
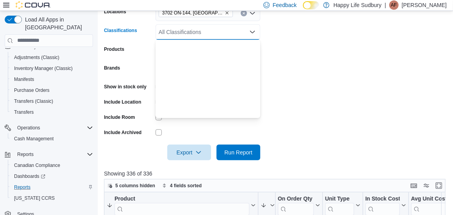
scroll to position [251, 0]
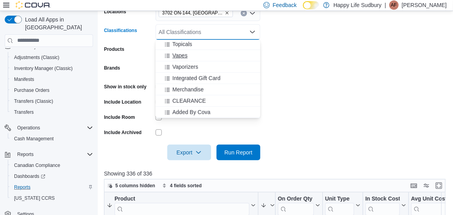
click at [185, 56] on span "Vapes" at bounding box center [180, 56] width 15 height 8
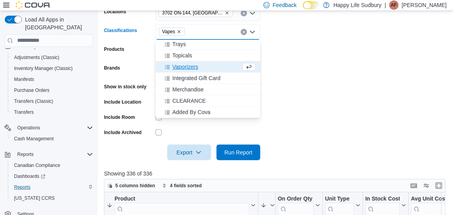
scroll to position [239, 0]
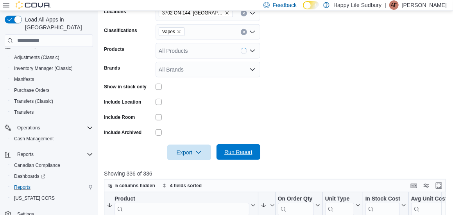
click at [234, 151] on span "Run Report" at bounding box center [239, 152] width 28 height 8
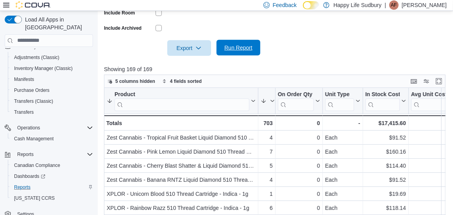
scroll to position [277, 0]
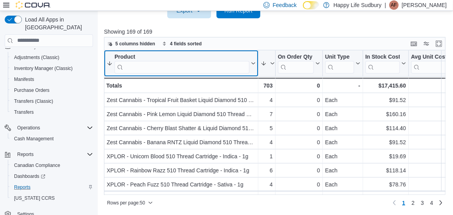
click at [252, 59] on button "Product" at bounding box center [181, 63] width 149 height 20
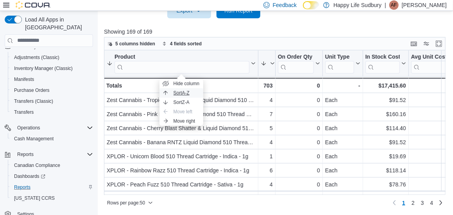
click at [189, 90] on span "Sort A-Z" at bounding box center [182, 93] width 16 height 6
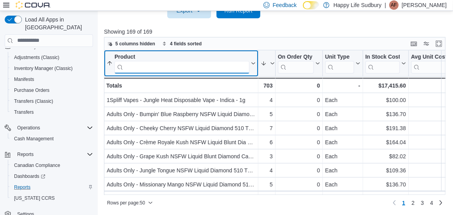
click at [201, 67] on input "search" at bounding box center [182, 67] width 135 height 13
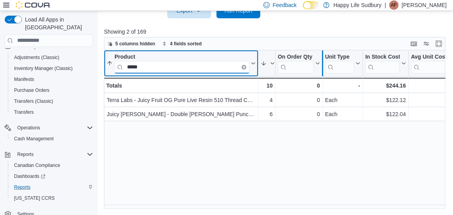
drag, startPoint x: 258, startPoint y: 60, endPoint x: 325, endPoint y: 58, distance: 66.5
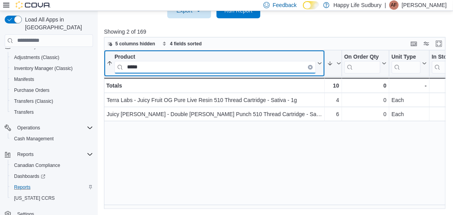
click at [212, 71] on input "*****" at bounding box center [215, 67] width 201 height 13
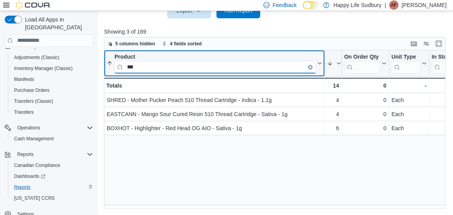
click at [201, 65] on input "***" at bounding box center [215, 67] width 201 height 13
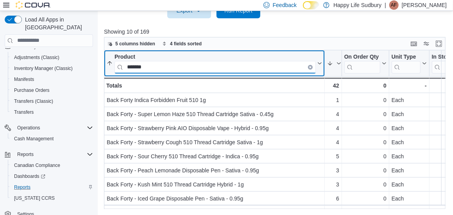
click at [178, 68] on input "*******" at bounding box center [215, 67] width 201 height 13
type input "*******"
